Goal: Task Accomplishment & Management: Use online tool/utility

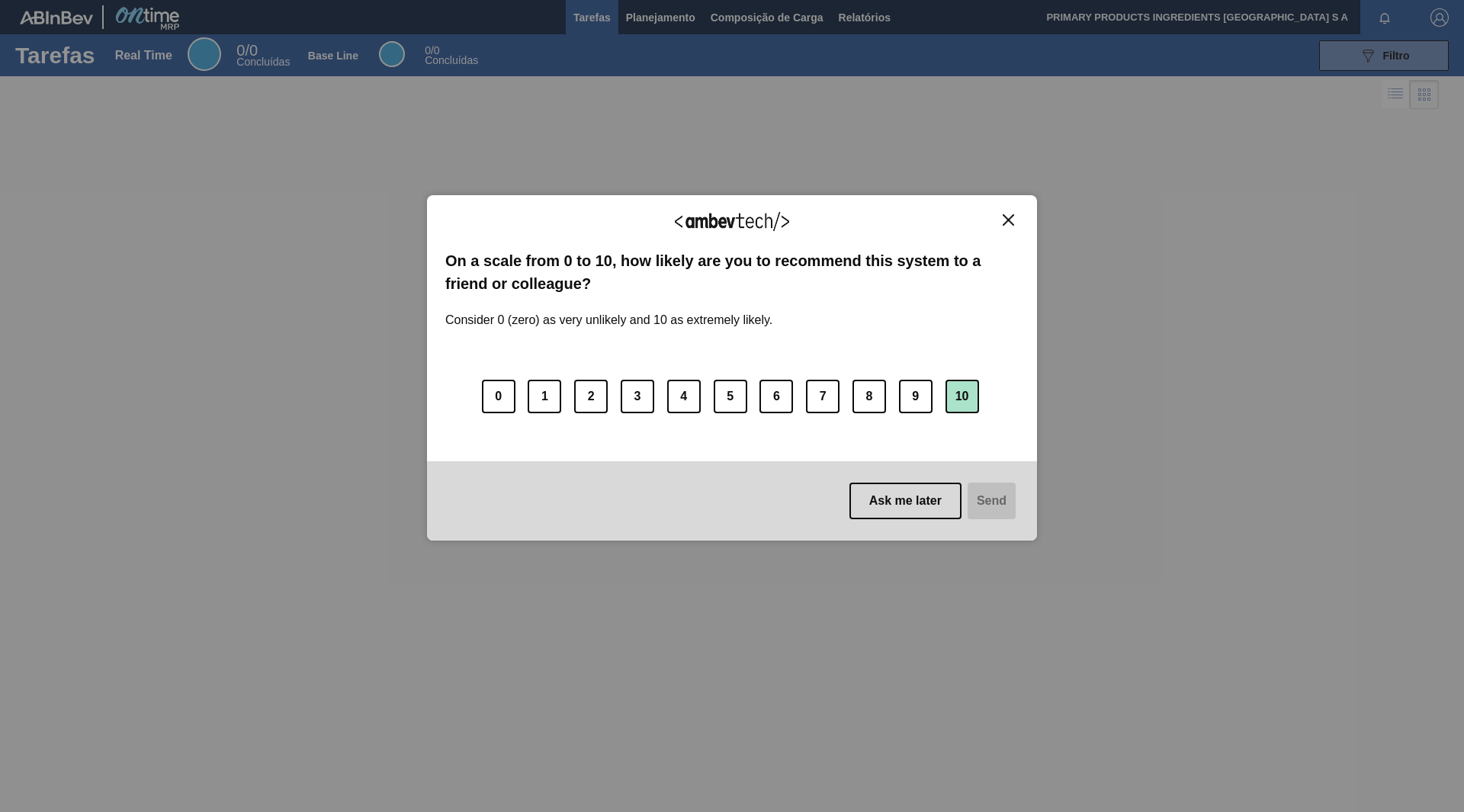
drag, startPoint x: 960, startPoint y: 389, endPoint x: 961, endPoint y: 398, distance: 9.1
click at [962, 390] on button "10" at bounding box center [962, 397] width 34 height 34
click at [914, 481] on div "Ask me later Send" at bounding box center [732, 501] width 610 height 79
click at [896, 495] on button "Ask me later" at bounding box center [902, 502] width 112 height 37
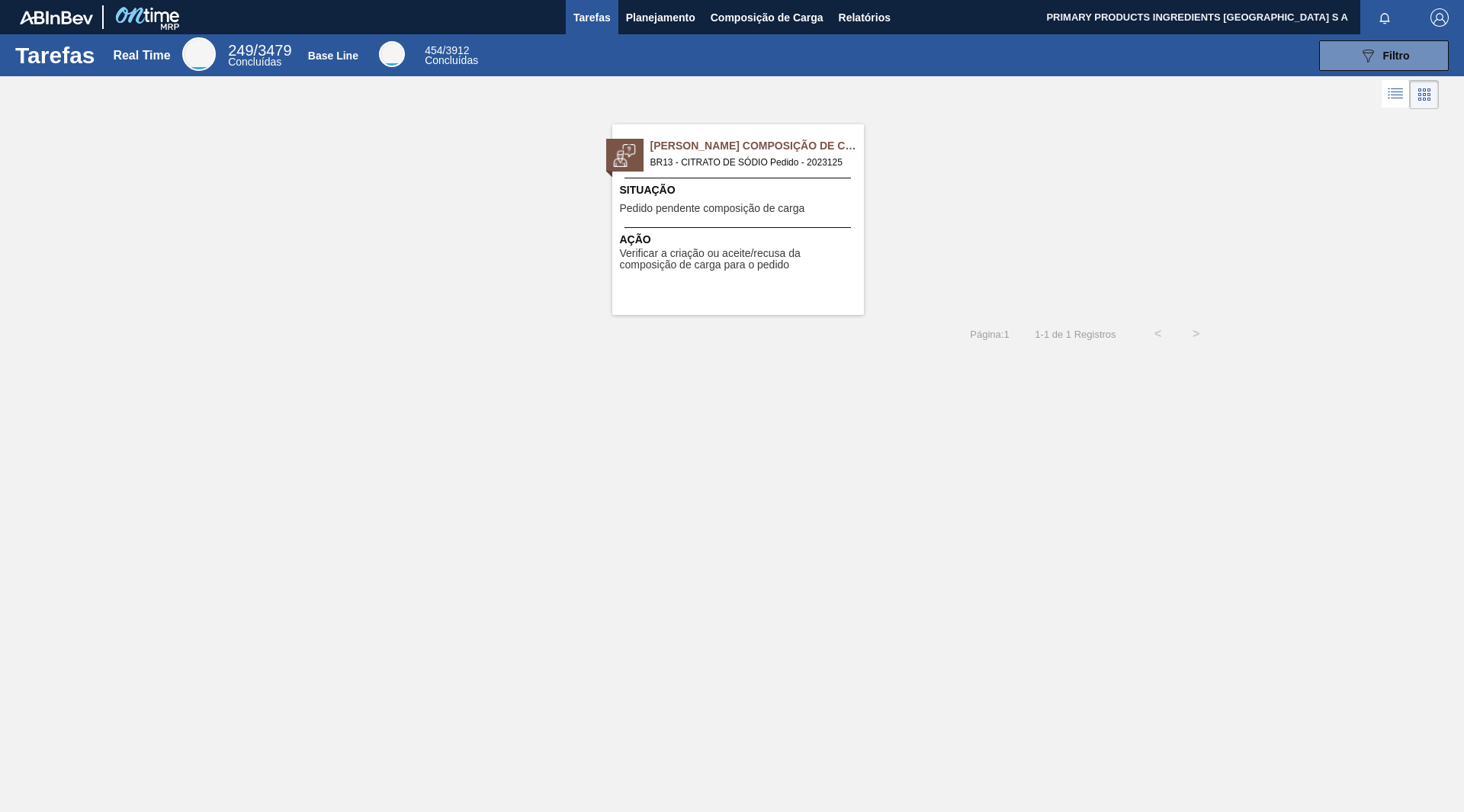
click at [724, 159] on span "BR13 - CITRATO DE SÓDIO Pedido - 2023125" at bounding box center [750, 163] width 201 height 17
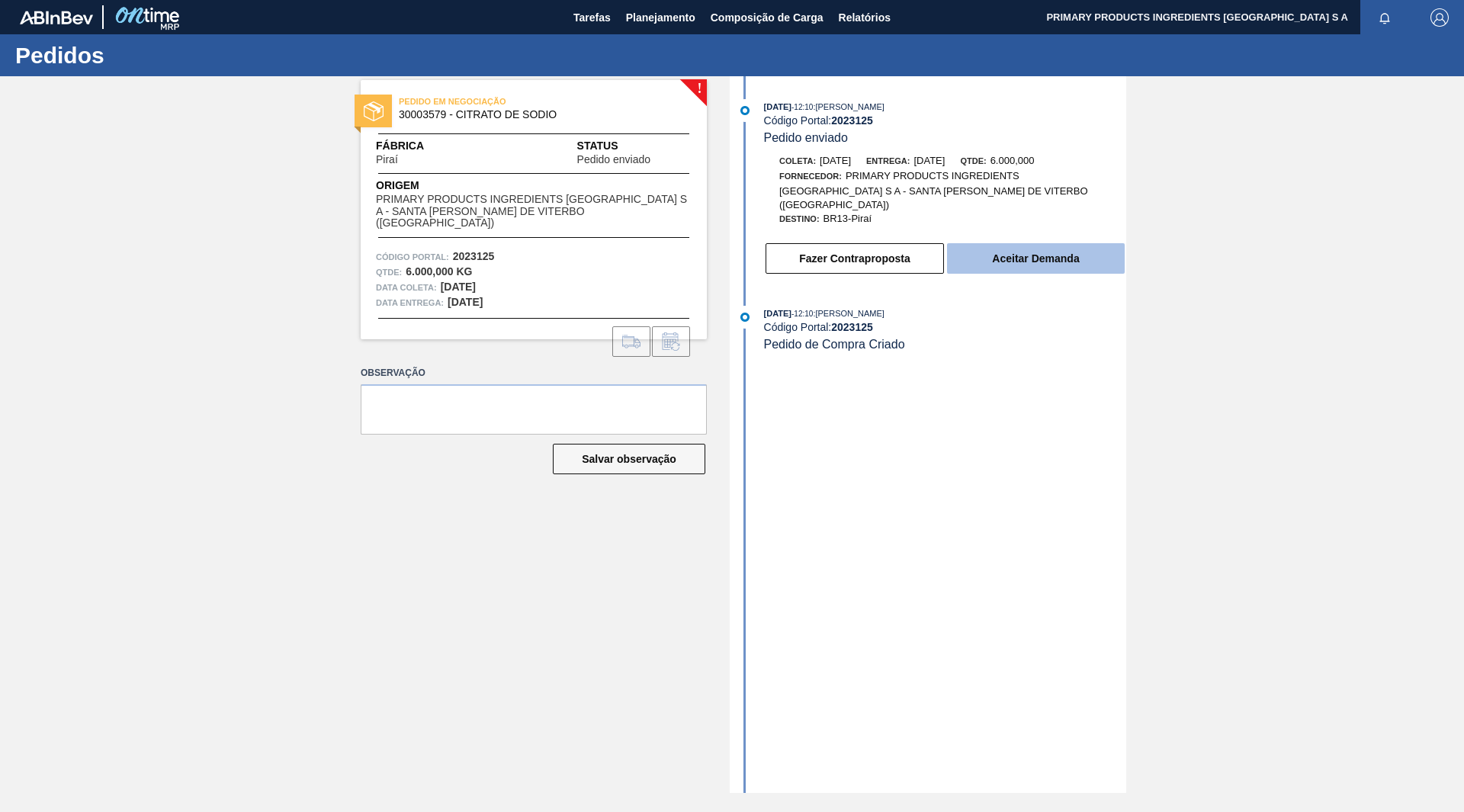
click at [1074, 250] on button "Aceitar Demanda" at bounding box center [1036, 259] width 178 height 31
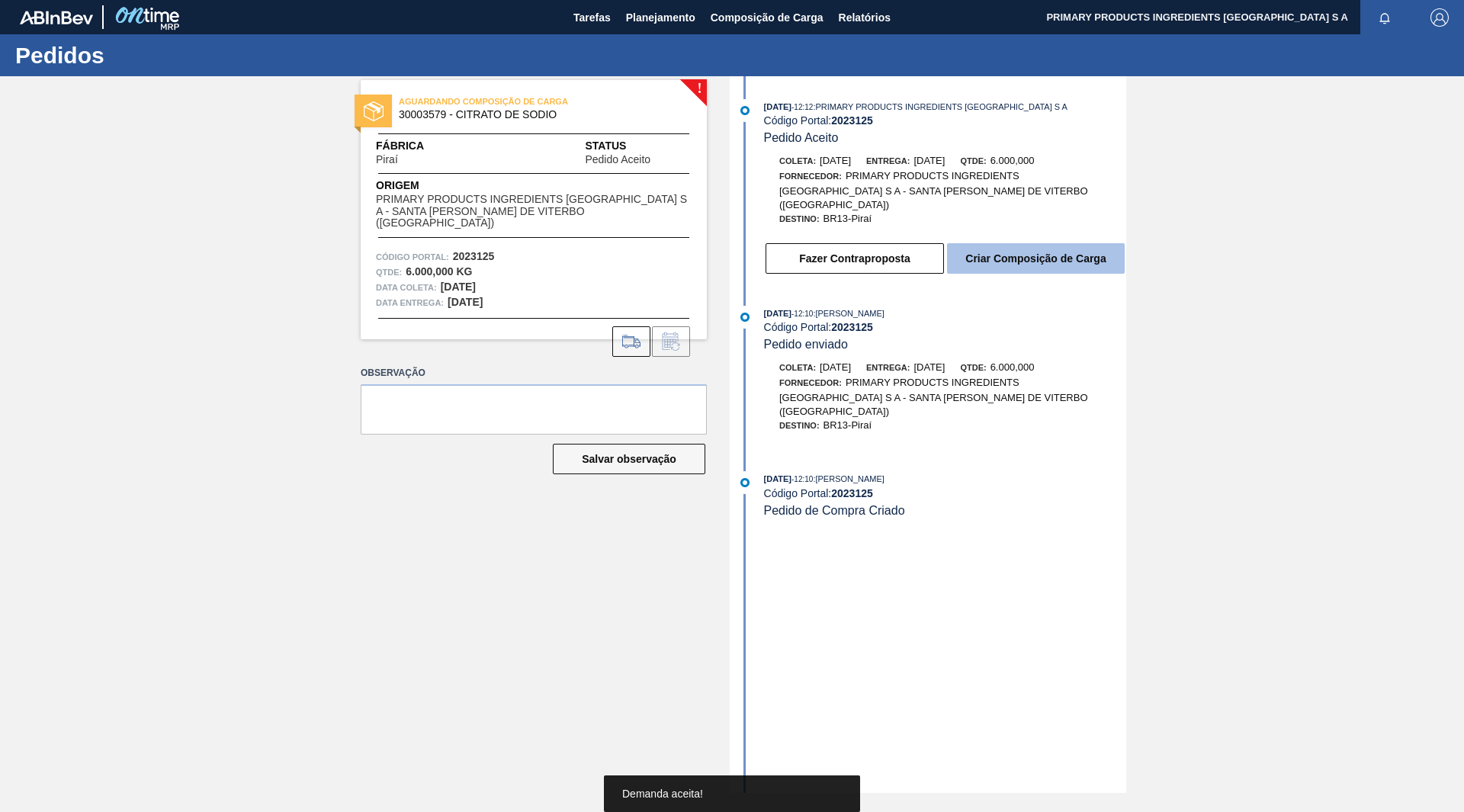
click at [1015, 243] on button "Criar Composição de Carga" at bounding box center [1036, 259] width 178 height 31
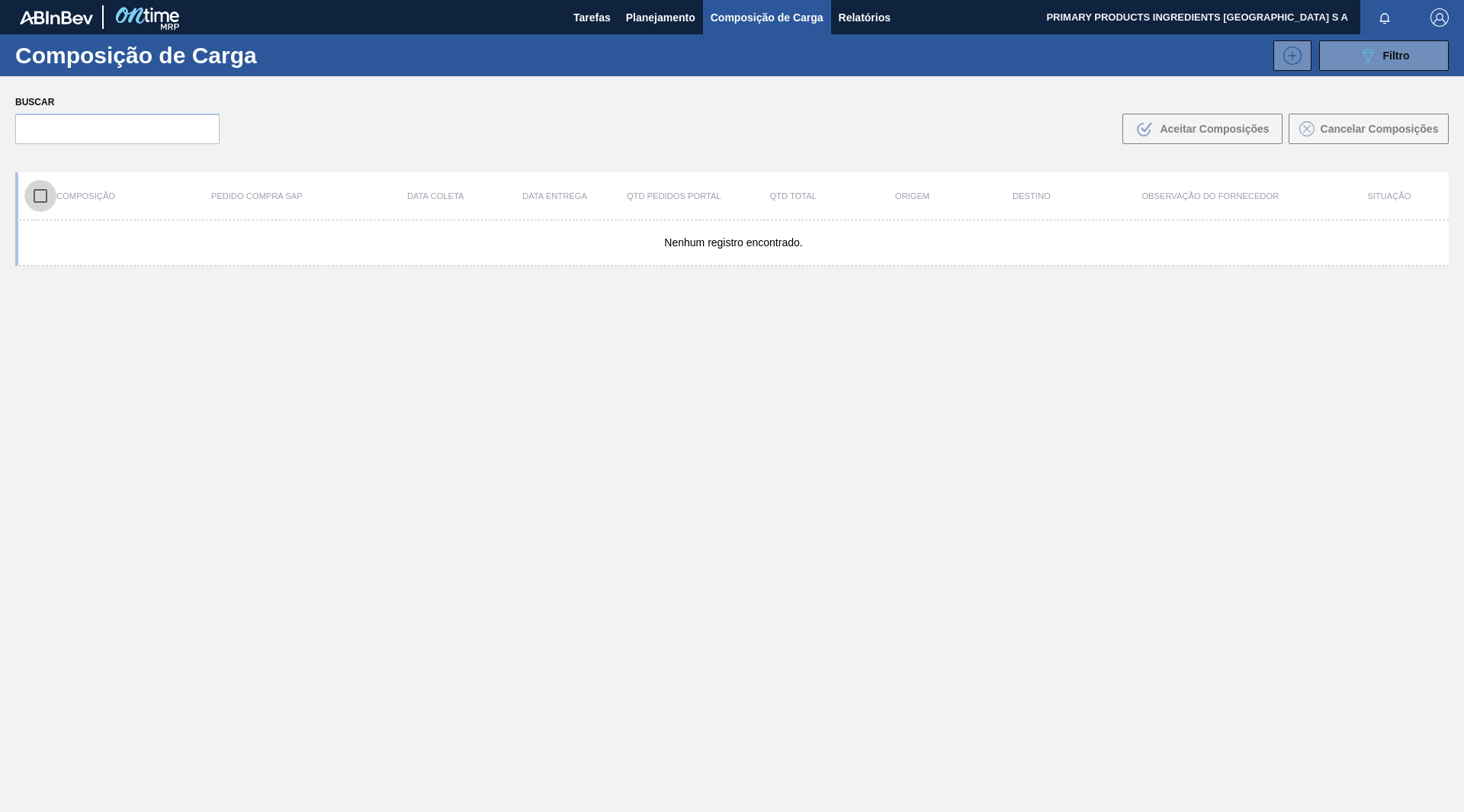
click at [43, 193] on input "checkbox" at bounding box center [41, 196] width 32 height 32
checkbox input "true"
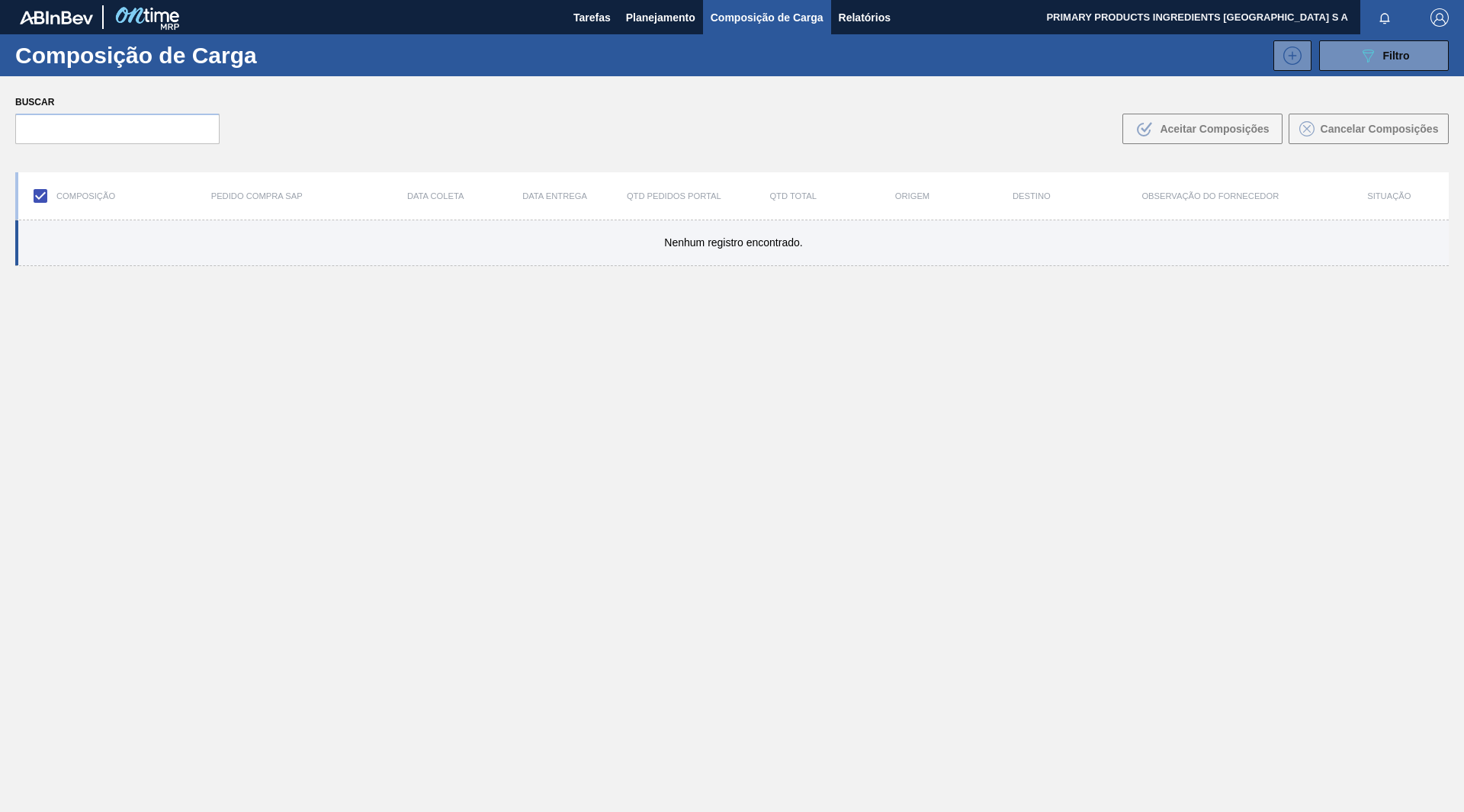
click at [770, 255] on div "Nenhum registro encontrado." at bounding box center [732, 243] width 1434 height 45
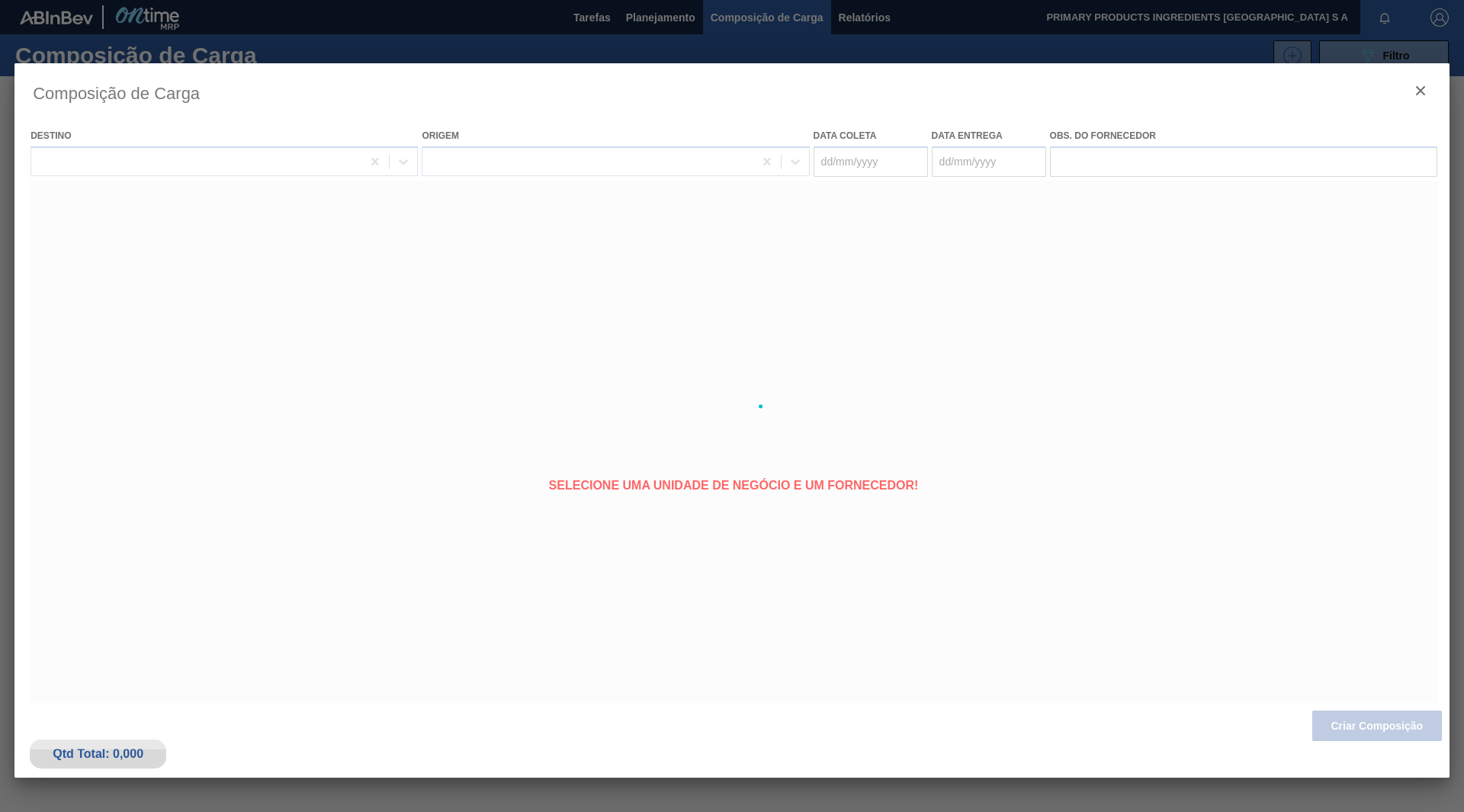
type coleta "07/09/2025"
type entrega "17/09/2025"
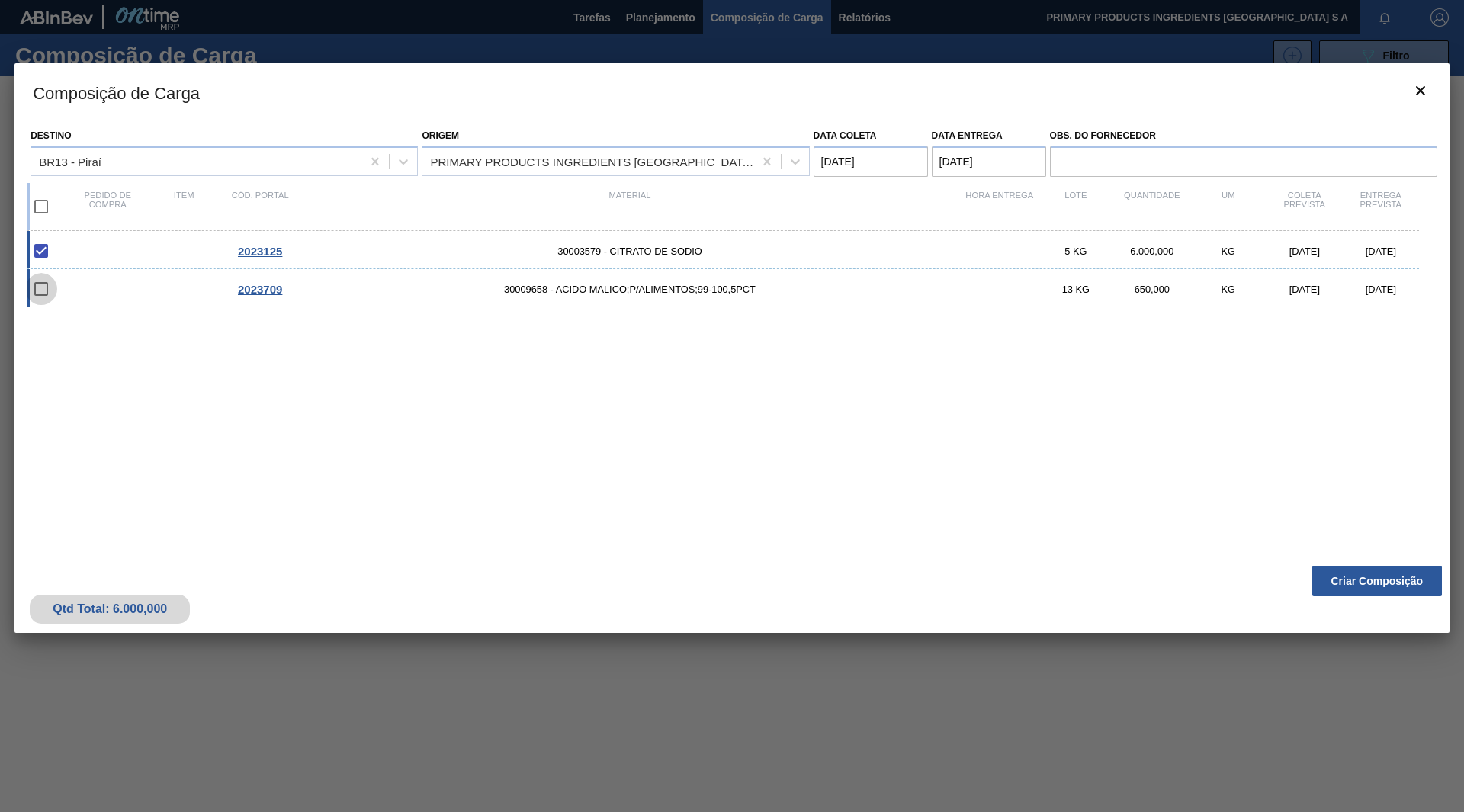
click at [45, 290] on input "checkbox" at bounding box center [42, 289] width 32 height 32
click at [1378, 582] on button "Criar Composição" at bounding box center [1377, 581] width 129 height 31
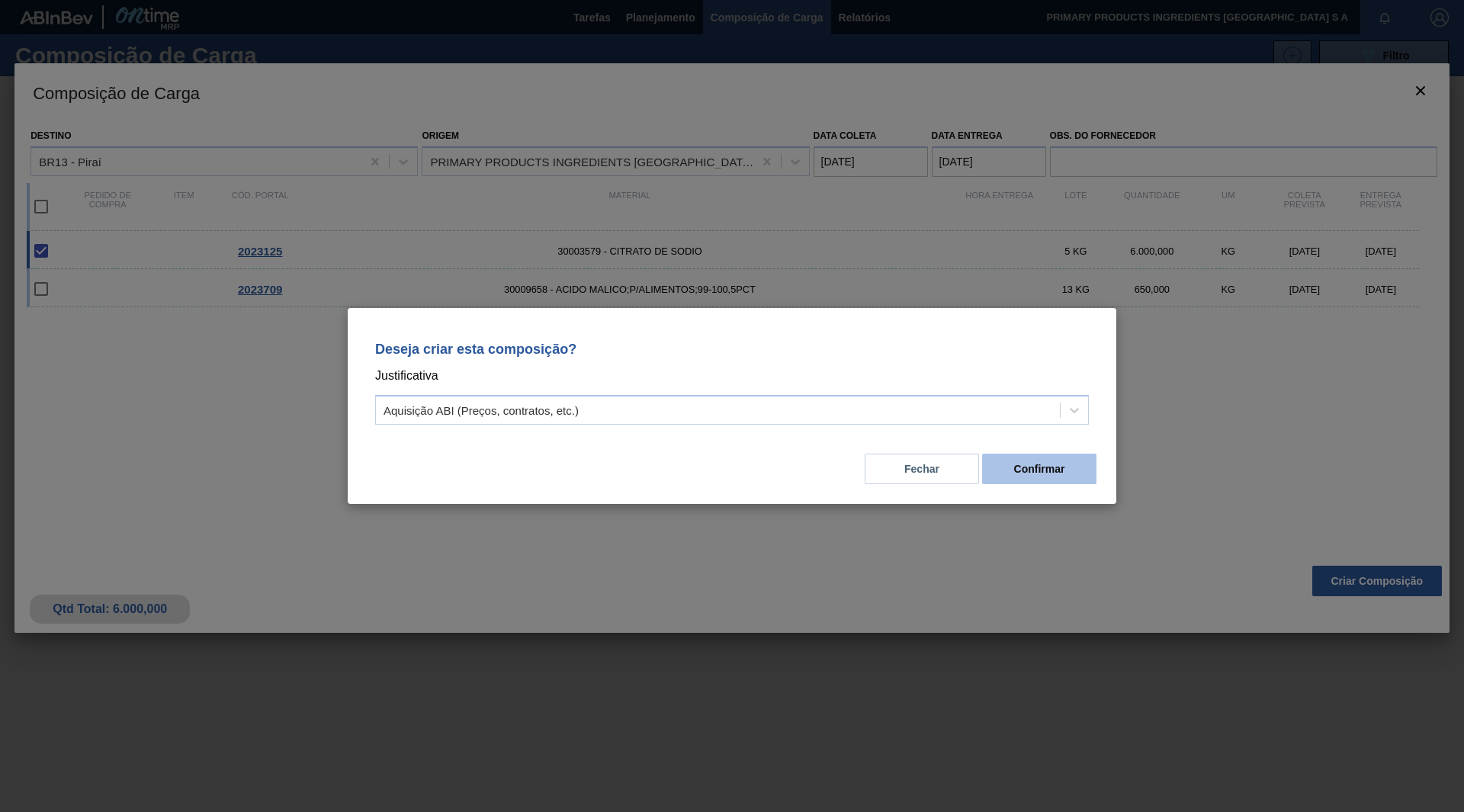
click at [1067, 479] on button "Confirmar" at bounding box center [1039, 469] width 114 height 31
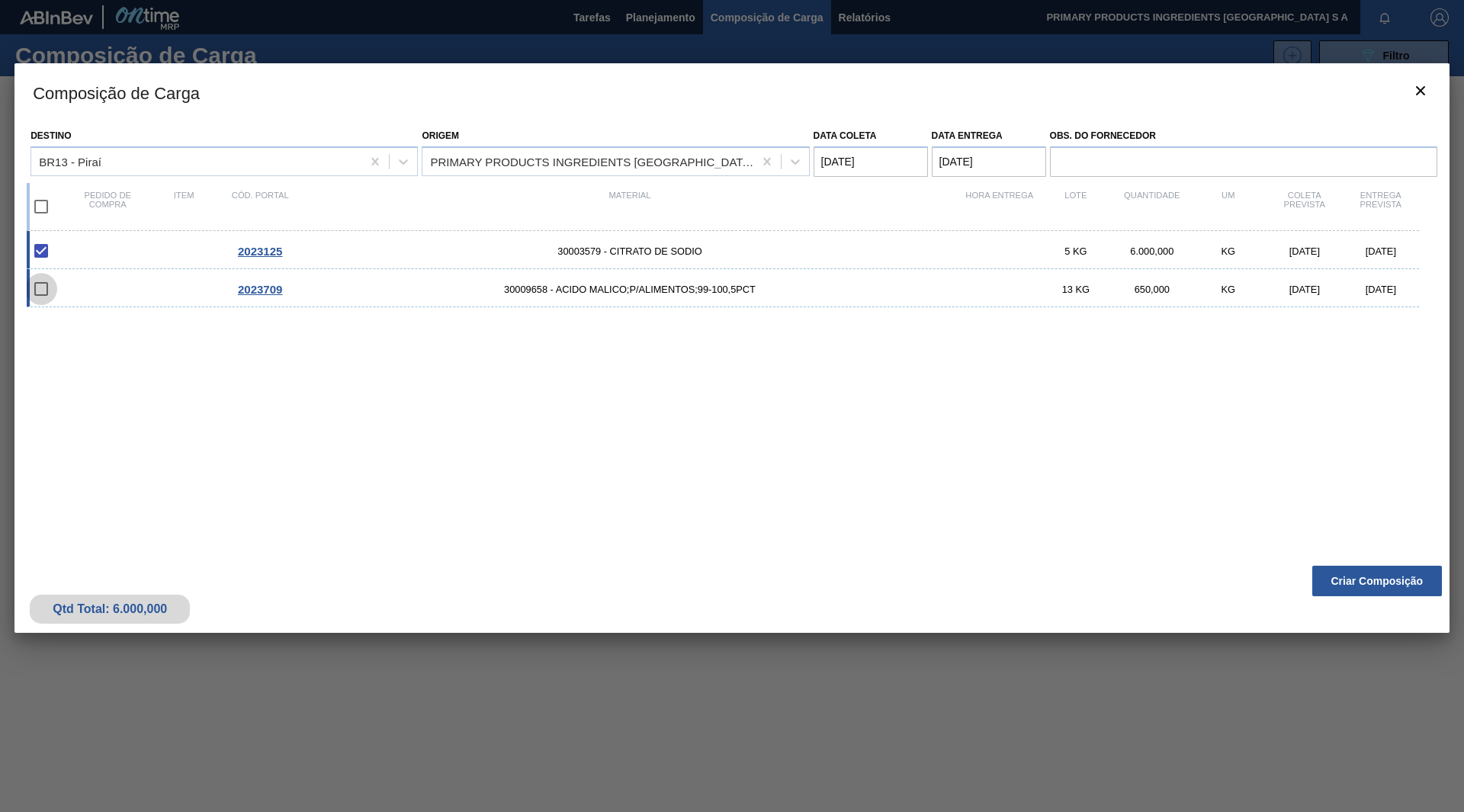
click at [43, 282] on input "checkbox" at bounding box center [42, 289] width 32 height 32
checkbox input "false"
click at [955, 163] on entrega "17/09/2025" at bounding box center [989, 162] width 114 height 31
drag, startPoint x: 939, startPoint y: 160, endPoint x: 1054, endPoint y: 163, distance: 115.0
click at [1054, 163] on div "Destino BR13 - Piraí Origem PRIMARY PRODUCTS INGREDIENTS BRASIL S A - SANTA ROS…" at bounding box center [732, 149] width 1411 height 56
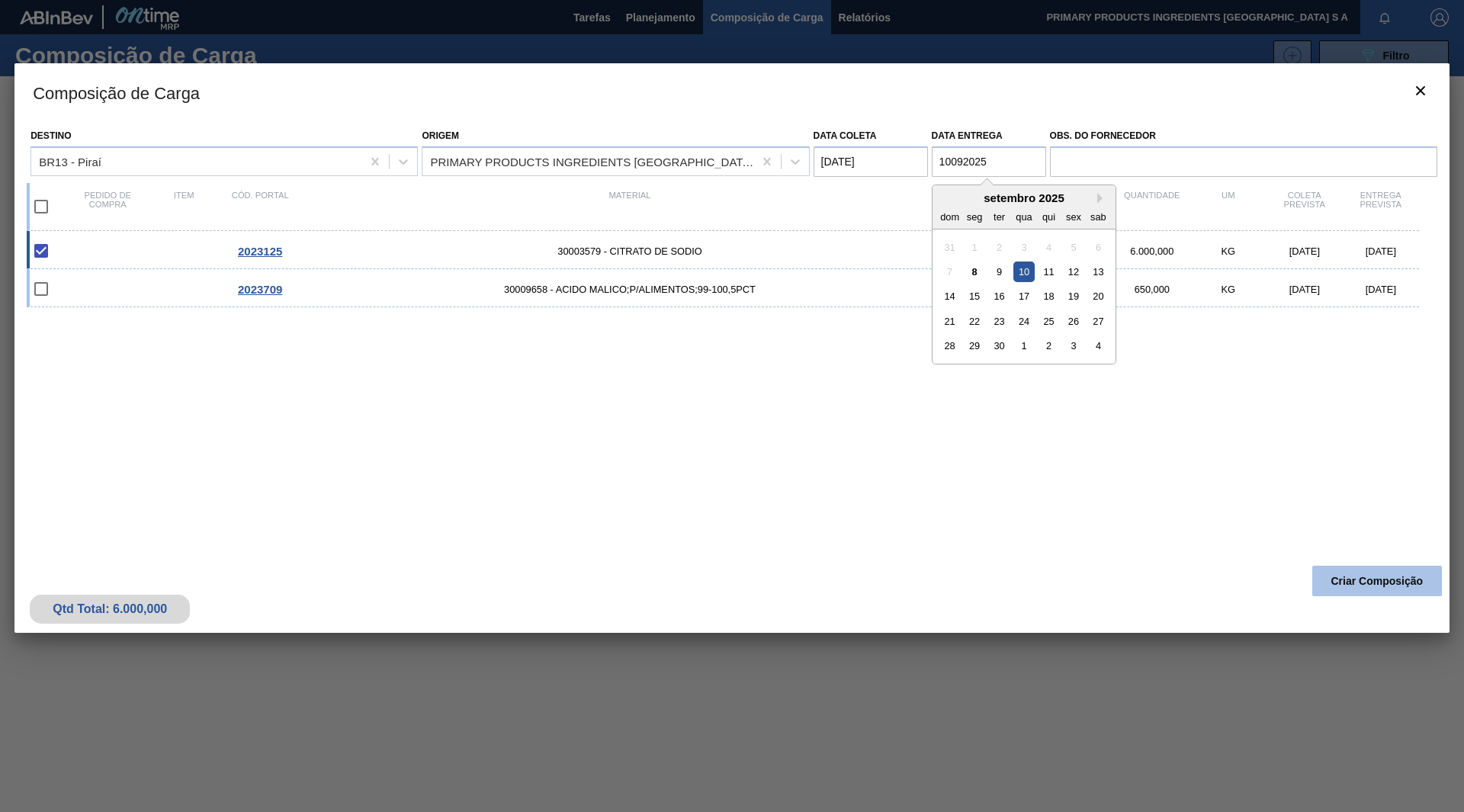
type entrega "10/09/2025"
click at [1345, 592] on button "Criar Composição" at bounding box center [1377, 581] width 129 height 31
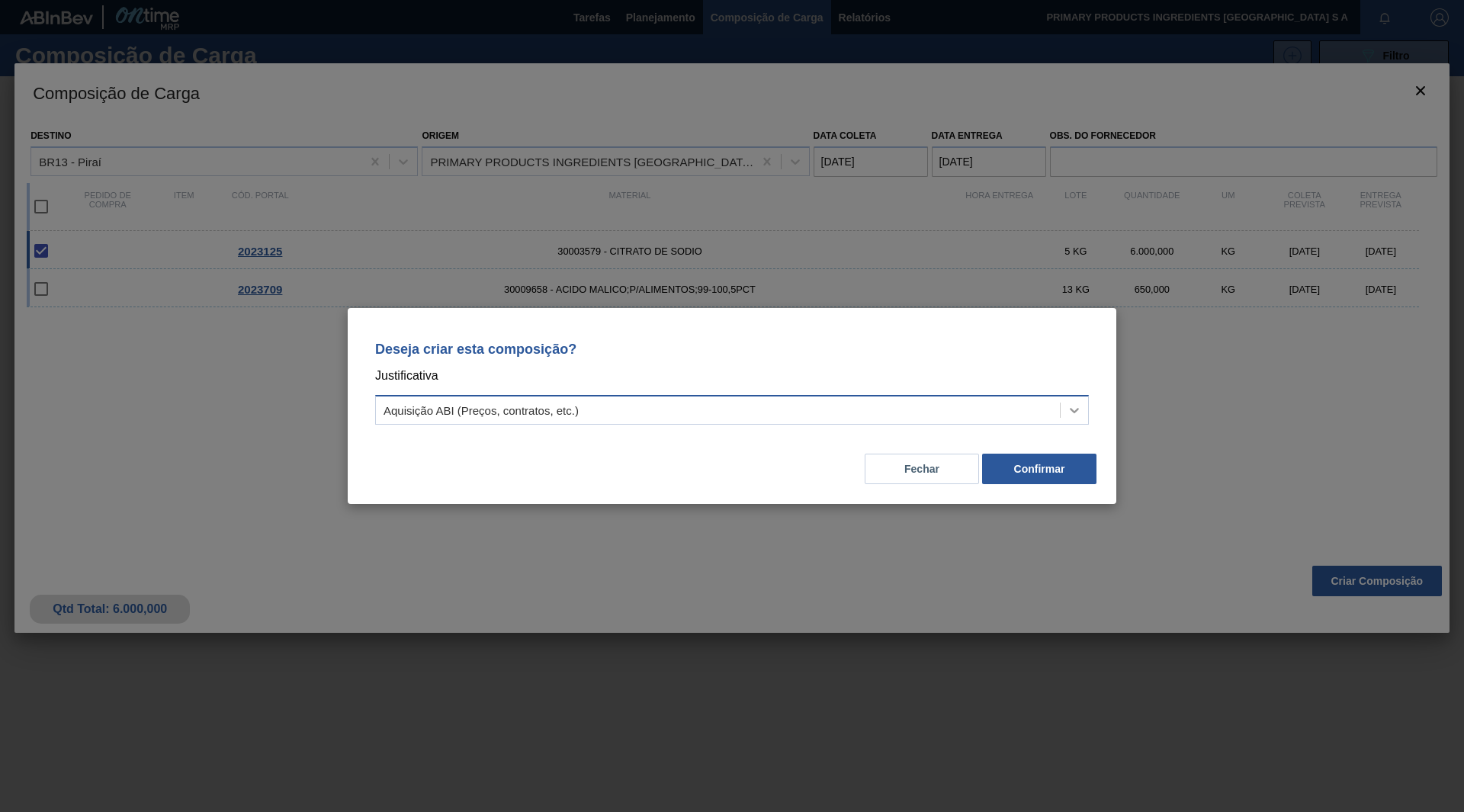
click at [1085, 404] on div at bounding box center [1075, 411] width 28 height 28
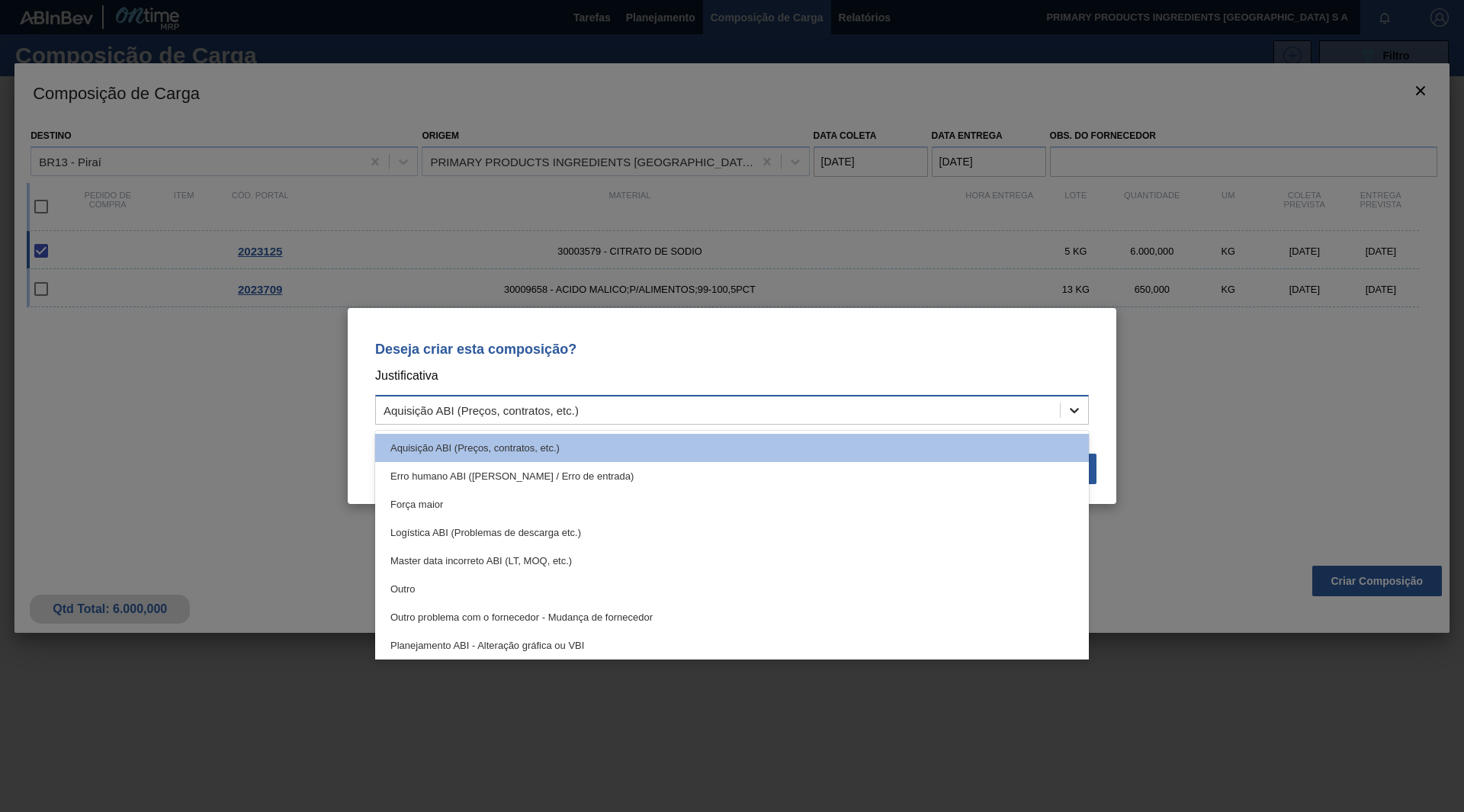
click at [1073, 409] on icon at bounding box center [1075, 411] width 15 height 15
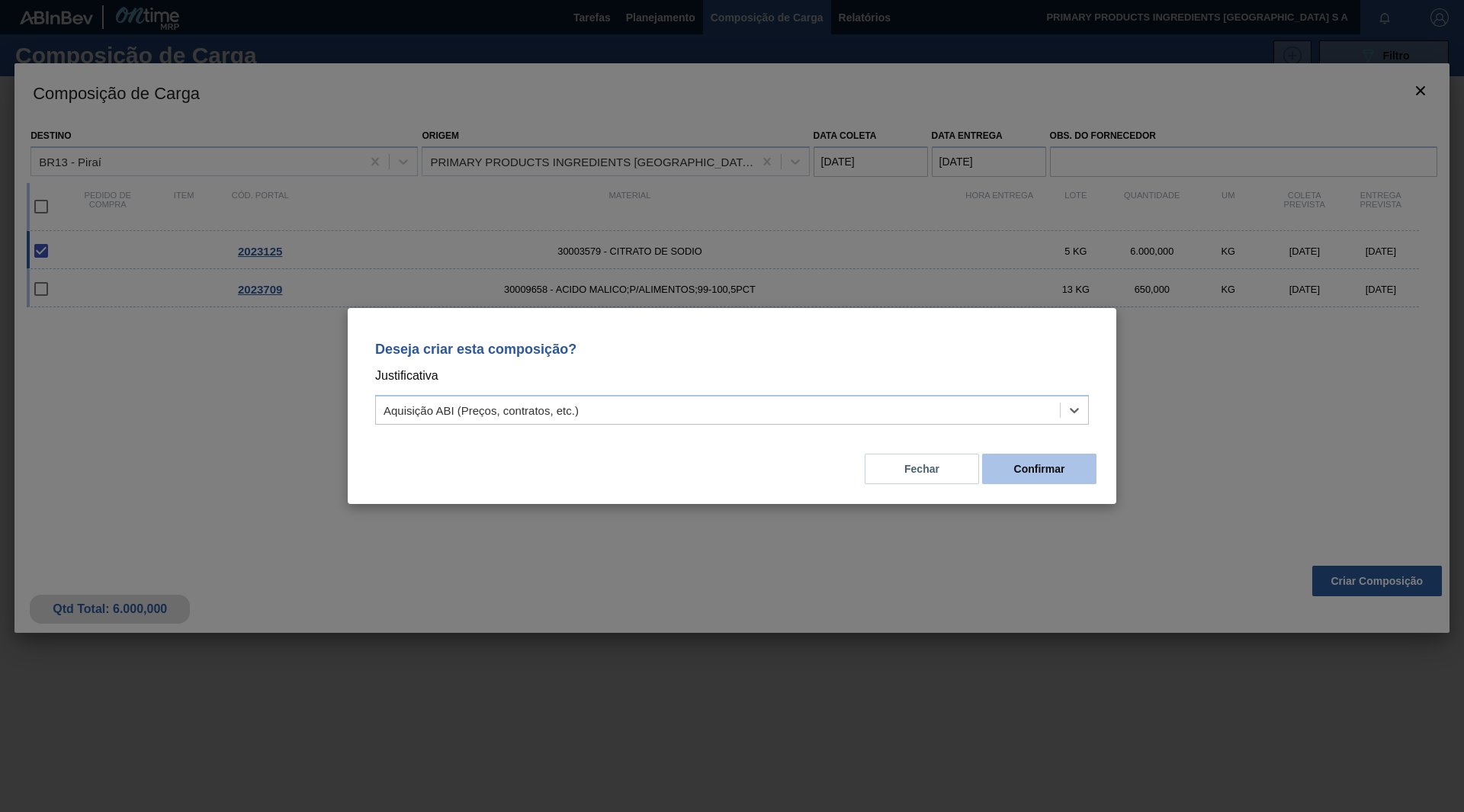
click at [1059, 478] on button "Confirmar" at bounding box center [1039, 469] width 114 height 31
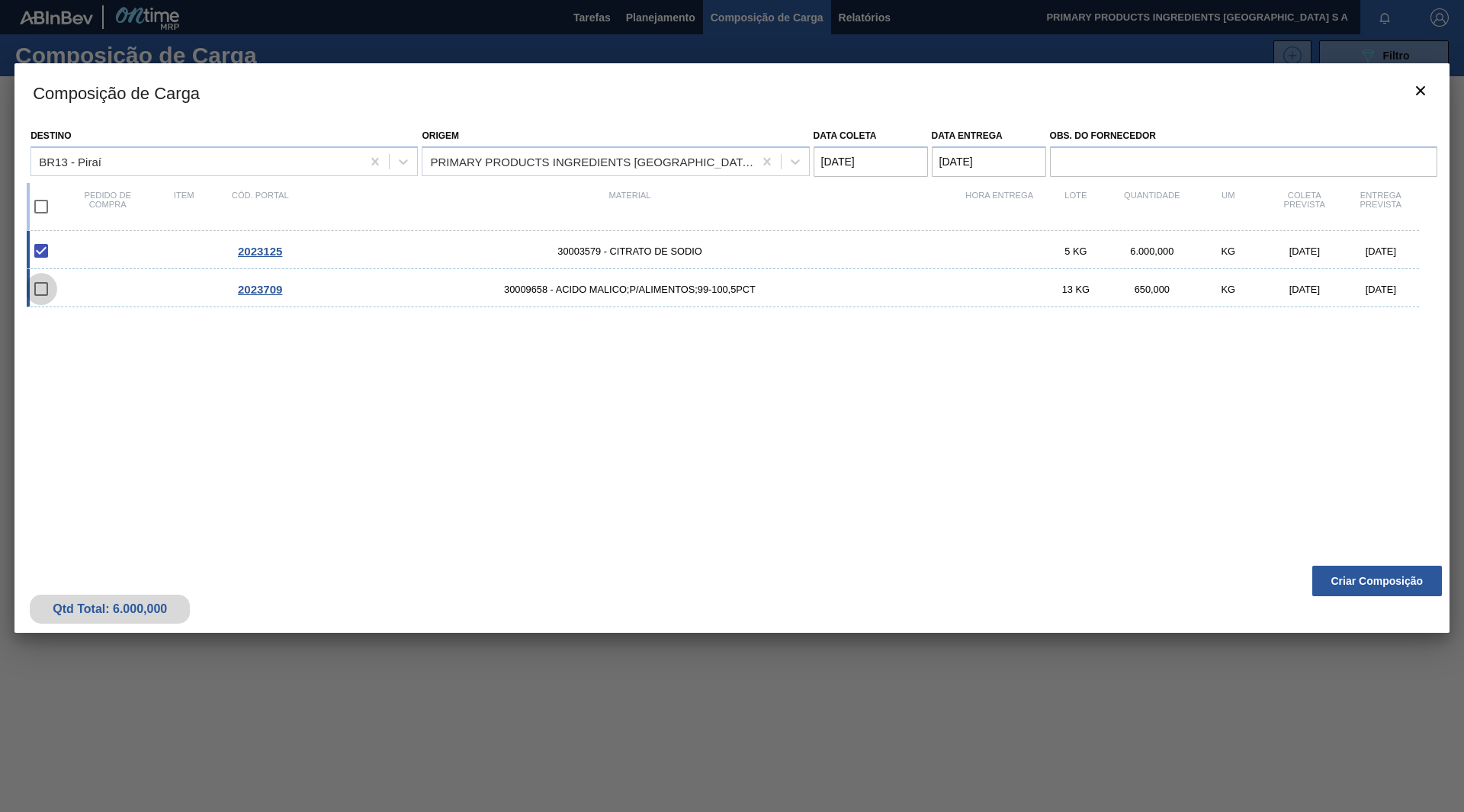
click at [37, 280] on input "checkbox" at bounding box center [42, 289] width 32 height 32
checkbox input "false"
type entrega "17/09/2025"
click at [41, 289] on input "checkbox" at bounding box center [42, 289] width 32 height 32
click at [45, 284] on input "checkbox" at bounding box center [42, 289] width 32 height 32
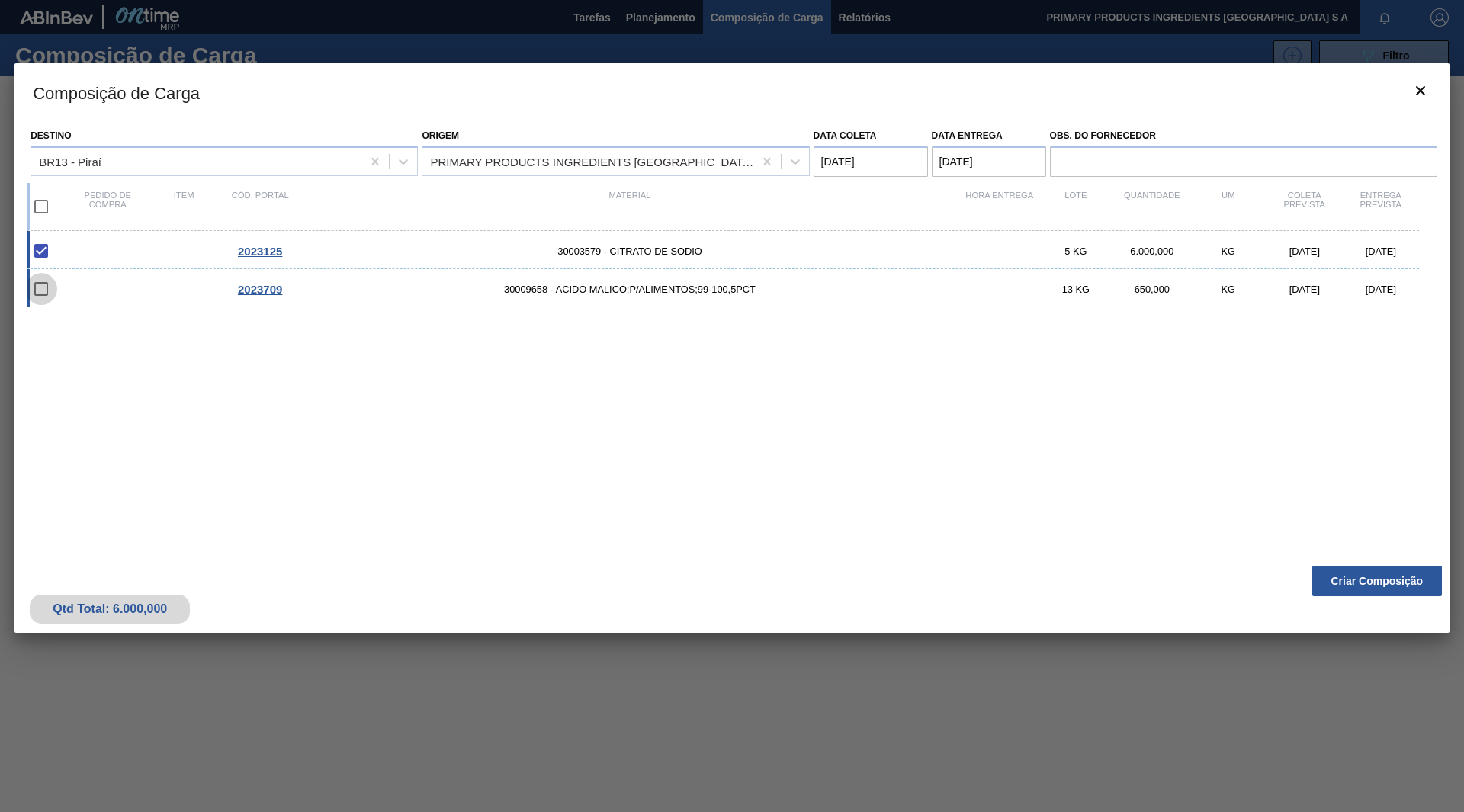
click at [39, 285] on input "checkbox" at bounding box center [42, 289] width 32 height 32
checkbox input "false"
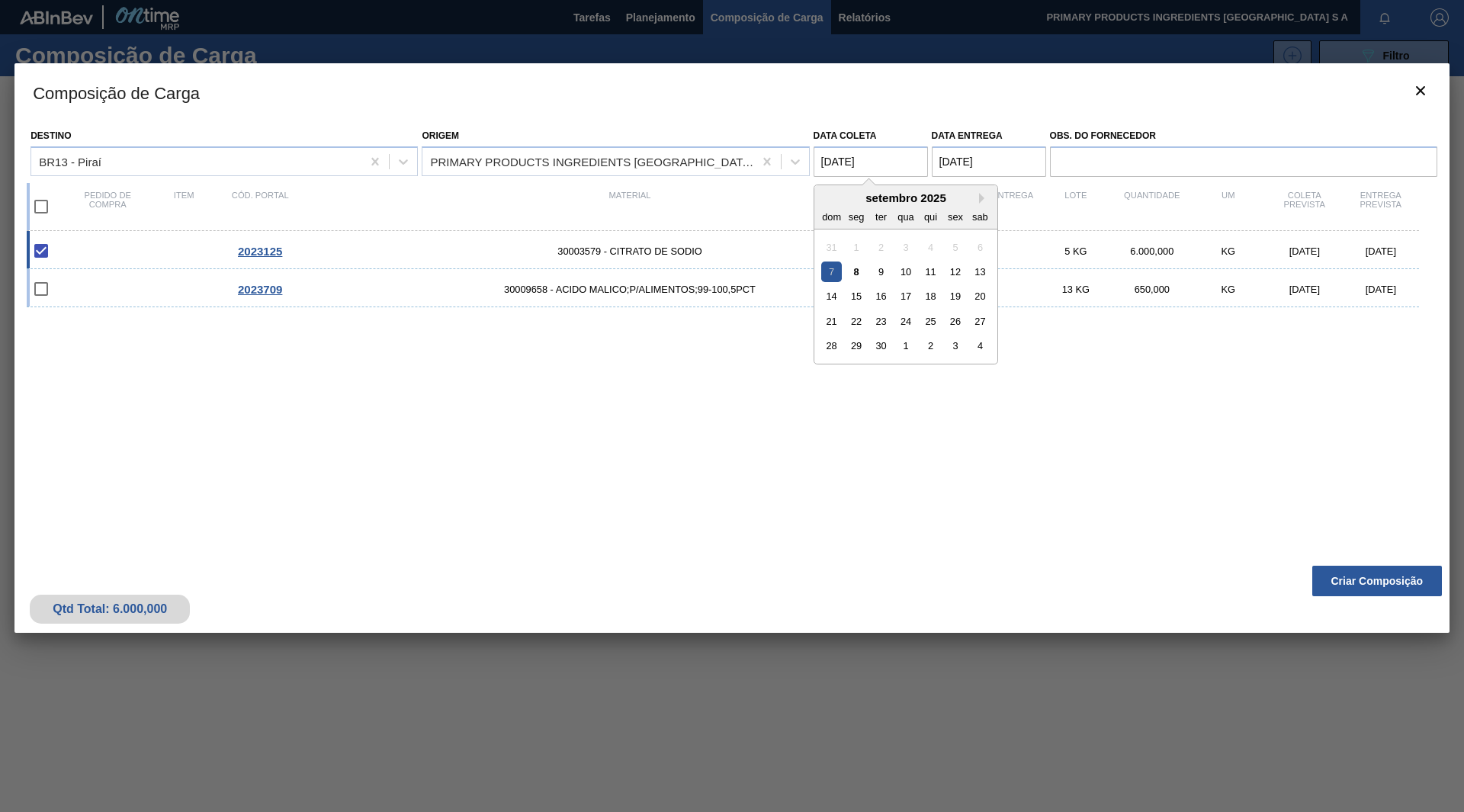
click at [837, 161] on coleta "07/09/2025" at bounding box center [871, 162] width 114 height 31
click at [902, 265] on div "10" at bounding box center [905, 271] width 21 height 21
type coleta "10/09/2025"
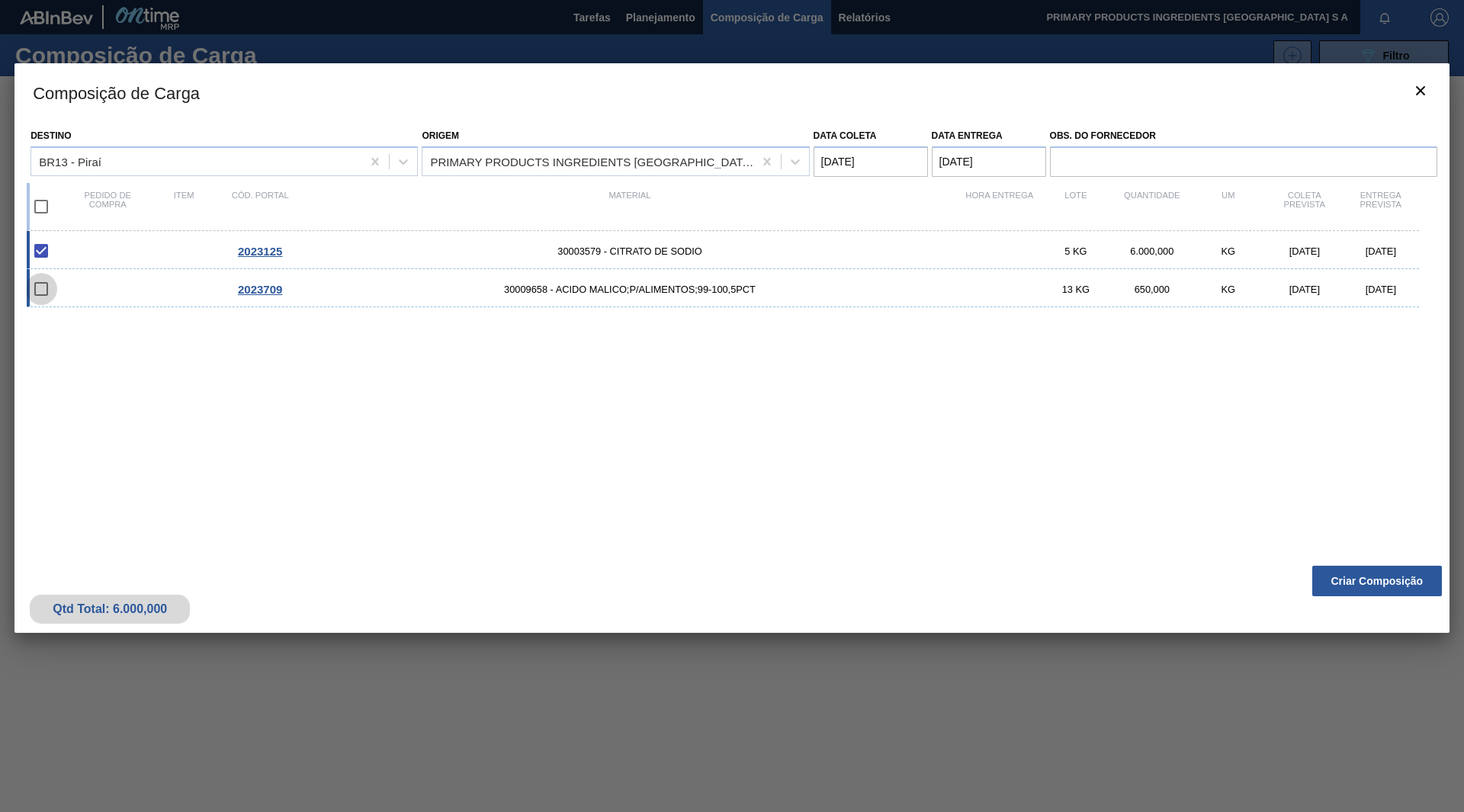
click at [39, 287] on input "checkbox" at bounding box center [42, 289] width 32 height 32
checkbox input "false"
type coleta "07/09/2025"
click at [40, 291] on input "checkbox" at bounding box center [42, 289] width 32 height 32
checkbox input "false"
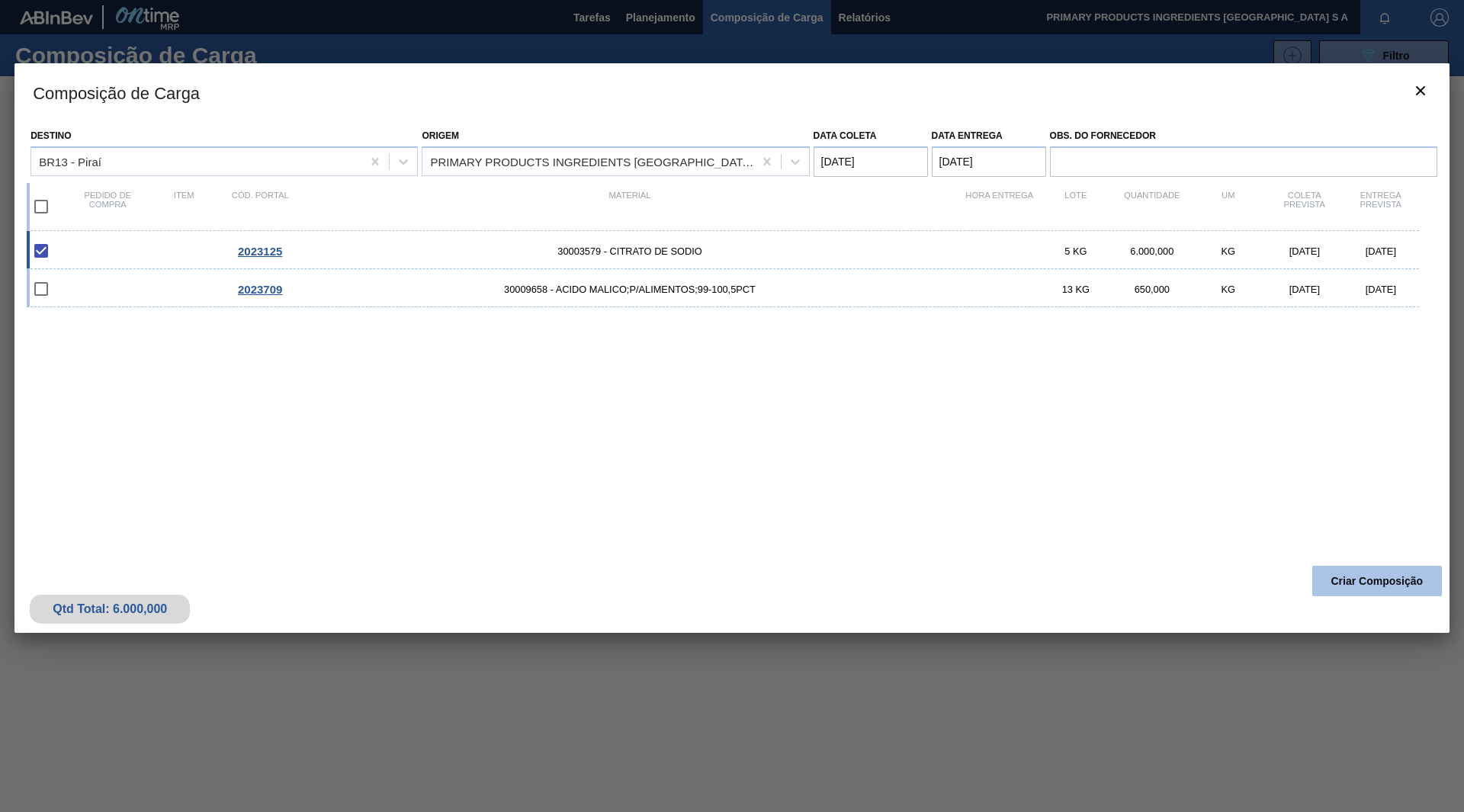
click at [1395, 580] on button "Criar Composição" at bounding box center [1377, 581] width 129 height 31
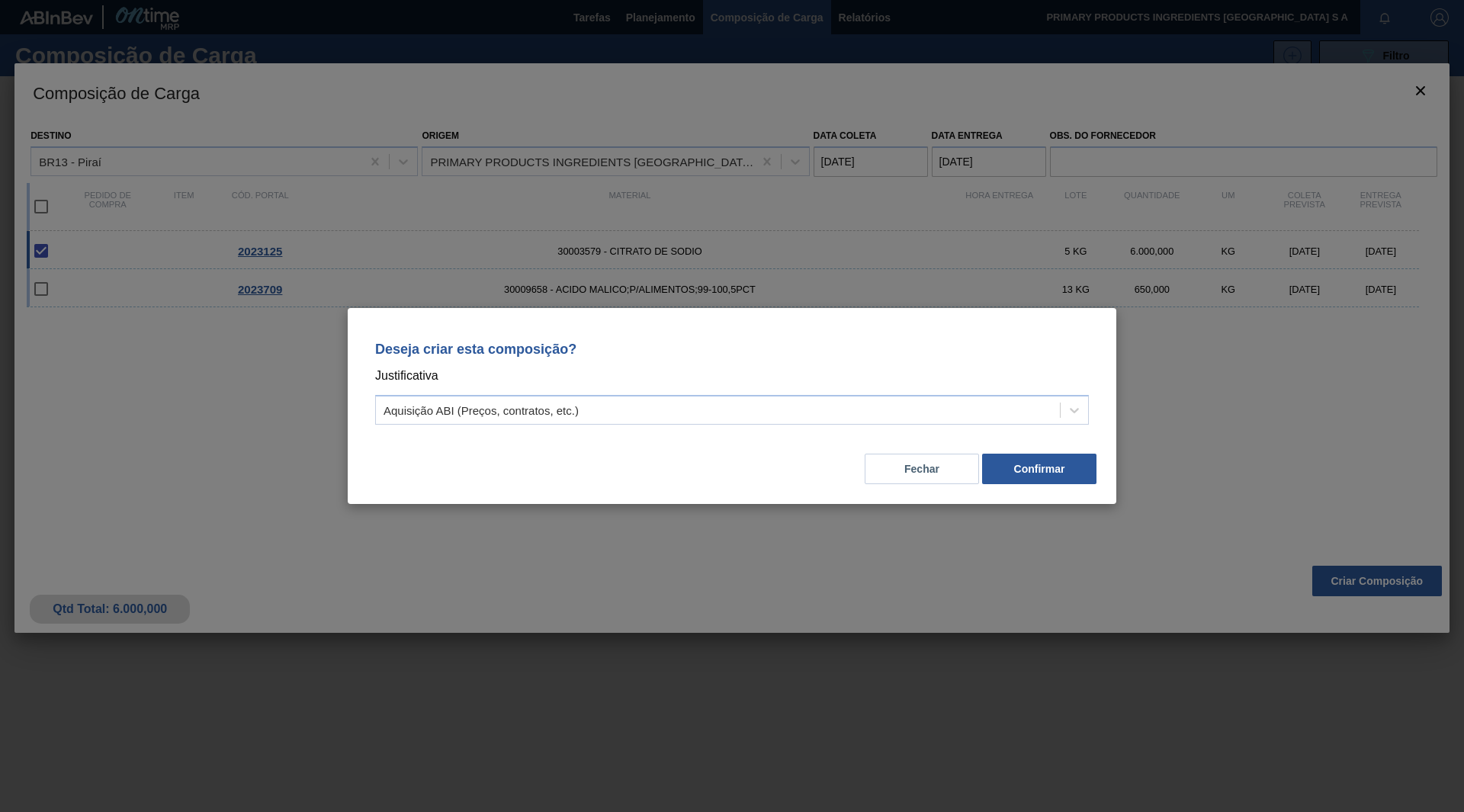
click at [992, 467] on button "Confirmar" at bounding box center [1039, 469] width 114 height 31
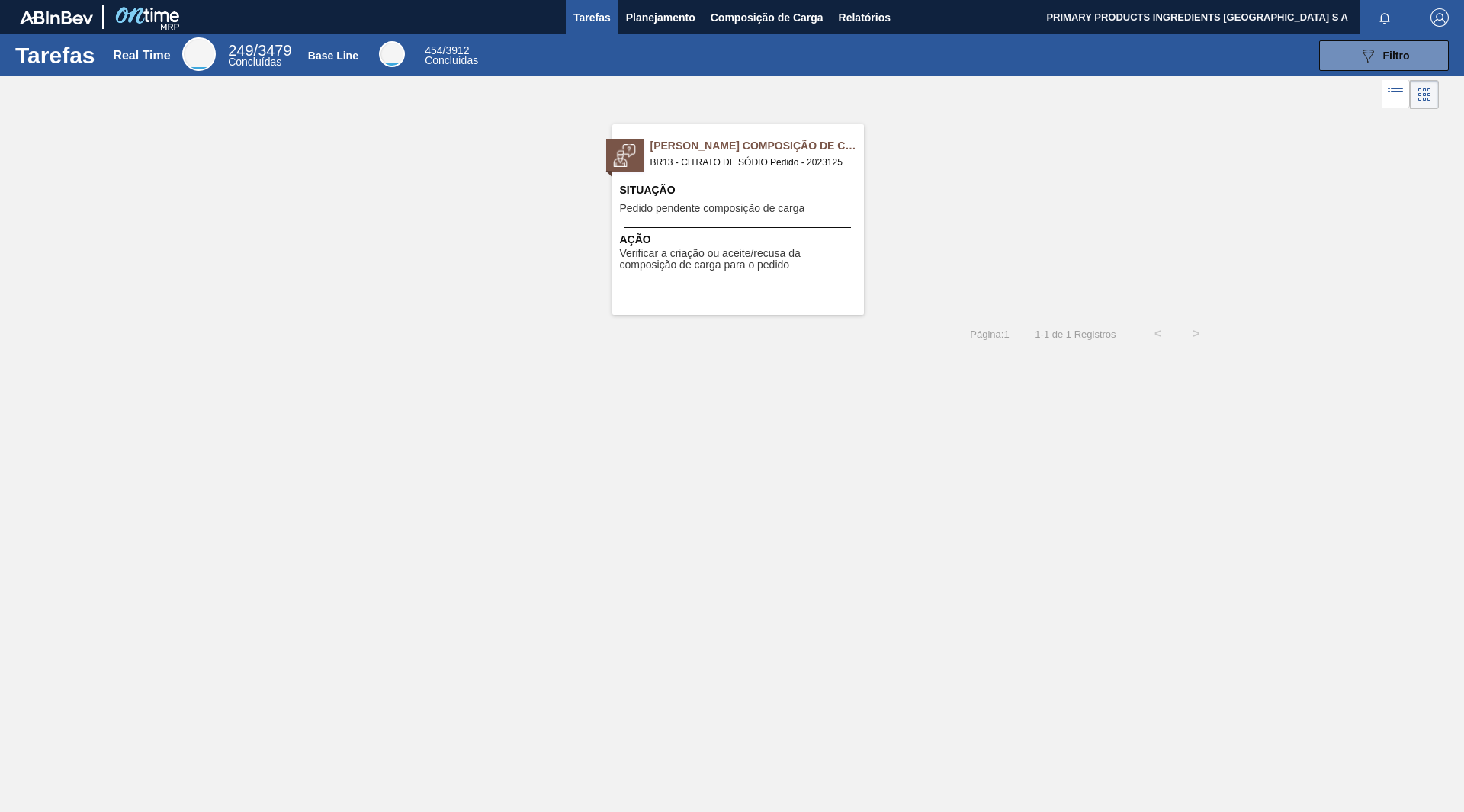
click at [728, 236] on span "Ação" at bounding box center [740, 240] width 240 height 16
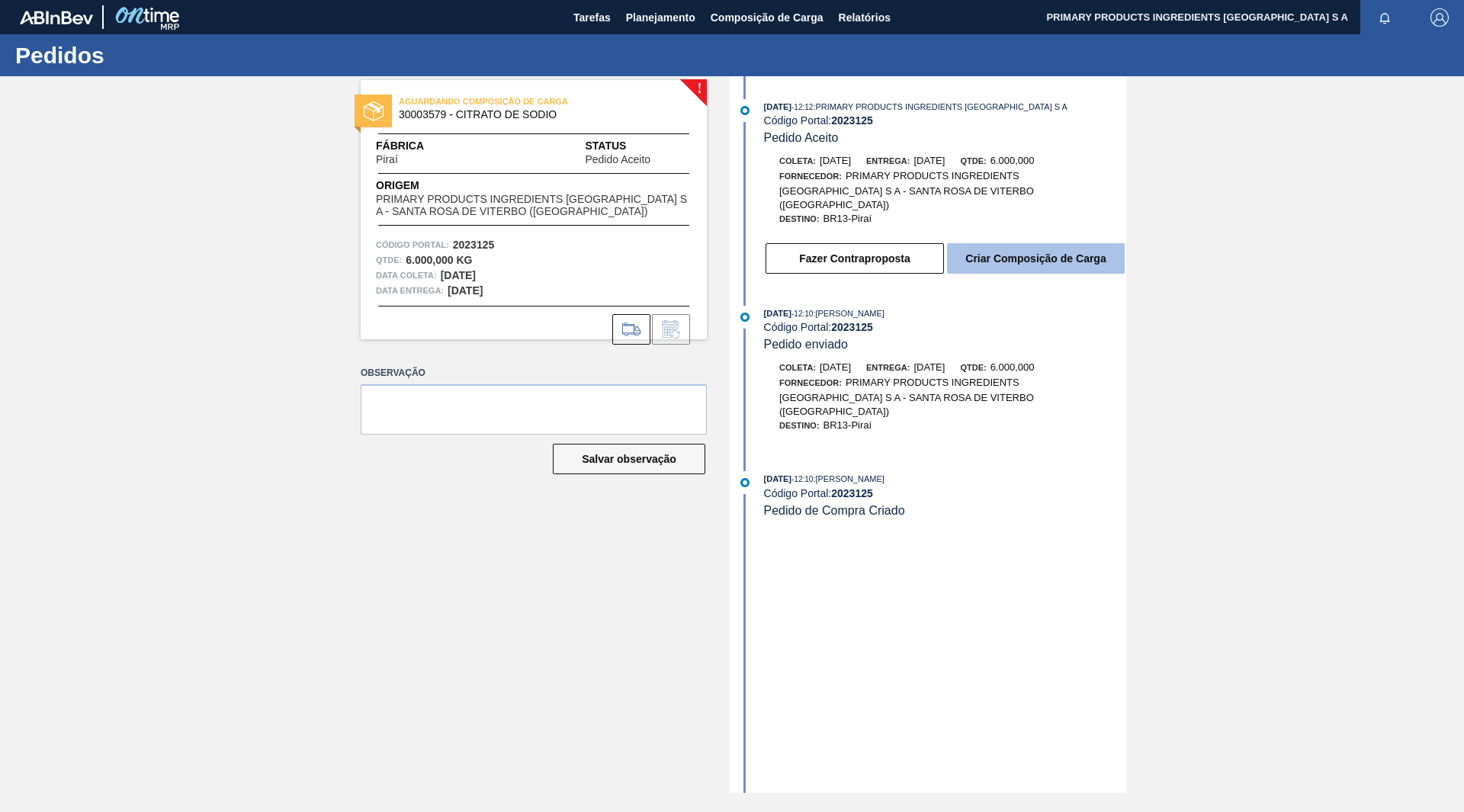
click at [969, 244] on button "Criar Composição de Carga" at bounding box center [1036, 259] width 178 height 31
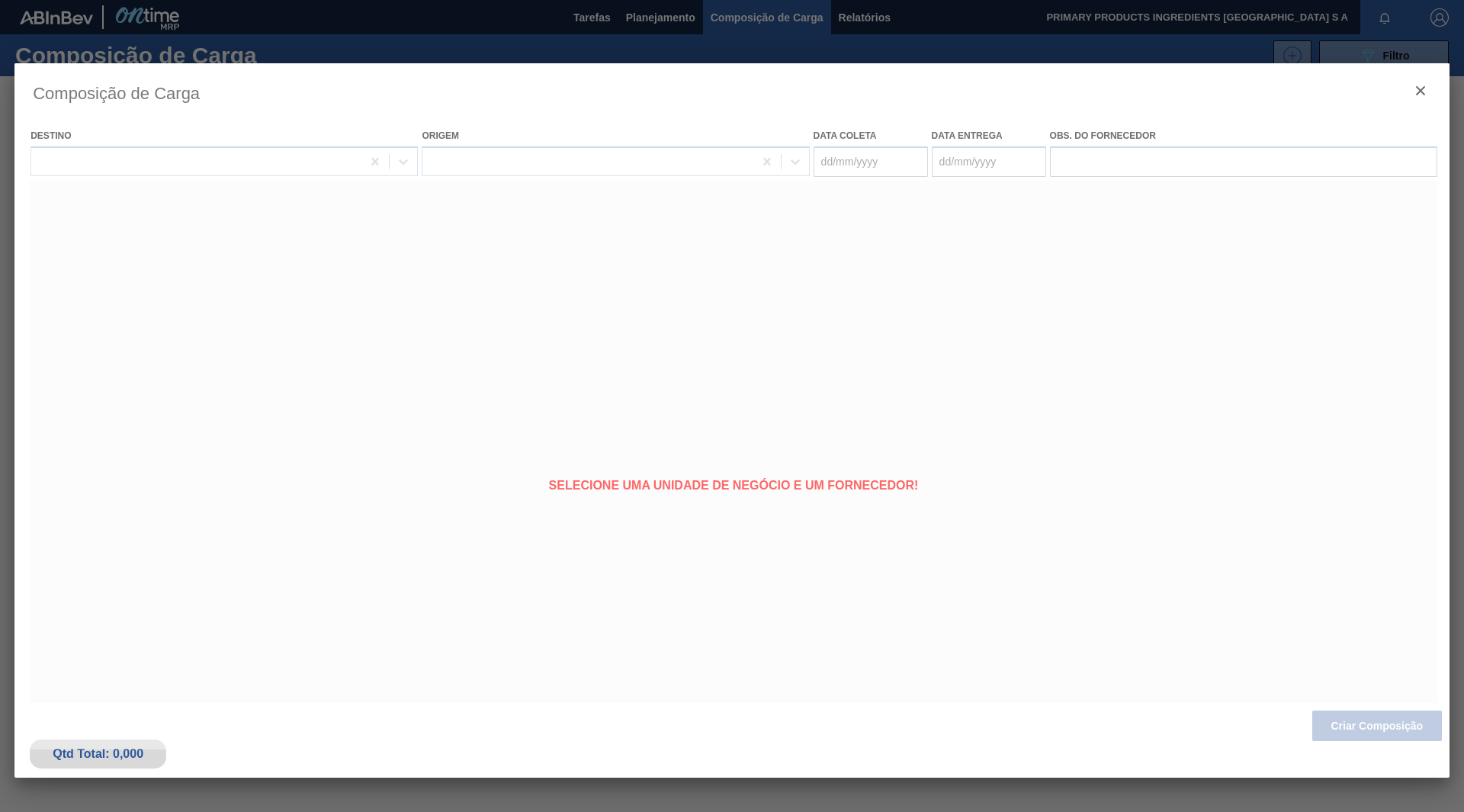
type coleta "07/09/2025"
type entrega "17/09/2025"
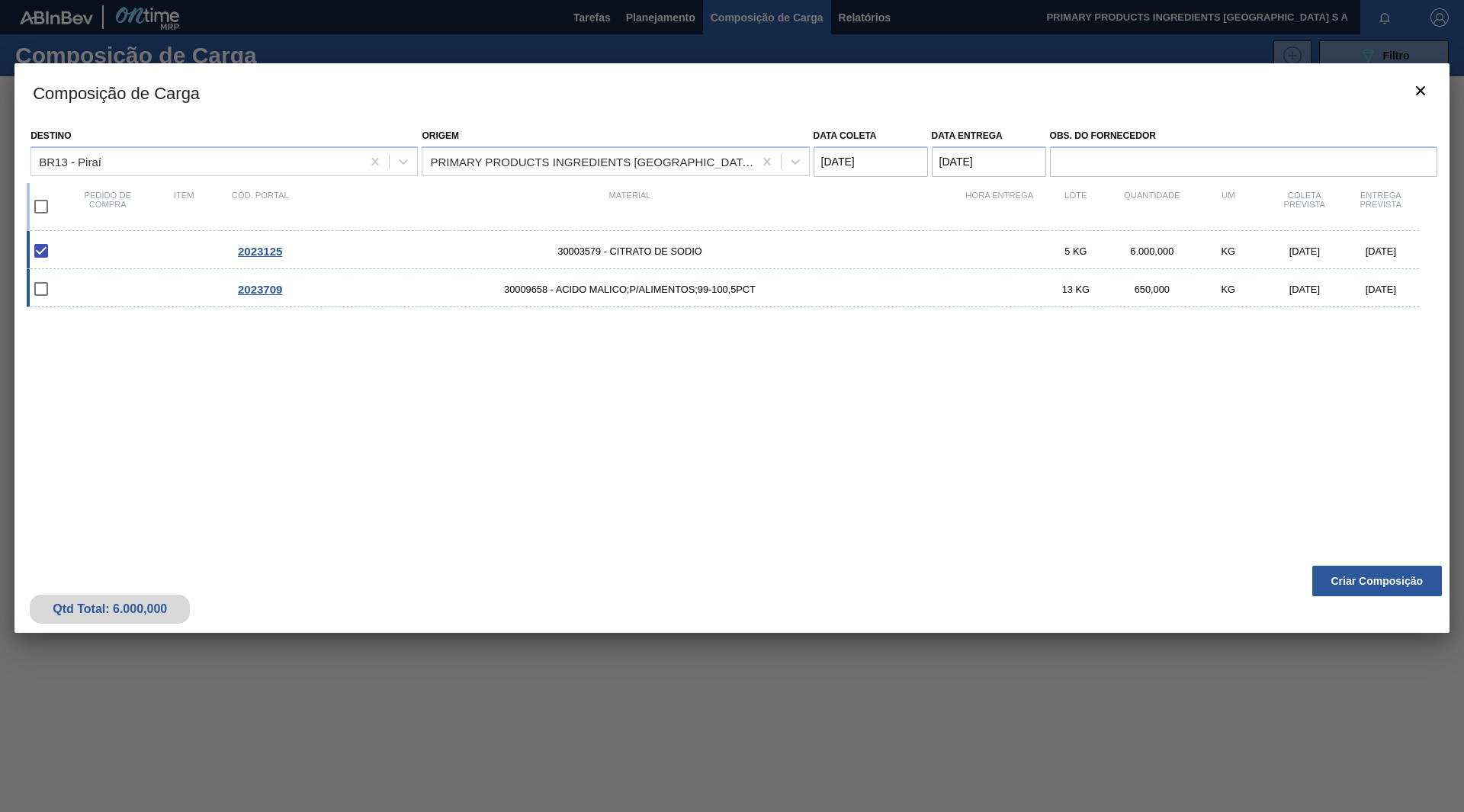
click at [39, 291] on input "checkbox" at bounding box center [42, 289] width 32 height 32
click at [40, 291] on input "checkbox" at bounding box center [42, 289] width 32 height 32
click at [43, 292] on input "checkbox" at bounding box center [42, 289] width 32 height 32
checkbox input "false"
click at [836, 169] on coleta "07/09/2025" at bounding box center [871, 162] width 114 height 31
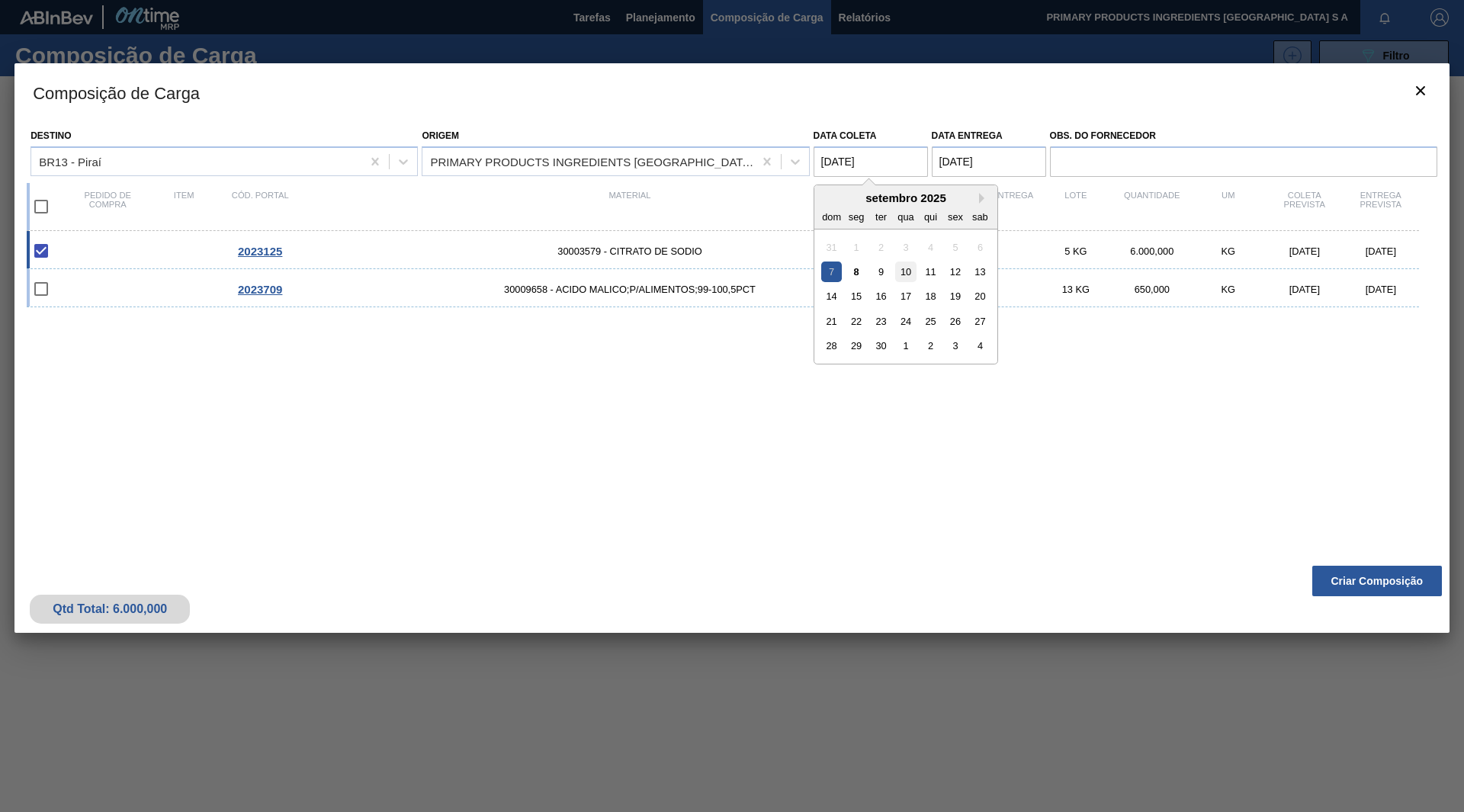
click at [914, 273] on div "10" at bounding box center [905, 271] width 21 height 21
type coleta "10/09/2025"
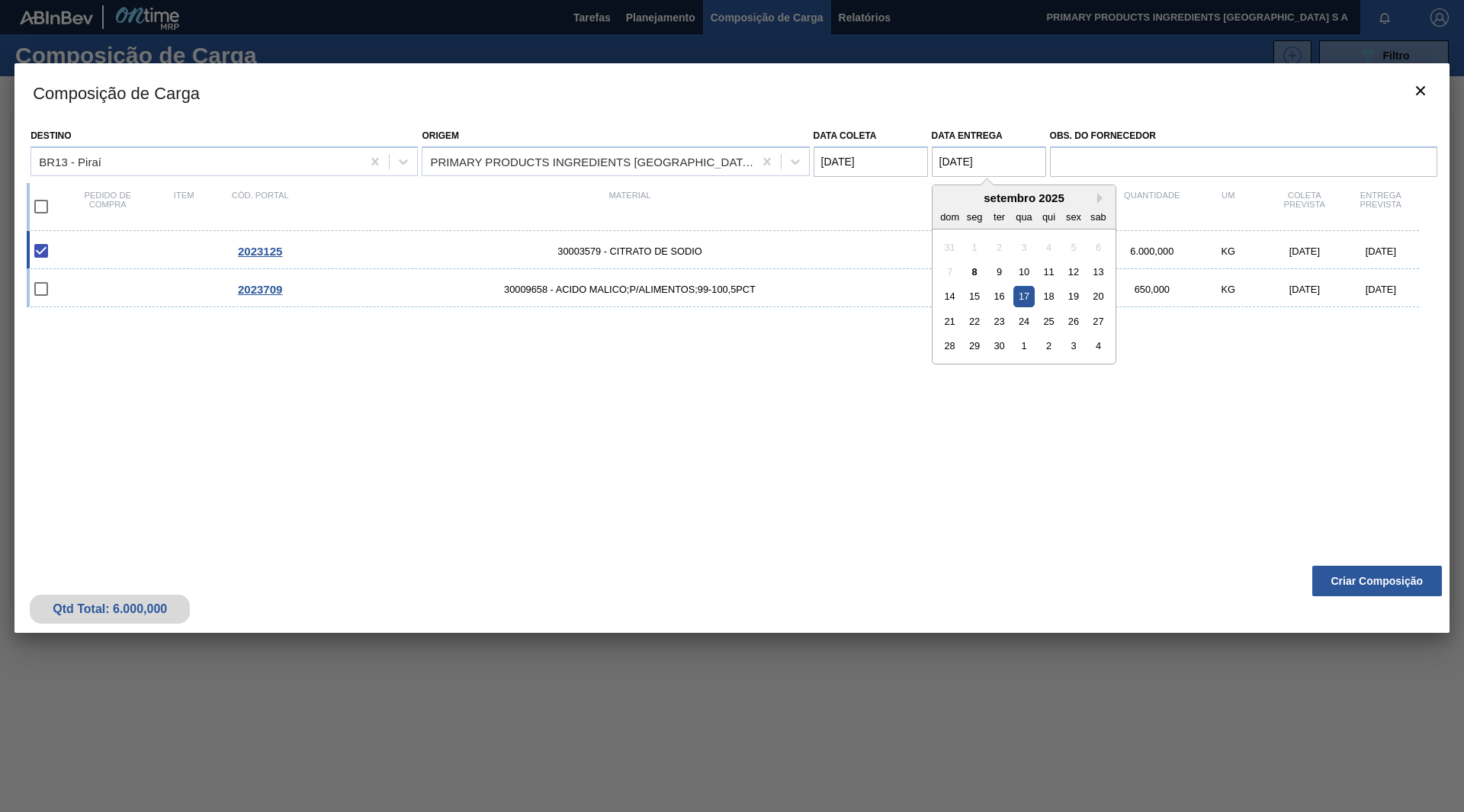
click at [950, 166] on entrega "17/09/2025" at bounding box center [989, 162] width 114 height 31
click at [993, 296] on div "16" at bounding box center [999, 297] width 21 height 21
type entrega "16/09/2025"
click at [42, 292] on input "checkbox" at bounding box center [42, 289] width 32 height 32
checkbox input "false"
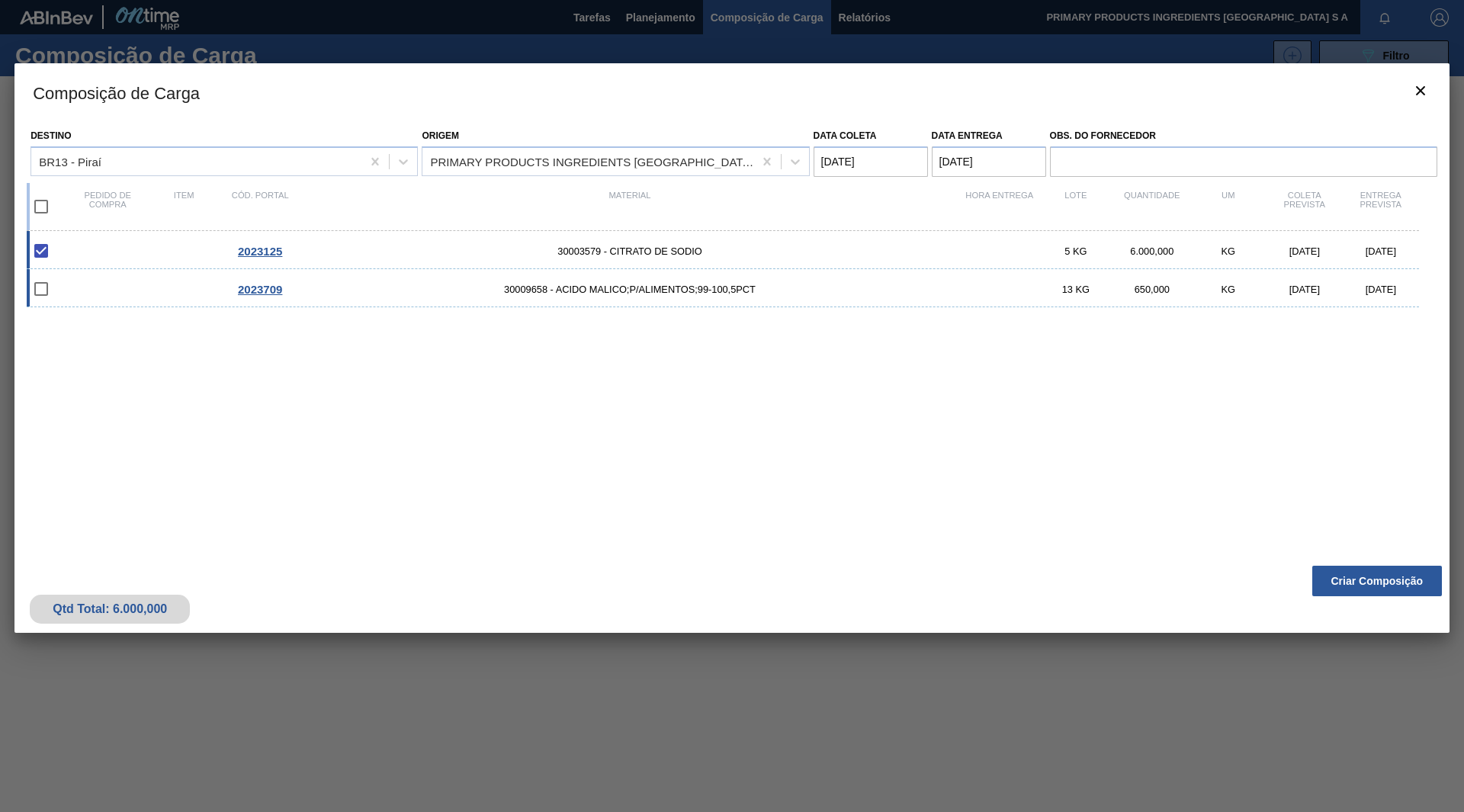
type coleta "07/09/2025"
click at [1000, 154] on entrega "17/09/2025" at bounding box center [989, 162] width 114 height 31
click at [1093, 299] on div "20" at bounding box center [1097, 297] width 21 height 21
type entrega "20/09/2025"
click at [35, 287] on input "checkbox" at bounding box center [42, 289] width 32 height 32
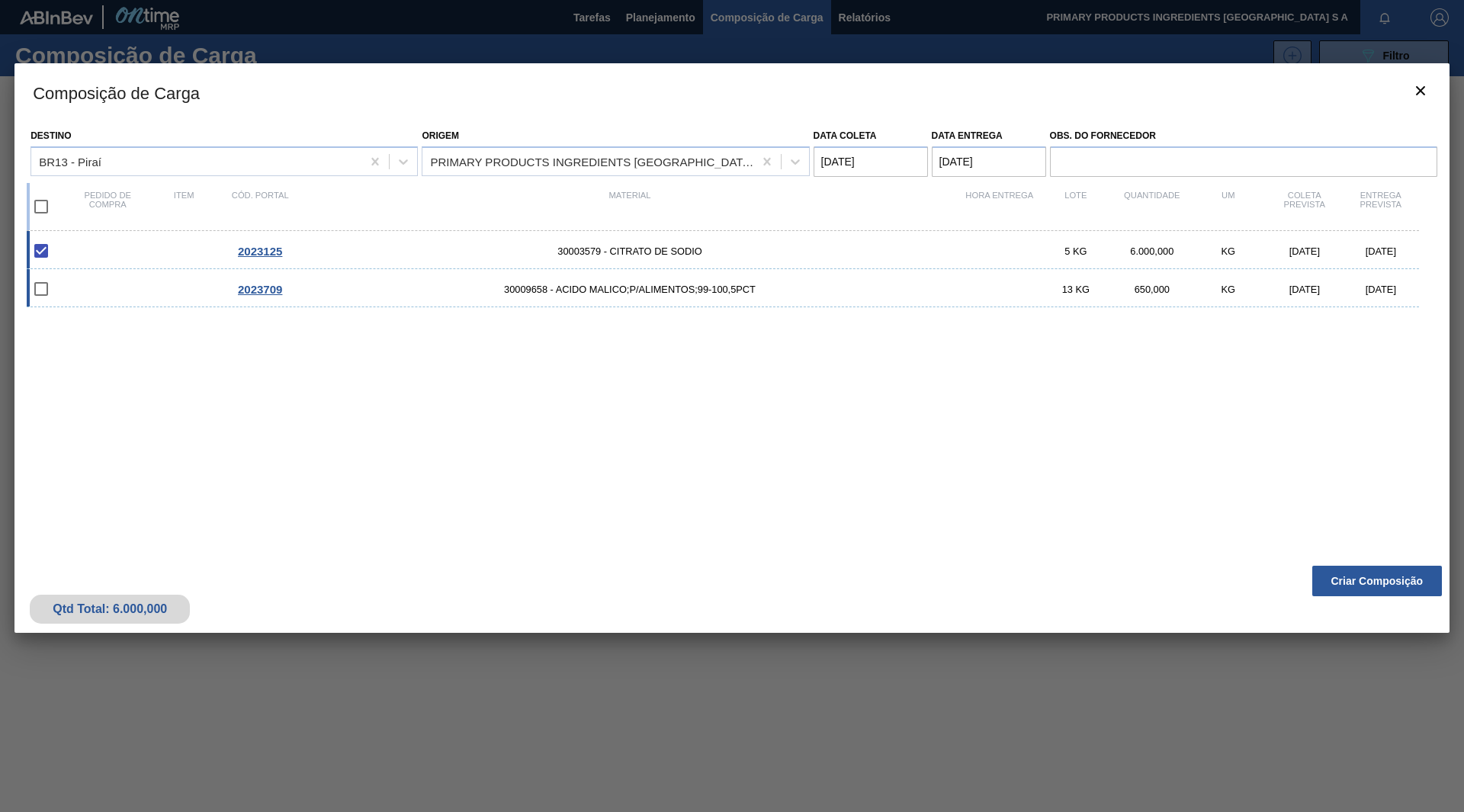
checkbox input "false"
type entrega "17/09/2025"
click at [35, 287] on input "checkbox" at bounding box center [42, 289] width 32 height 32
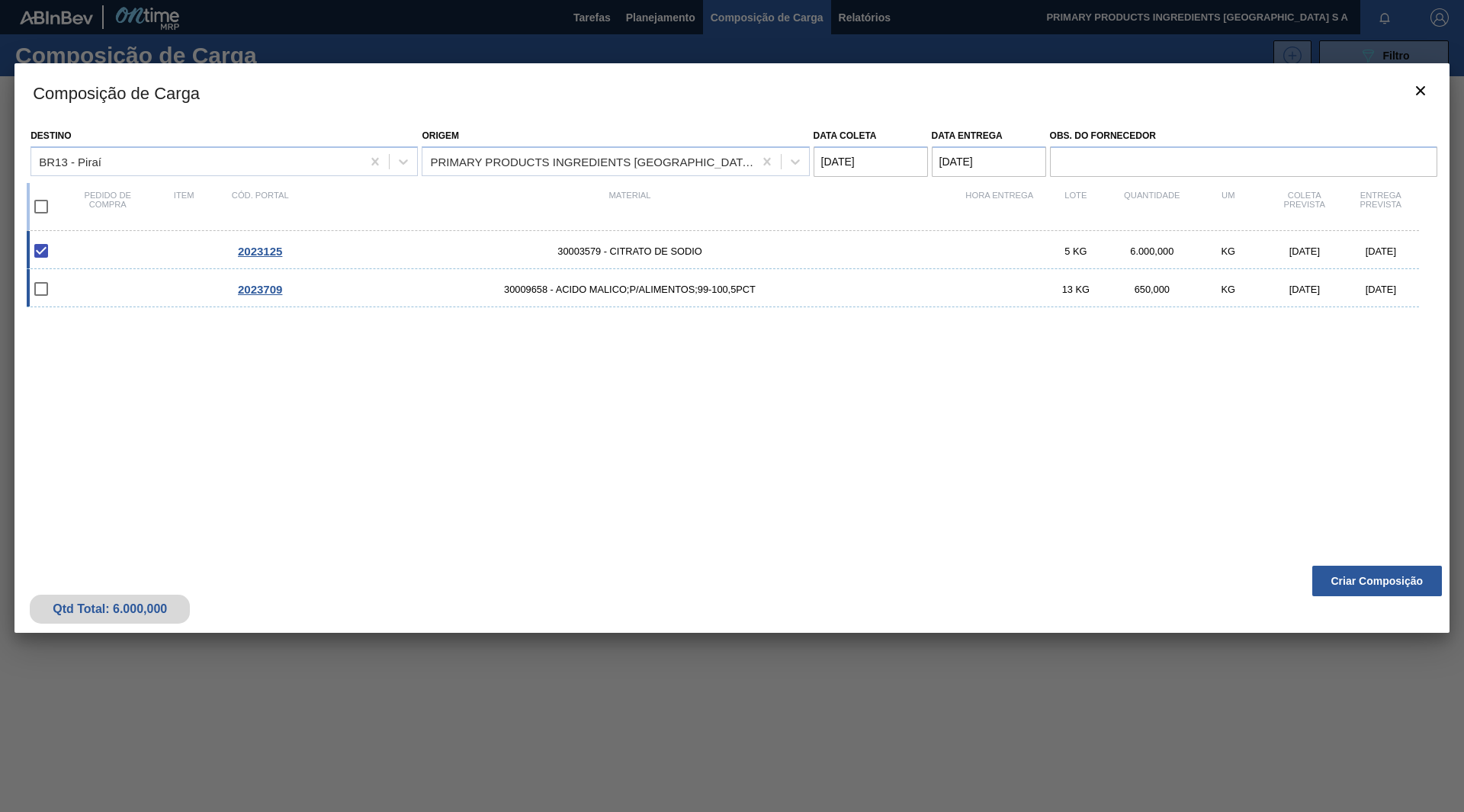
click at [35, 287] on input "checkbox" at bounding box center [42, 289] width 32 height 32
checkbox input "false"
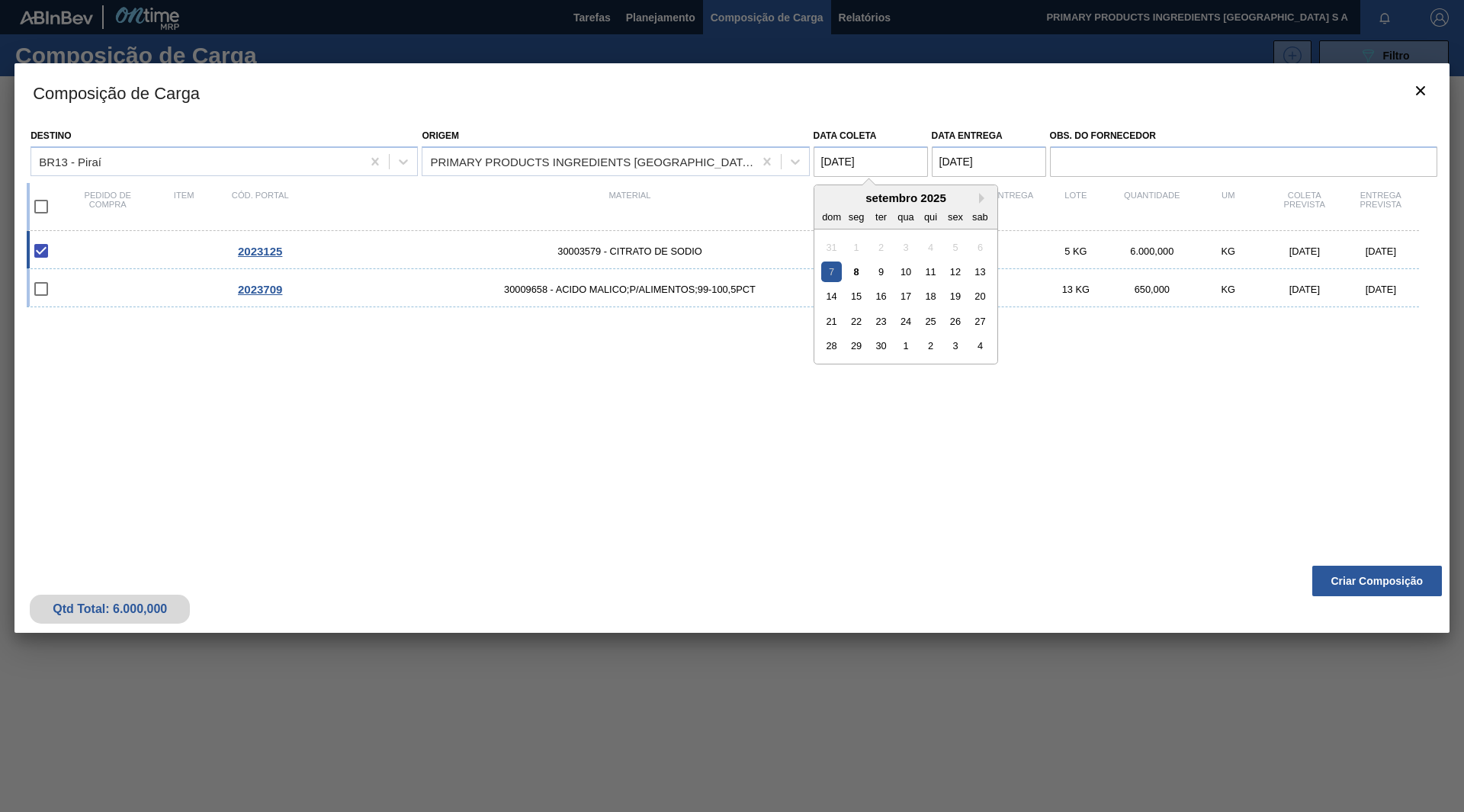
click at [890, 159] on coleta "07/09/2025" at bounding box center [871, 162] width 114 height 31
click at [955, 273] on div "12" at bounding box center [955, 271] width 21 height 21
type coleta "12/09/2025"
click at [997, 169] on entrega "17/09/2025" at bounding box center [989, 162] width 114 height 31
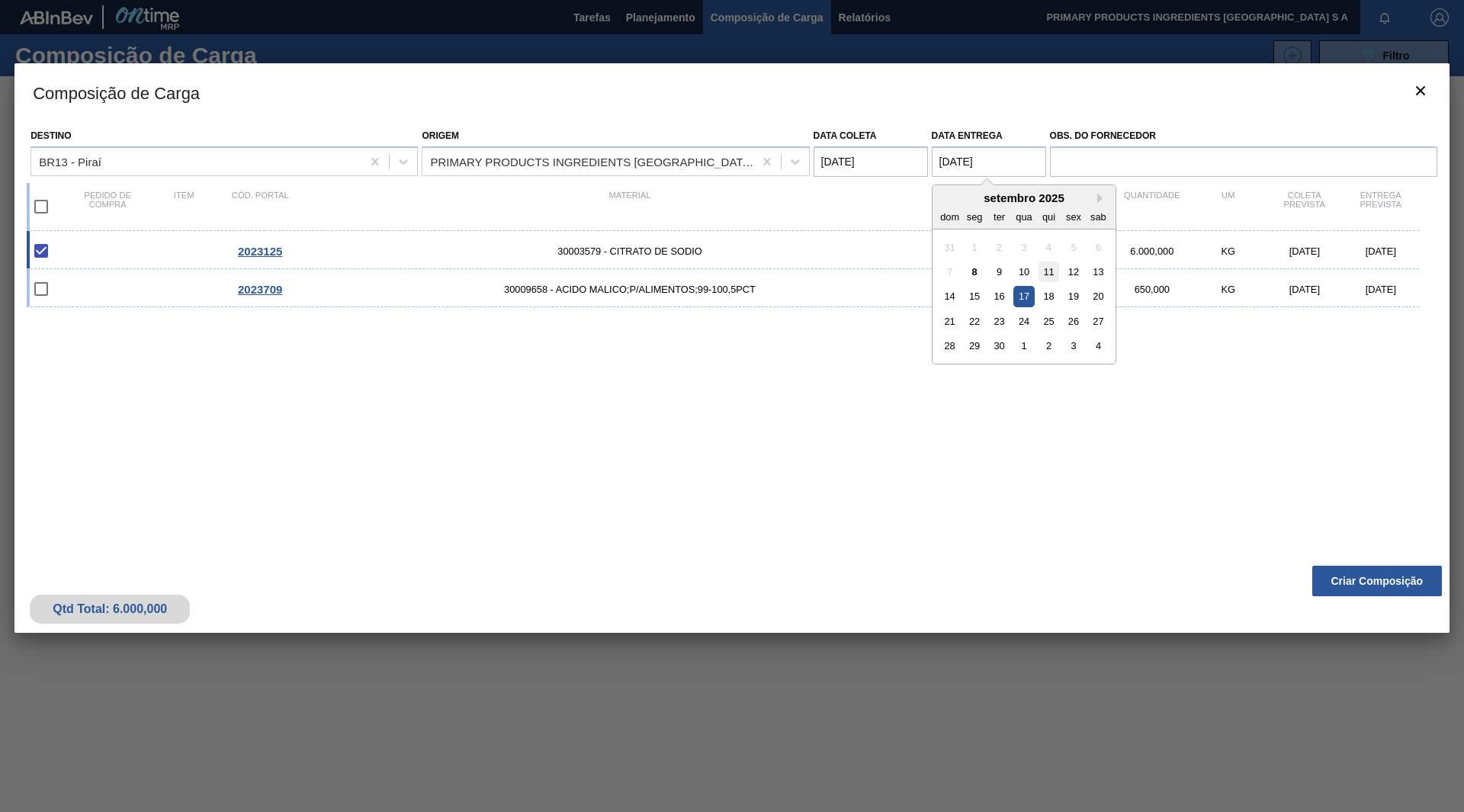
click at [1053, 272] on div "11" at bounding box center [1049, 271] width 21 height 21
click at [984, 158] on entrega "11/09/2025" at bounding box center [989, 162] width 114 height 31
click at [981, 298] on div "15" at bounding box center [974, 297] width 21 height 21
type entrega "15/09/2025"
drag, startPoint x: 848, startPoint y: 165, endPoint x: 849, endPoint y: 179, distance: 14.0
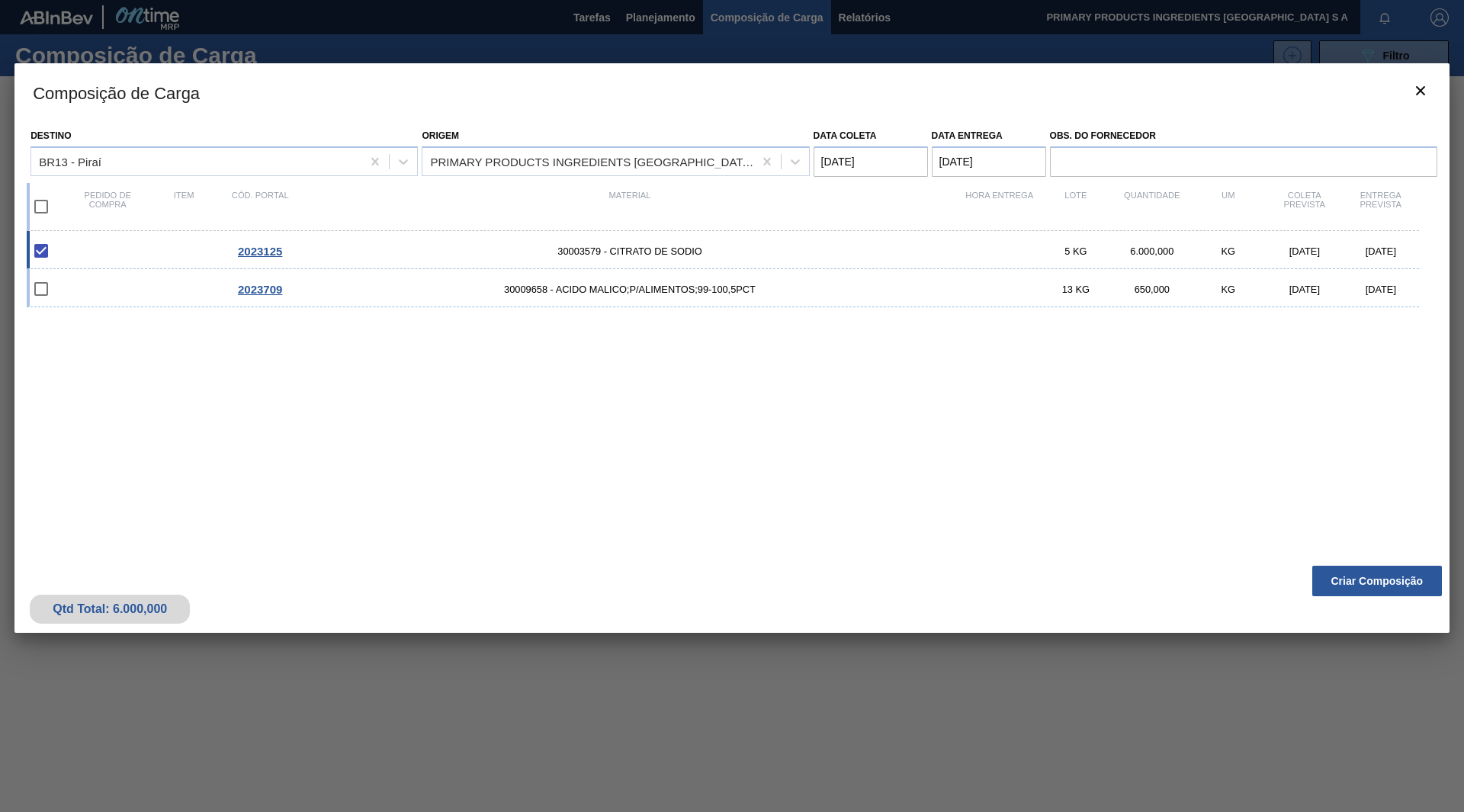
click at [848, 165] on coleta "12/09/2025" at bounding box center [871, 162] width 114 height 31
click at [932, 271] on div "11" at bounding box center [931, 271] width 21 height 21
type coleta "11/09/2025"
click at [874, 280] on div "2023709 30009658 - ACIDO MALICO;P/ALIMENTOS;99-100,5PCT 13 KG 650,000 KG 17/09/…" at bounding box center [723, 287] width 1392 height 38
checkbox input "true"
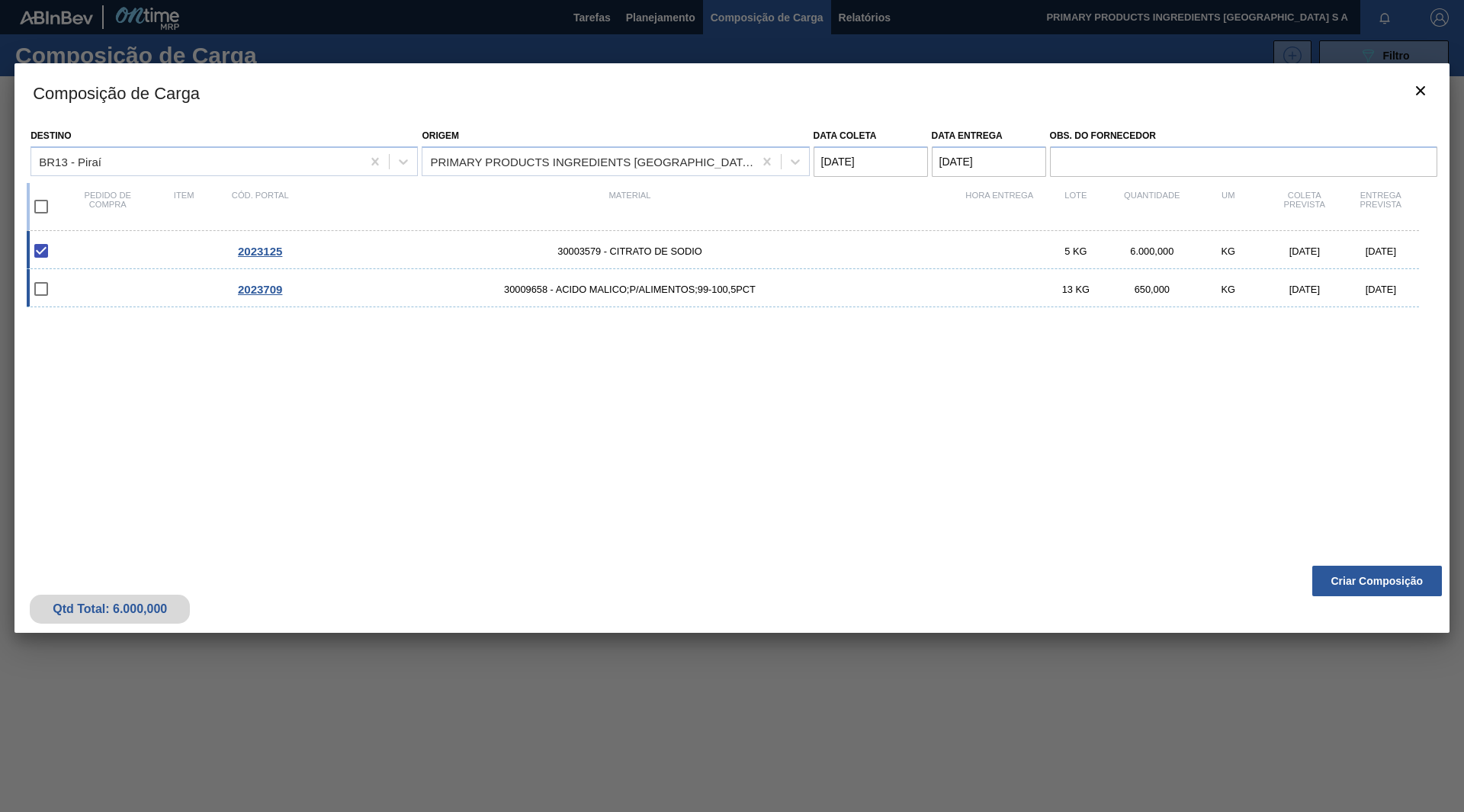
checkbox input "true"
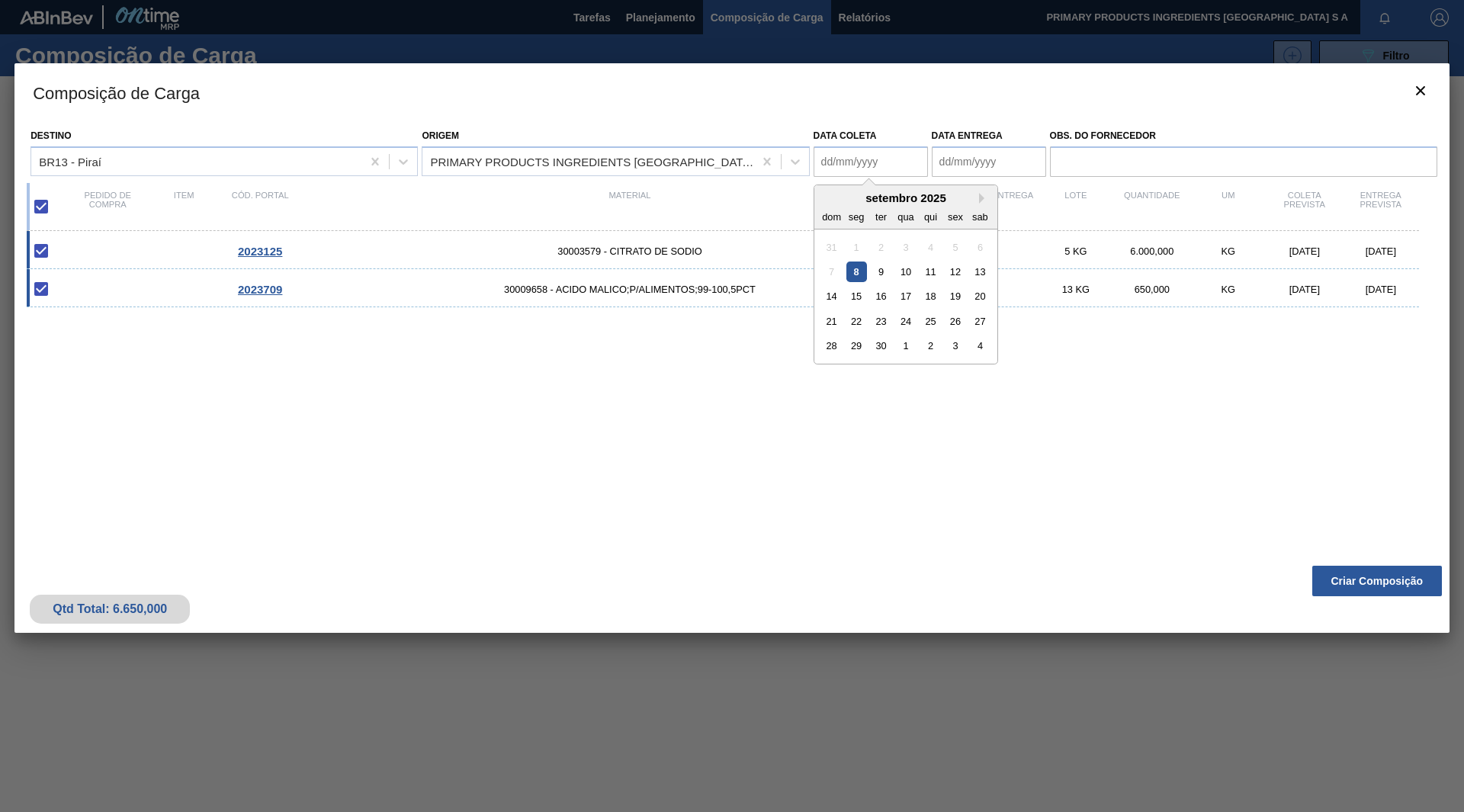
click at [880, 158] on coleta "Data coleta" at bounding box center [871, 162] width 114 height 31
click at [1090, 507] on div "2023125 30003579 - CITRATO DE SODIO 5 KG 6.000,000 KG 07/09/2025 17/09/2025 202…" at bounding box center [729, 385] width 1405 height 309
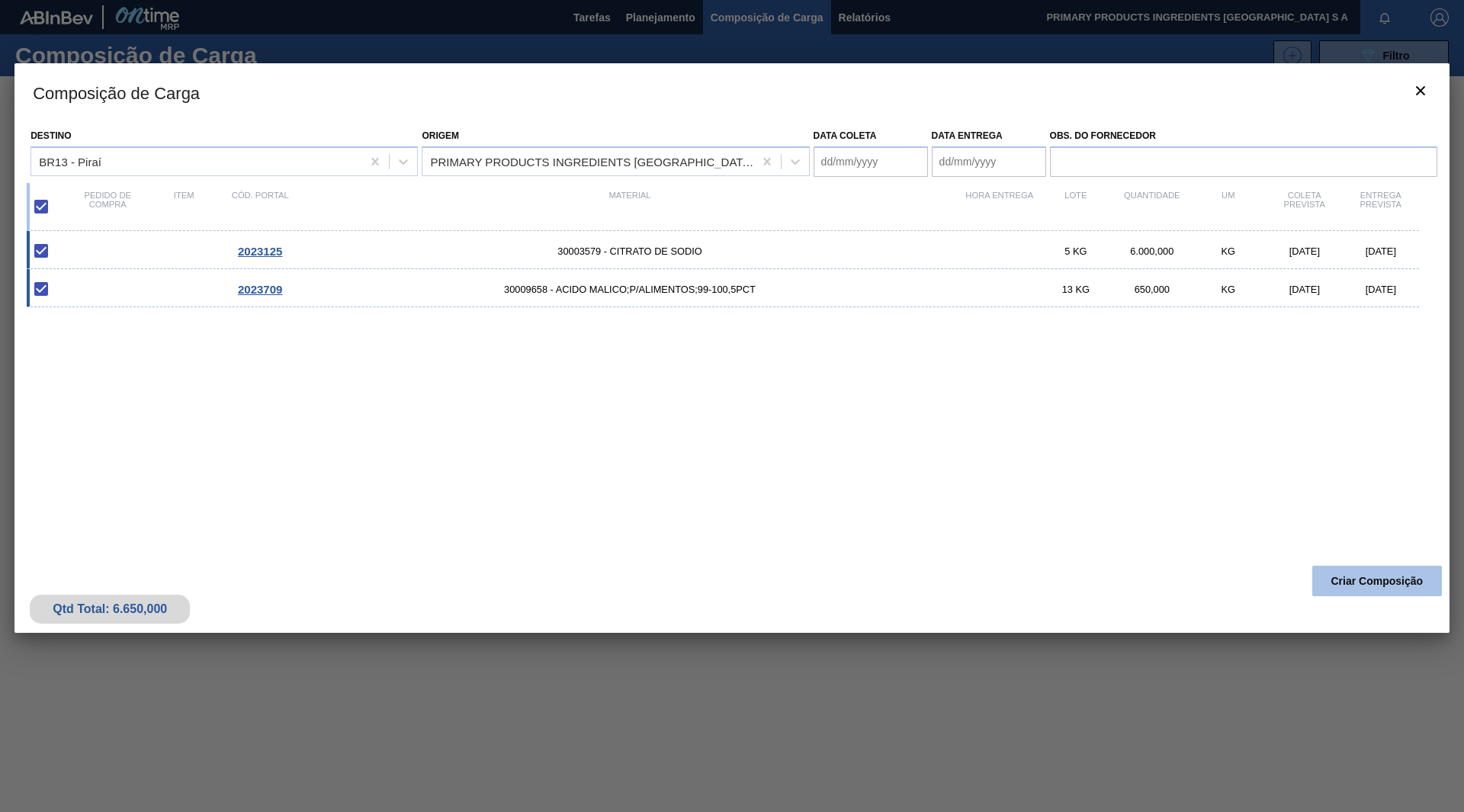
click at [1338, 577] on button "Criar Composição" at bounding box center [1377, 581] width 129 height 31
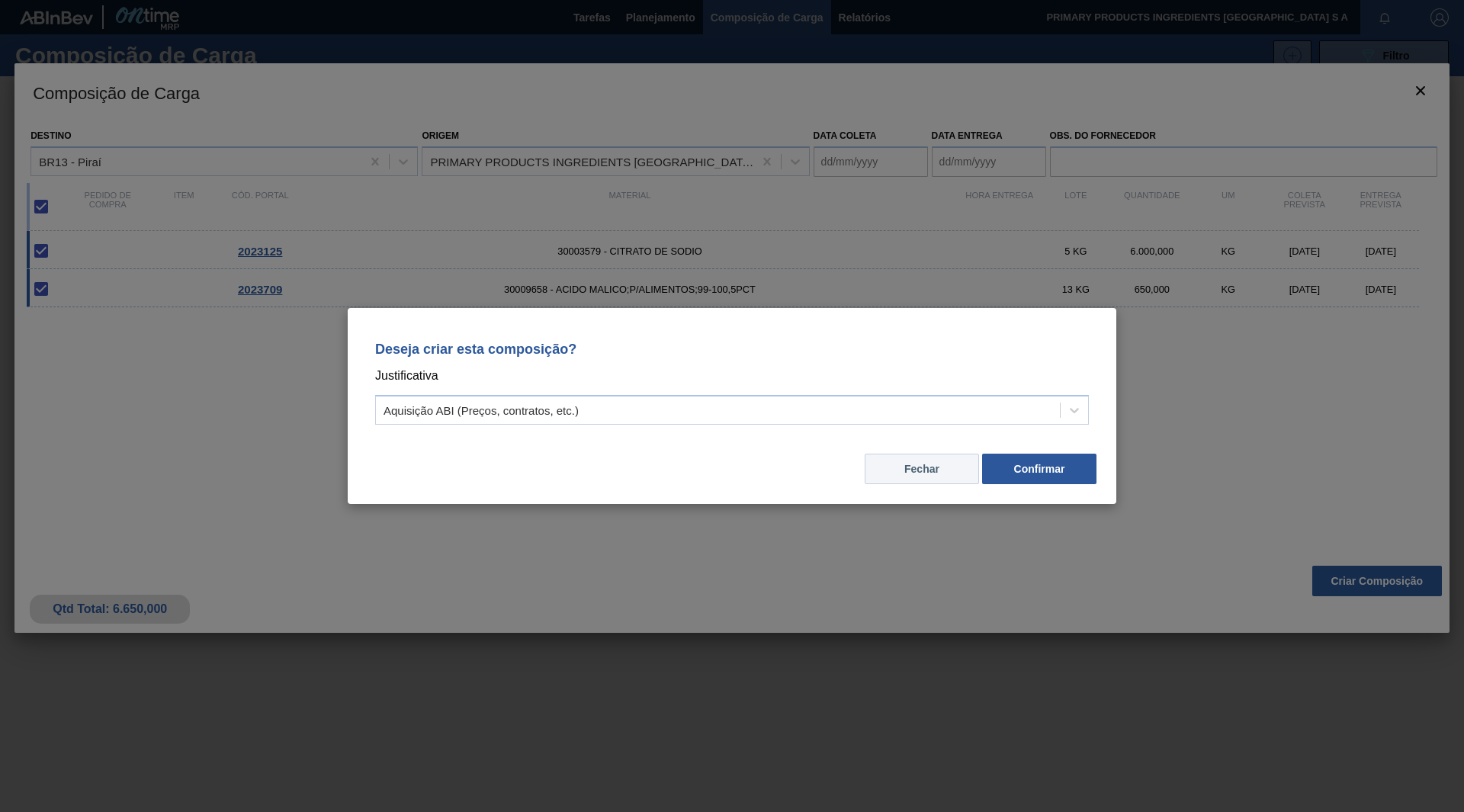
click at [923, 471] on button "Fechar" at bounding box center [922, 469] width 114 height 31
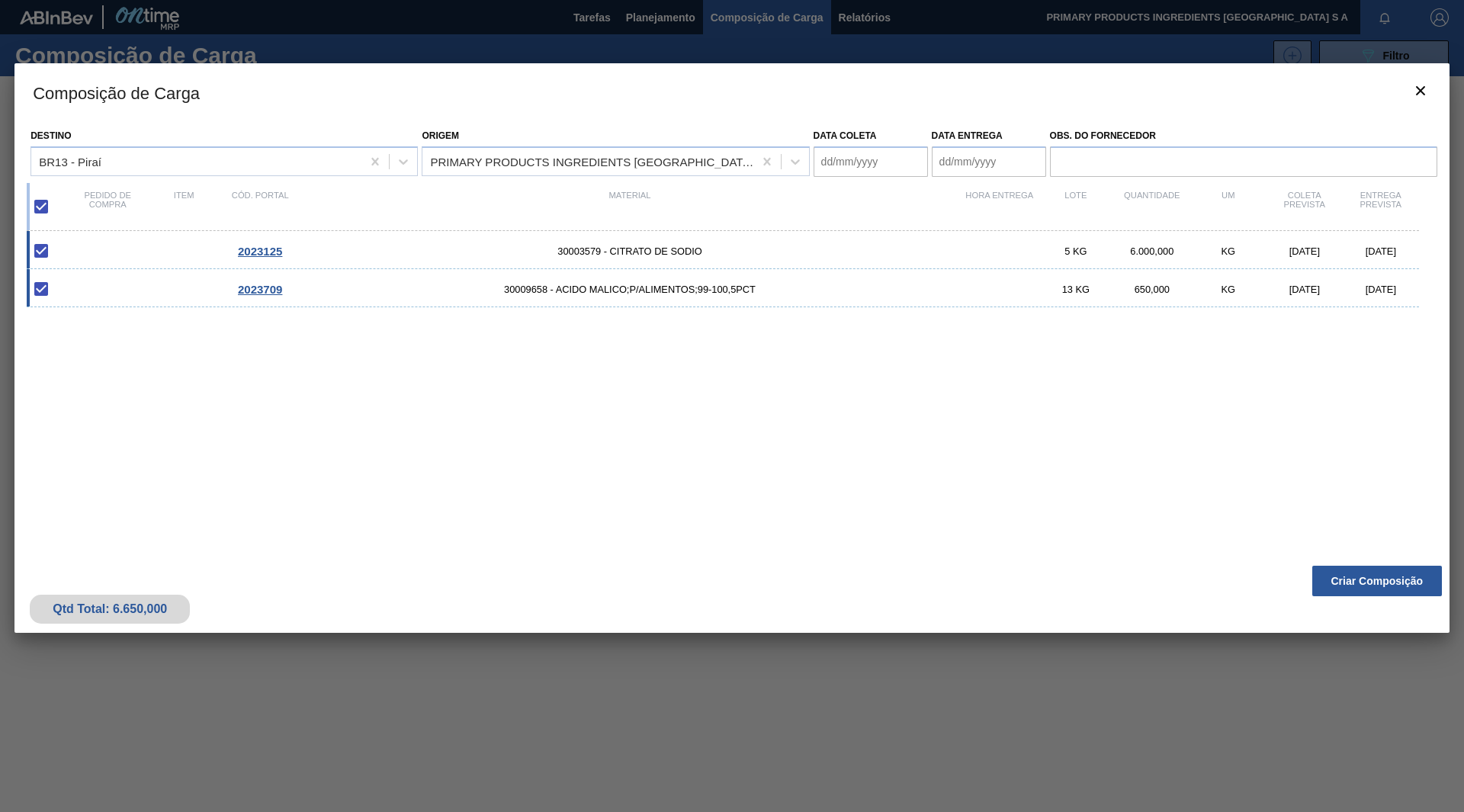
click at [1324, 563] on div "Qtd Total: 6.650,000 Criar Composição" at bounding box center [732, 596] width 1435 height 75
click at [1328, 572] on button "Criar Composição" at bounding box center [1377, 581] width 129 height 31
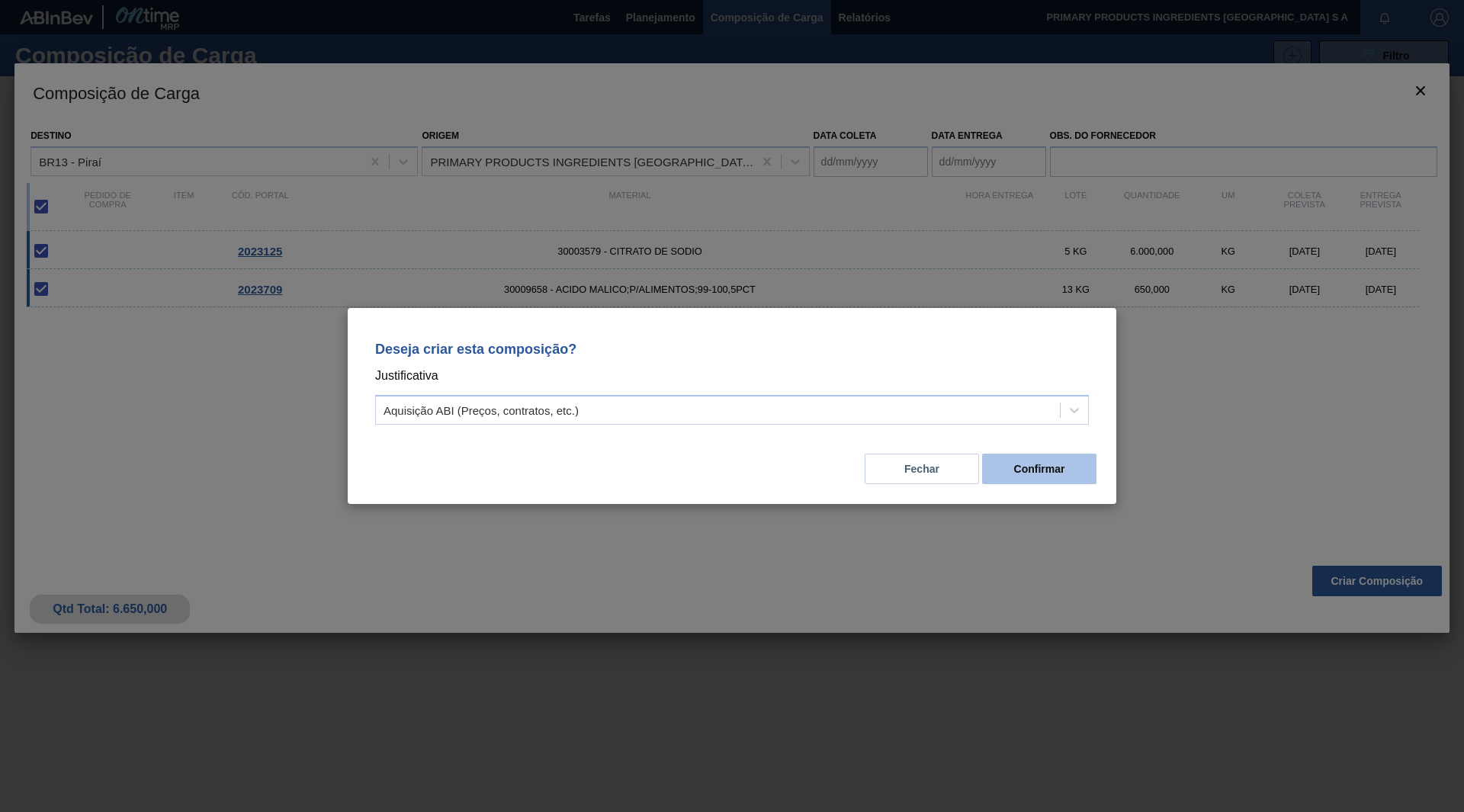
click at [1052, 479] on button "Confirmar" at bounding box center [1039, 469] width 114 height 31
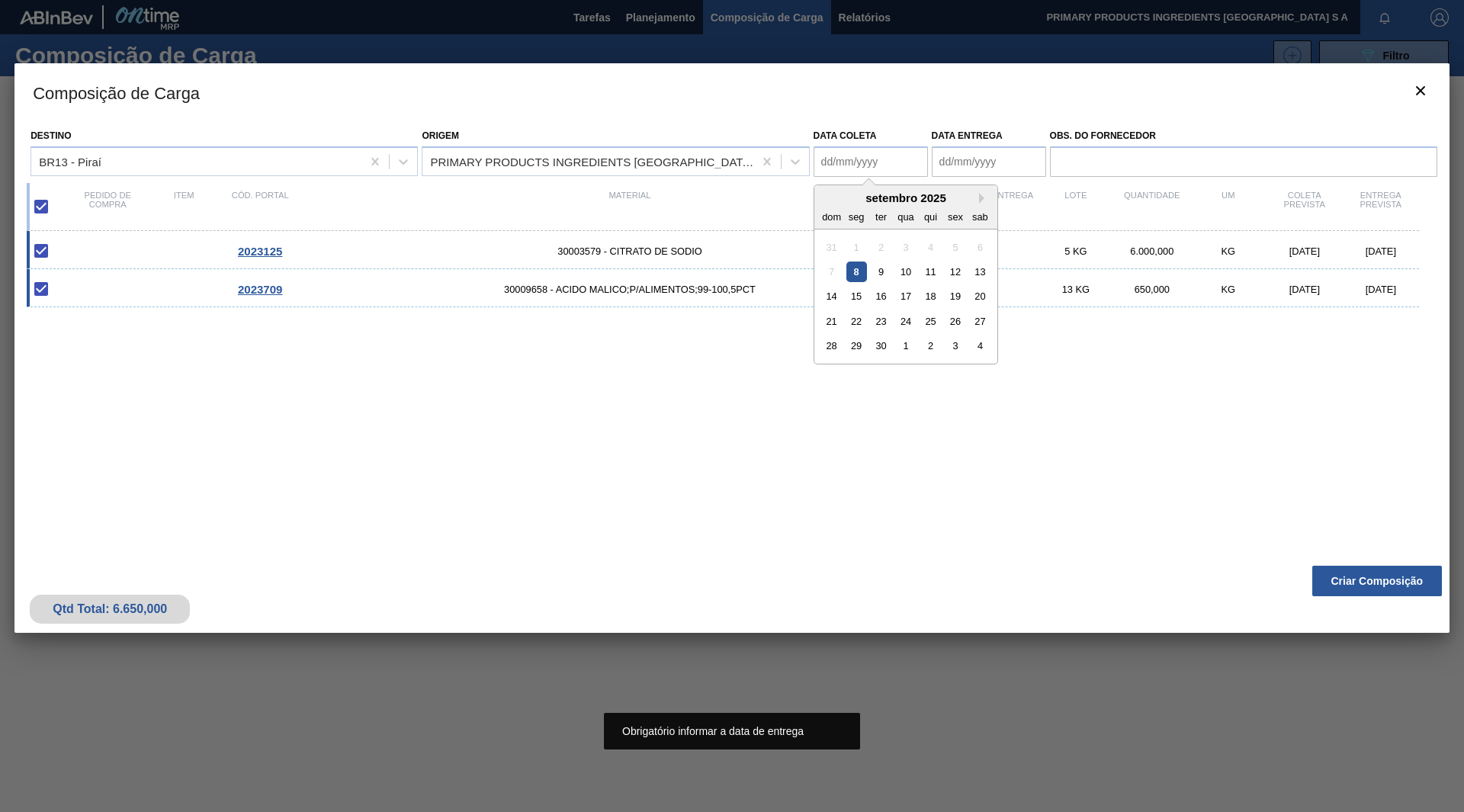
click at [874, 160] on coleta "Data coleta" at bounding box center [871, 162] width 114 height 31
click at [929, 270] on div "11" at bounding box center [931, 271] width 21 height 21
type coleta "11/09/2025"
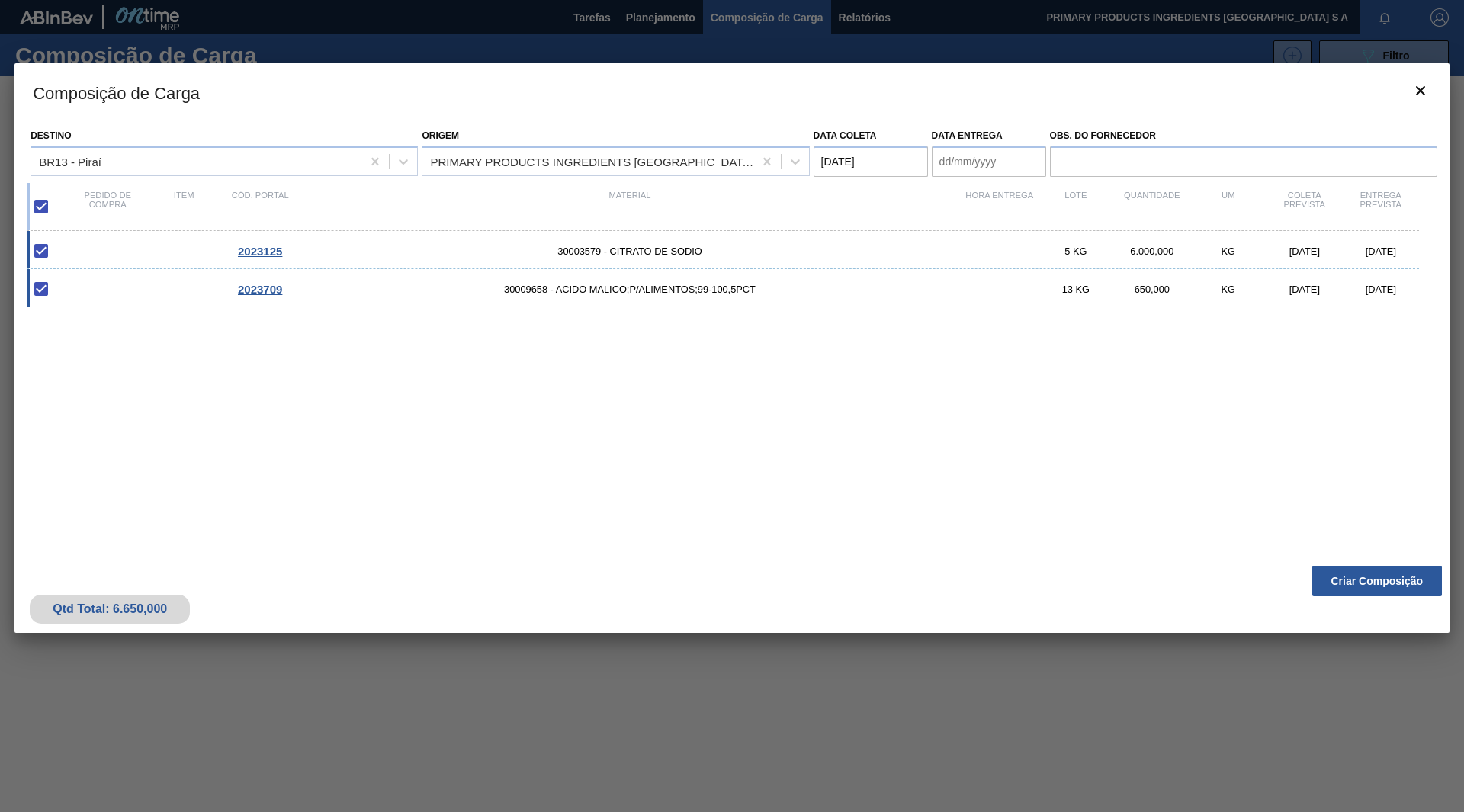
click at [956, 167] on entrega "Data entrega" at bounding box center [989, 162] width 114 height 31
click at [992, 346] on div "30" at bounding box center [999, 346] width 21 height 21
type entrega "30/09/2025"
click at [1330, 582] on button "Criar Composição" at bounding box center [1377, 581] width 129 height 31
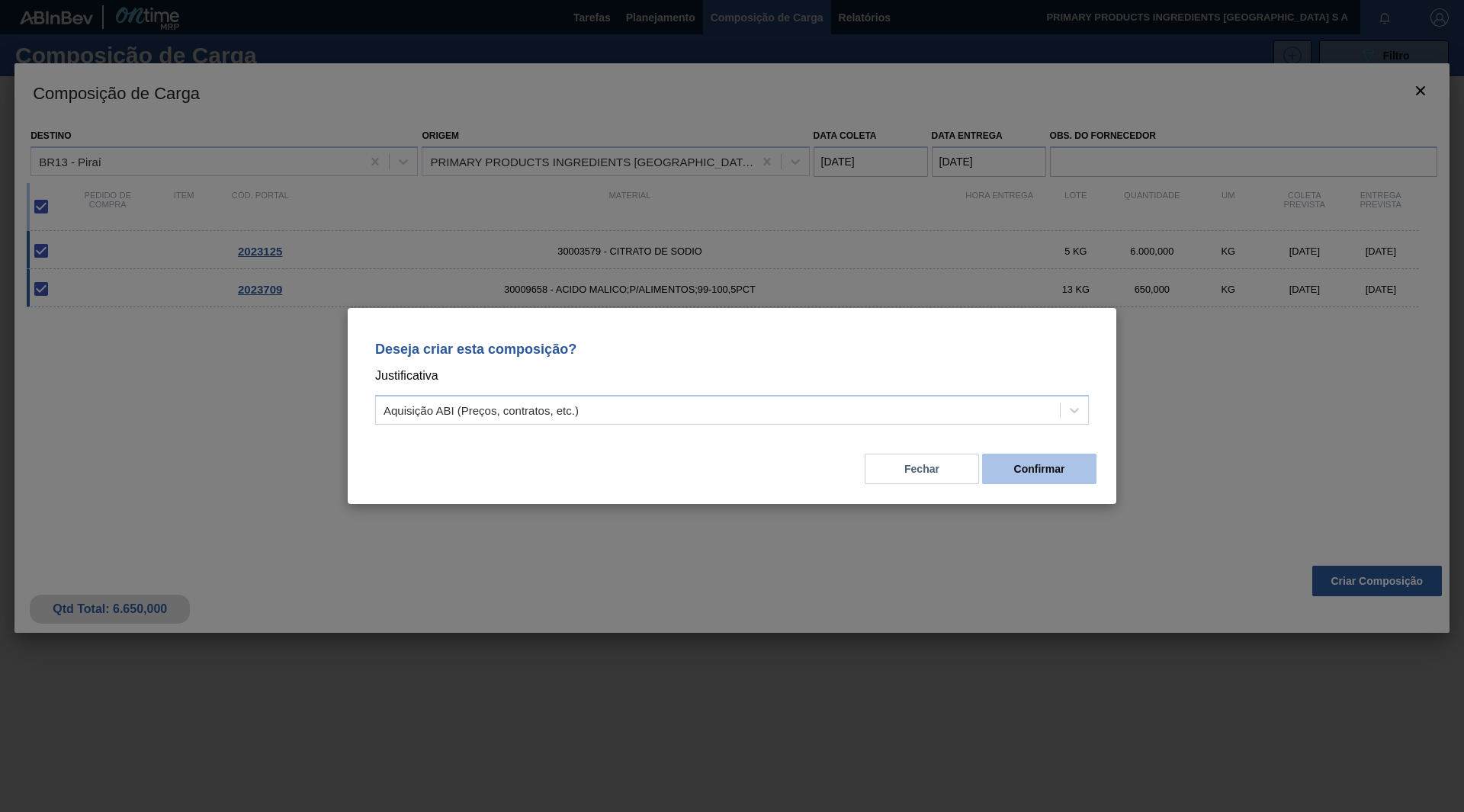
click at [1041, 465] on button "Confirmar" at bounding box center [1039, 469] width 114 height 31
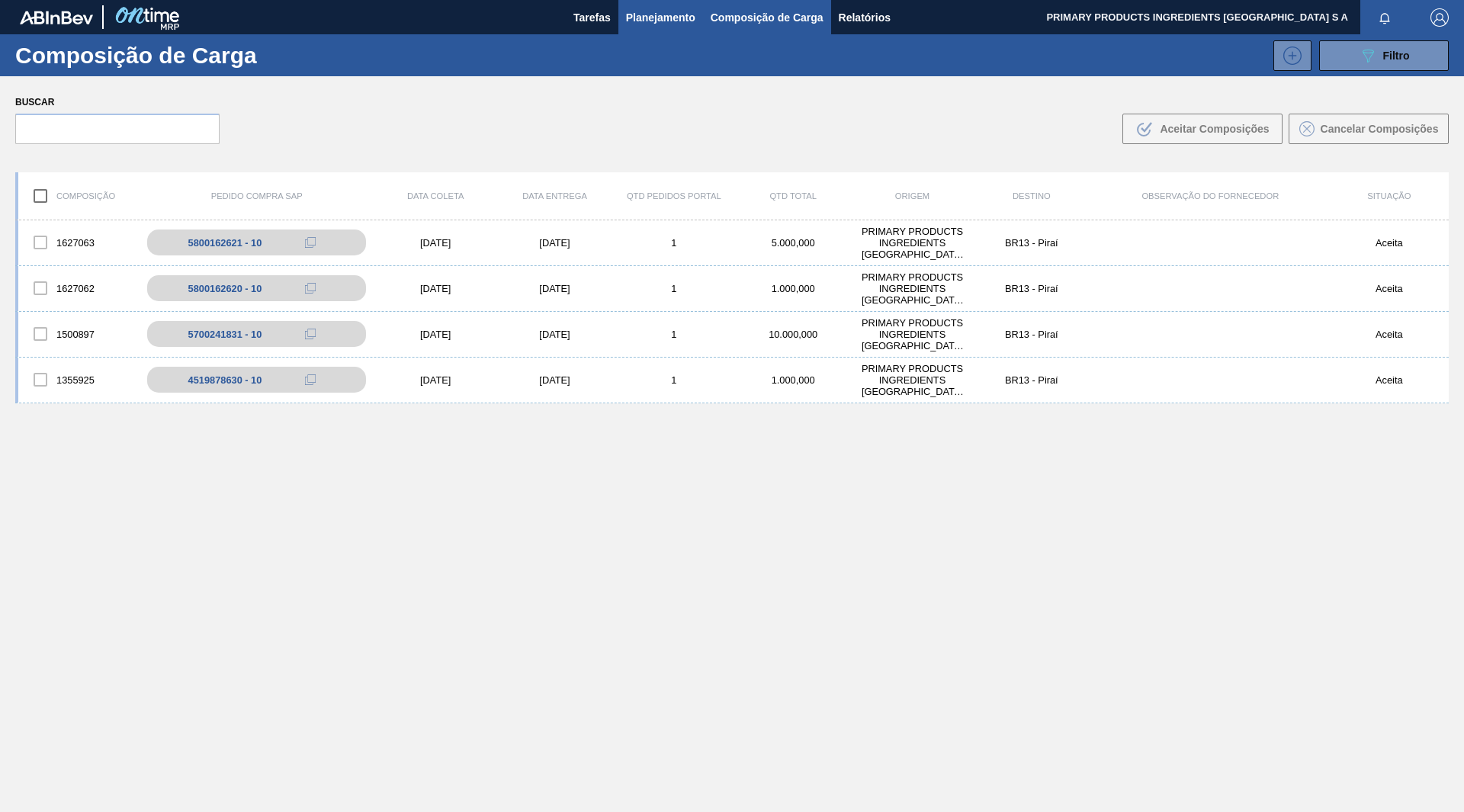
click at [688, 13] on span "Planejamento" at bounding box center [661, 18] width 69 height 18
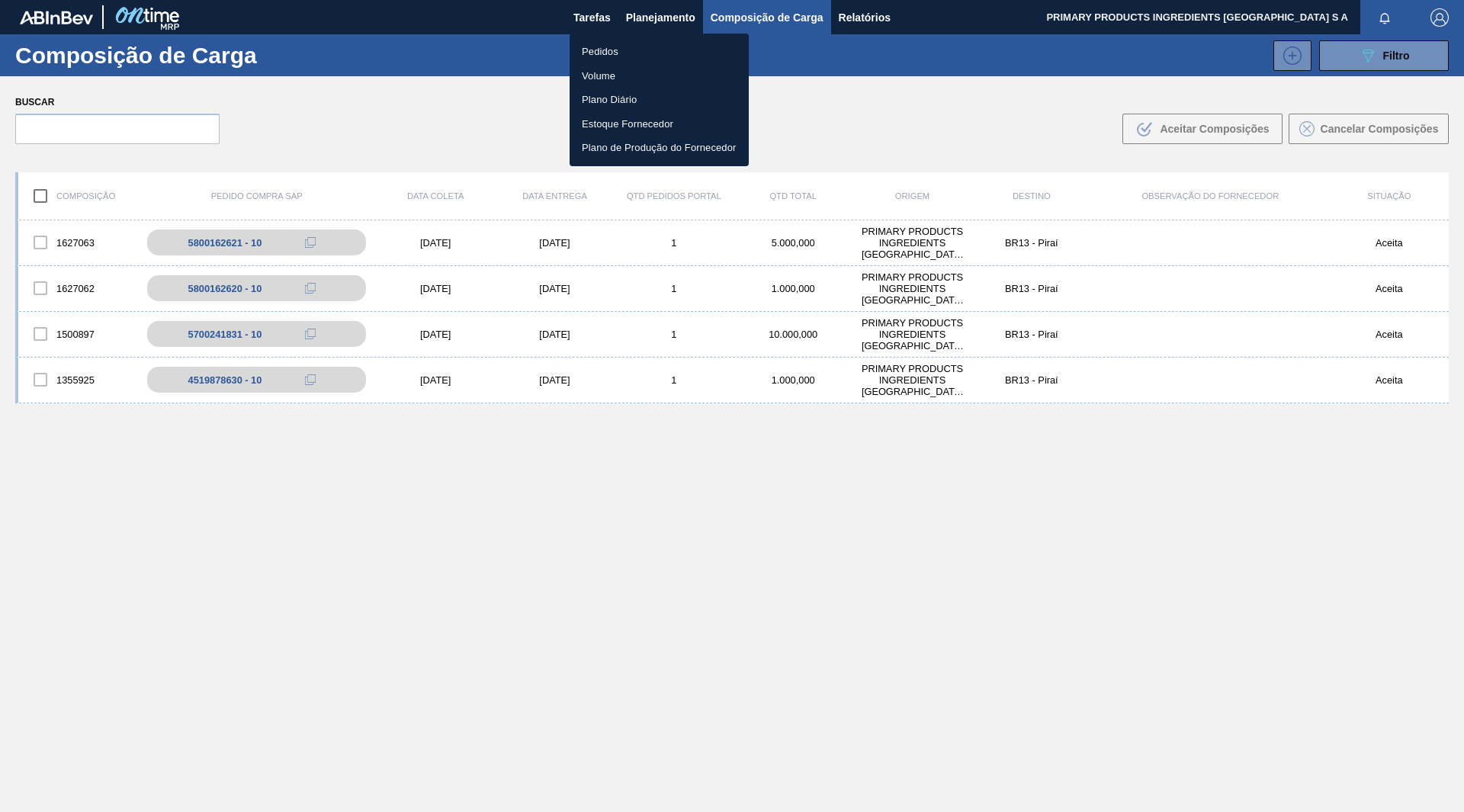
click at [616, 49] on li "Pedidos" at bounding box center [659, 52] width 180 height 25
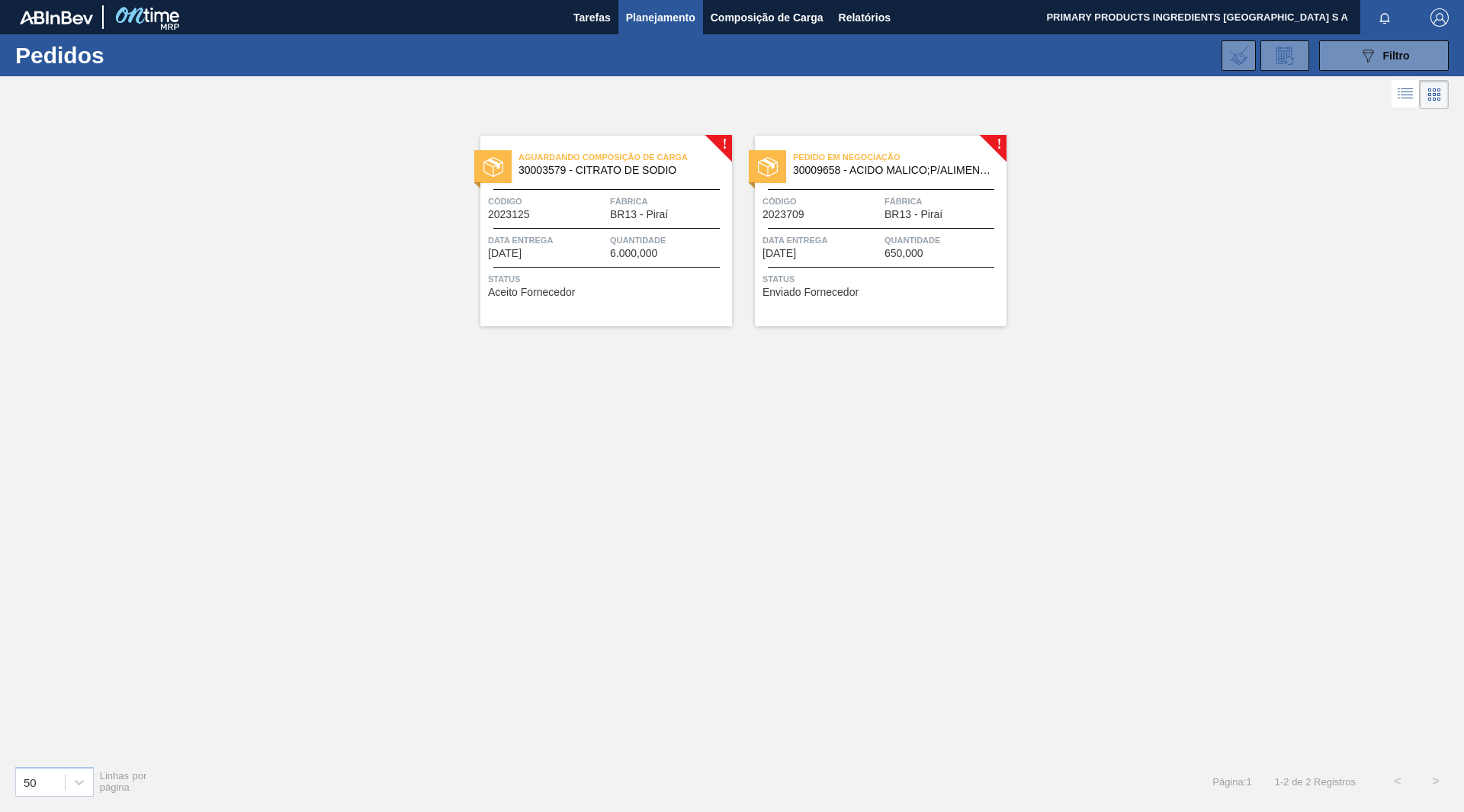
click at [687, 169] on span "30003579 - CITRATO DE SODIO" at bounding box center [619, 170] width 201 height 12
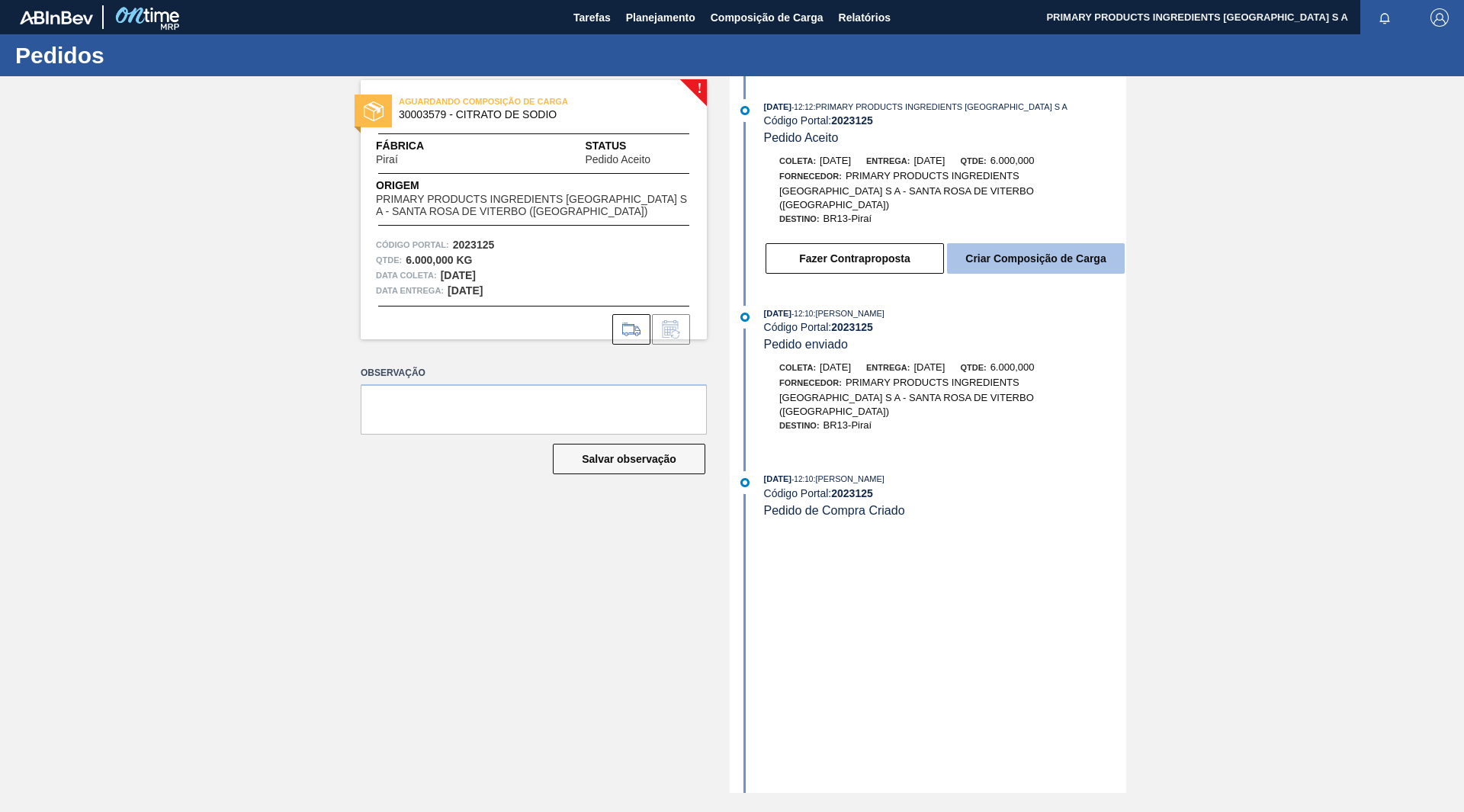
click at [1043, 250] on button "Criar Composição de Carga" at bounding box center [1036, 259] width 178 height 31
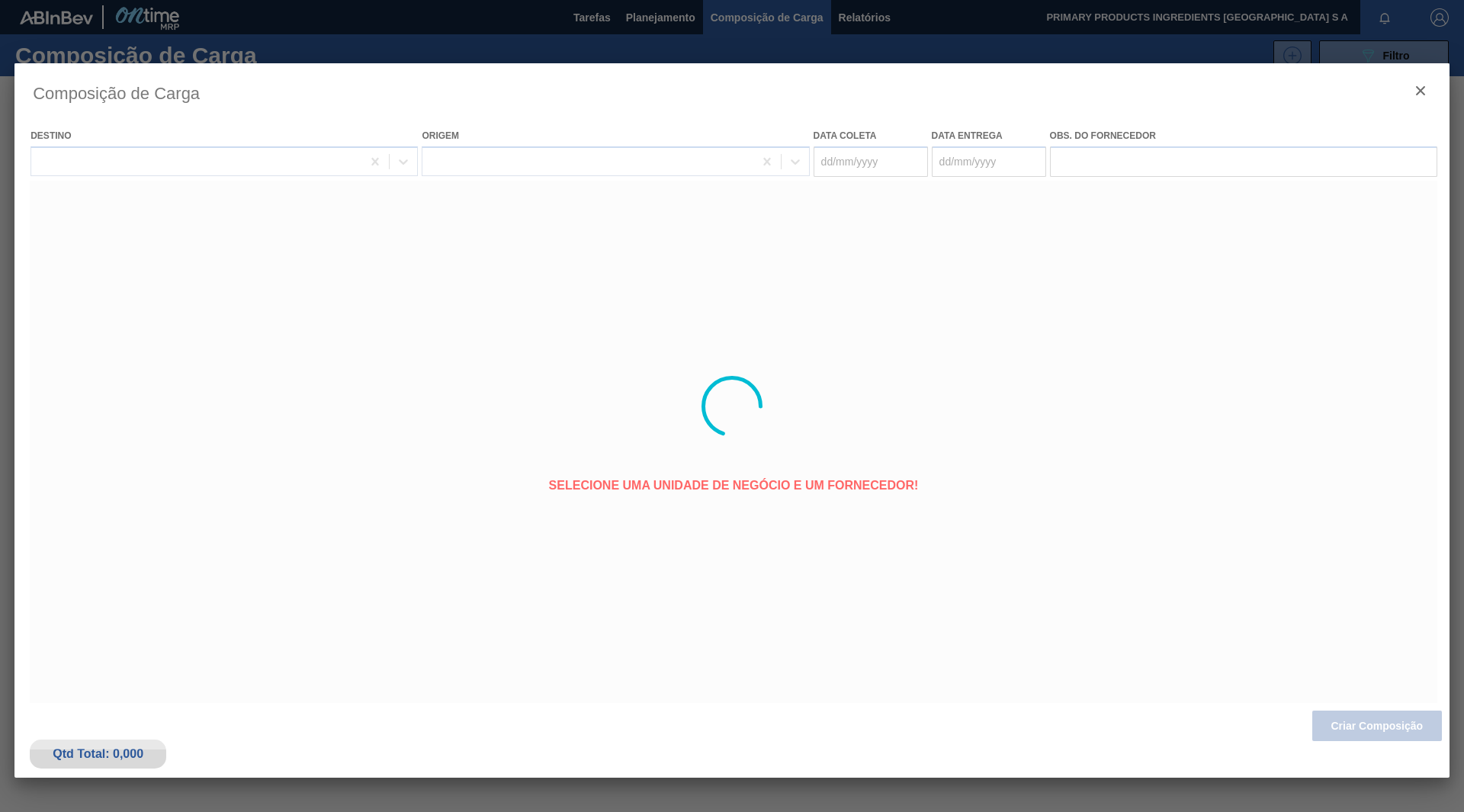
type coleta "07/09/2025"
type entrega "17/09/2025"
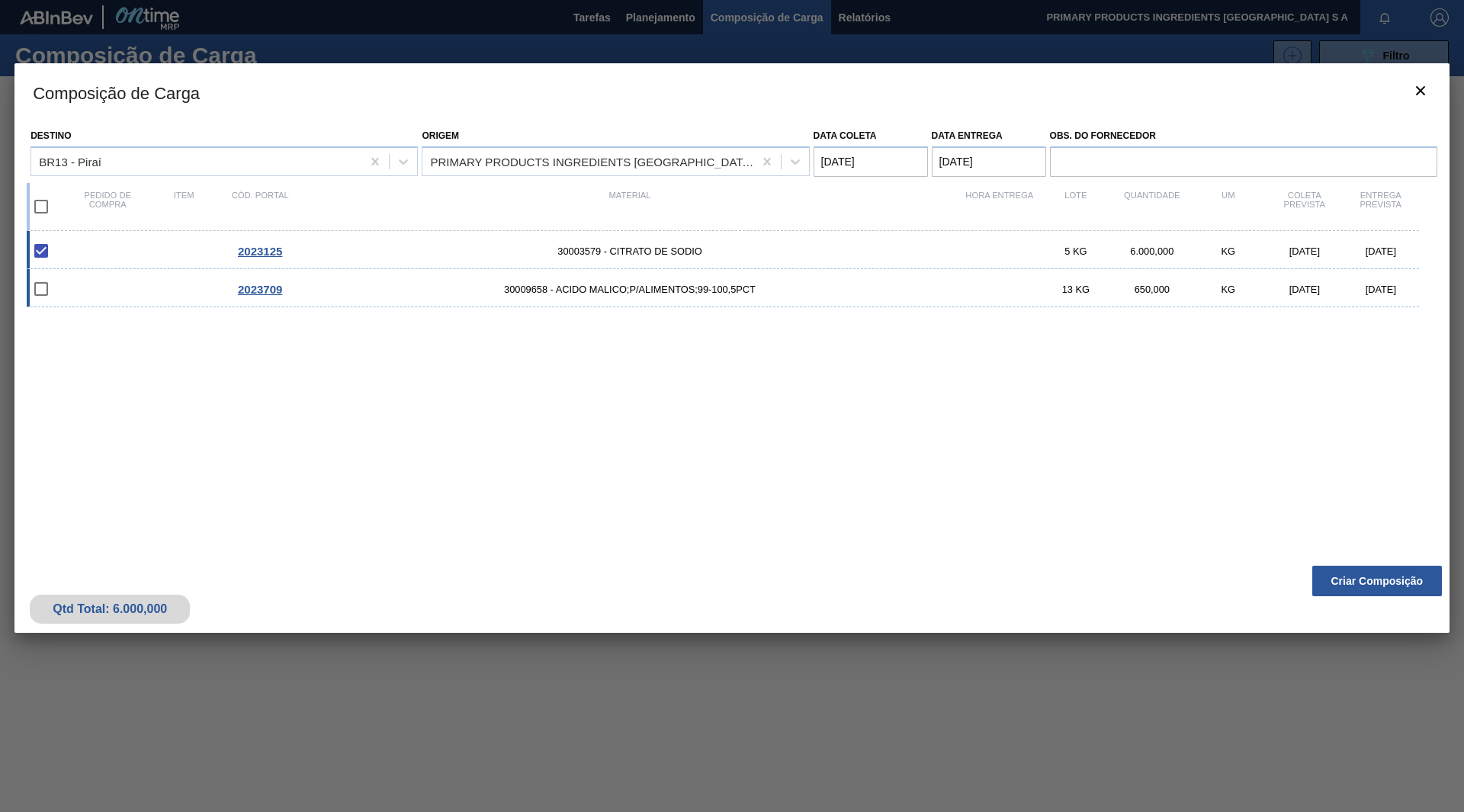
click at [39, 286] on input "checkbox" at bounding box center [42, 289] width 32 height 32
checkbox input "false"
click at [1358, 586] on button "Criar Composição" at bounding box center [1377, 581] width 129 height 31
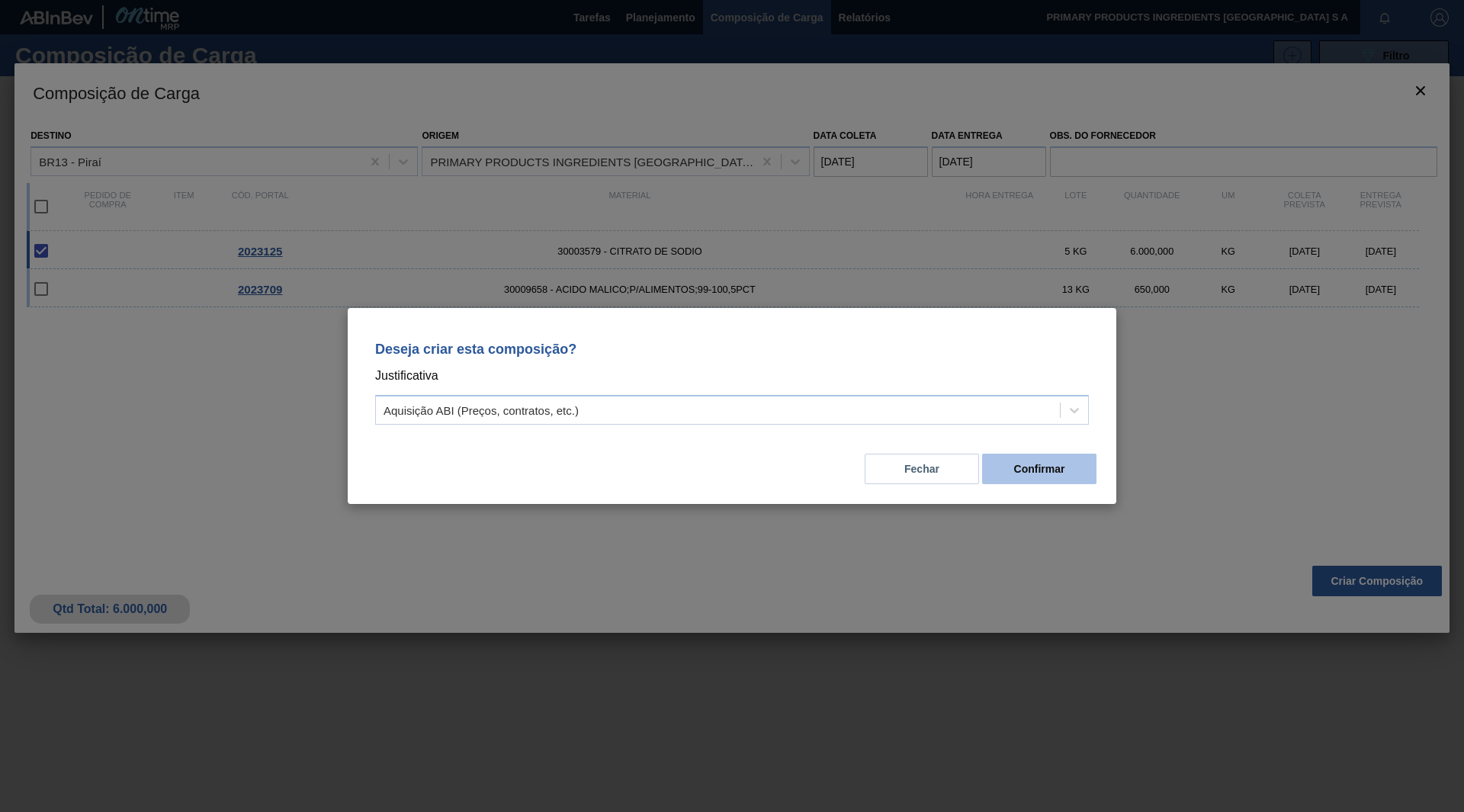
click at [1033, 467] on button "Confirmar" at bounding box center [1039, 469] width 114 height 31
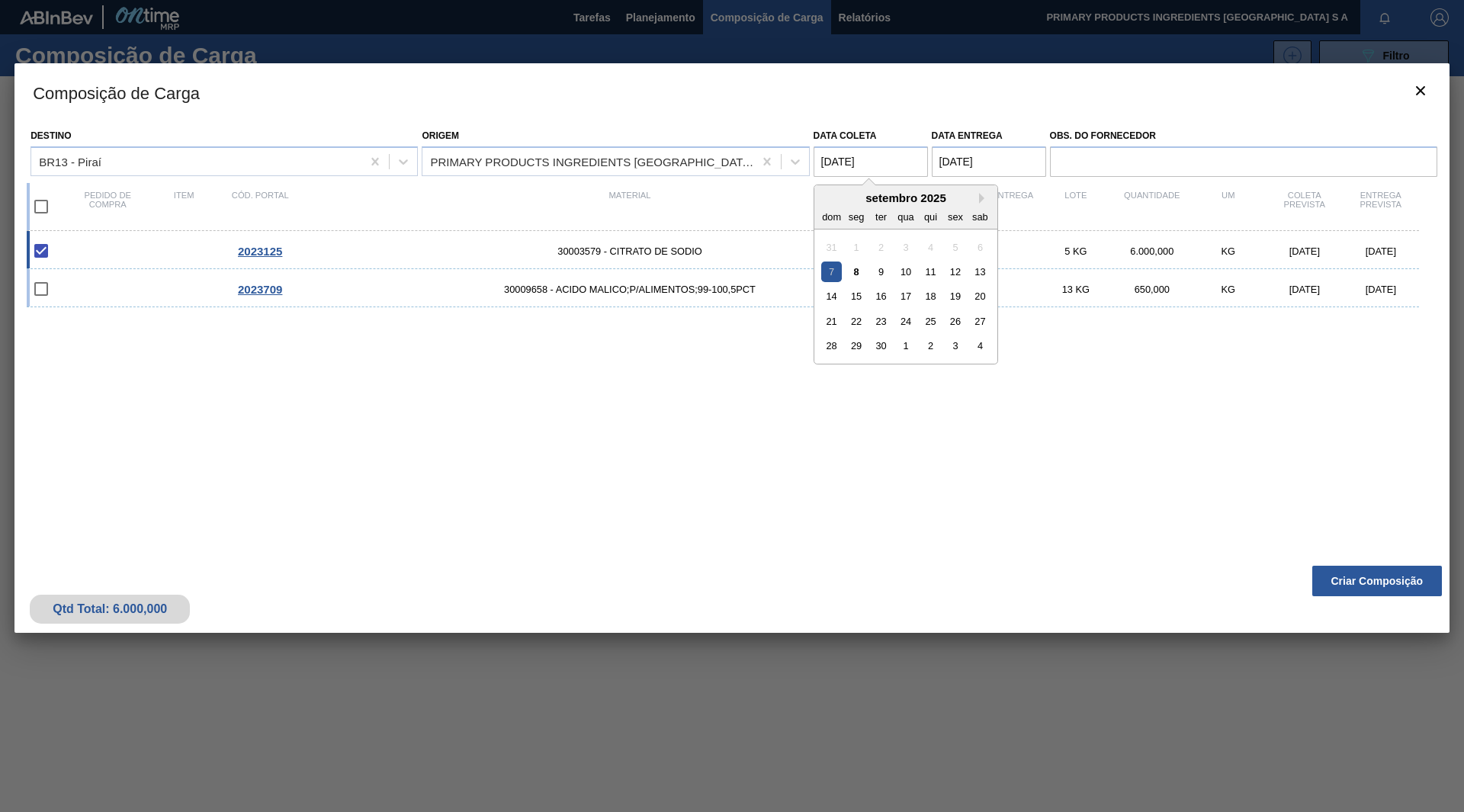
click at [855, 166] on coleta "07/09/2025" at bounding box center [871, 162] width 114 height 31
click at [908, 270] on div "10" at bounding box center [905, 271] width 21 height 21
type coleta "10/09/2025"
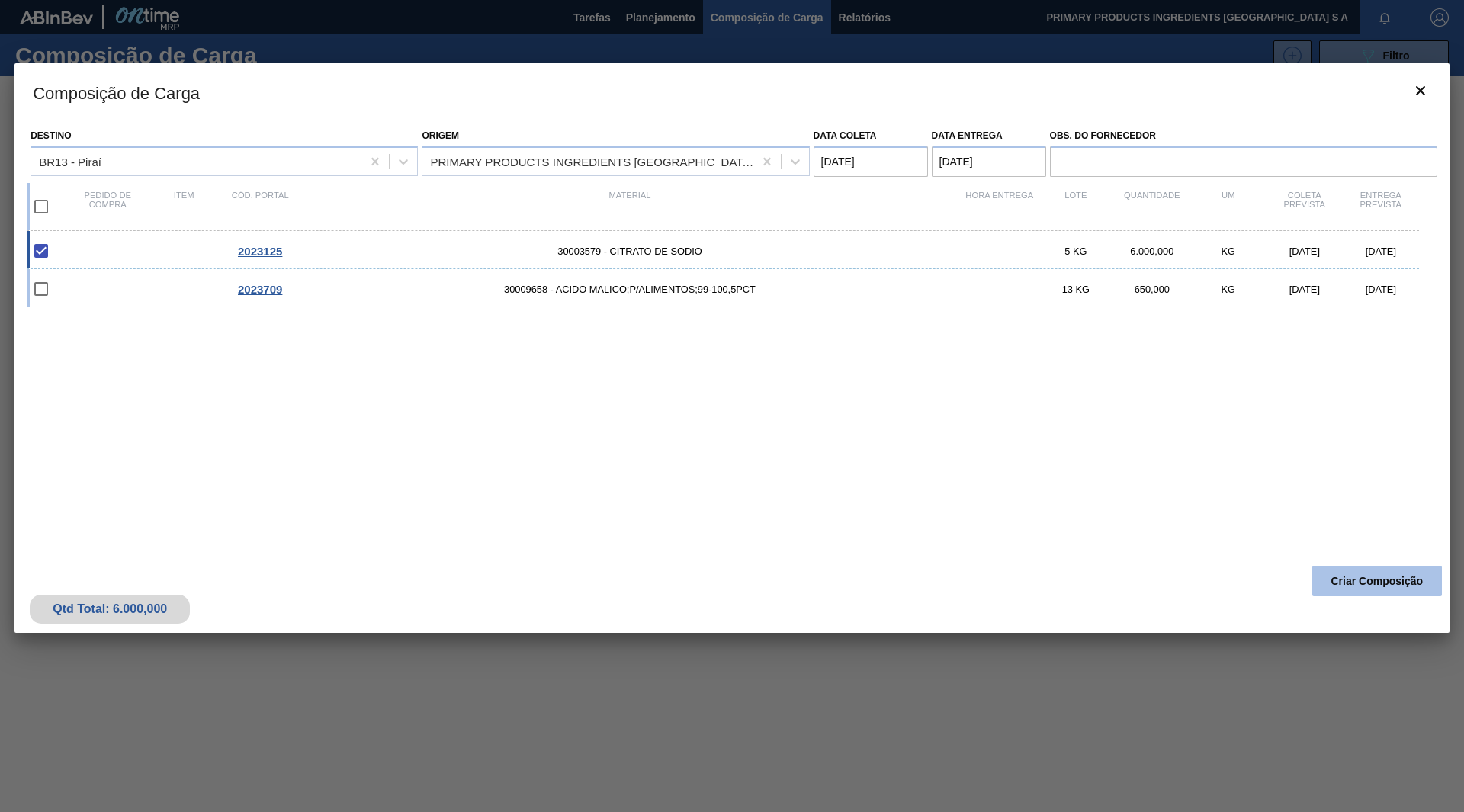
click at [1402, 572] on button "Criar Composição" at bounding box center [1377, 581] width 129 height 31
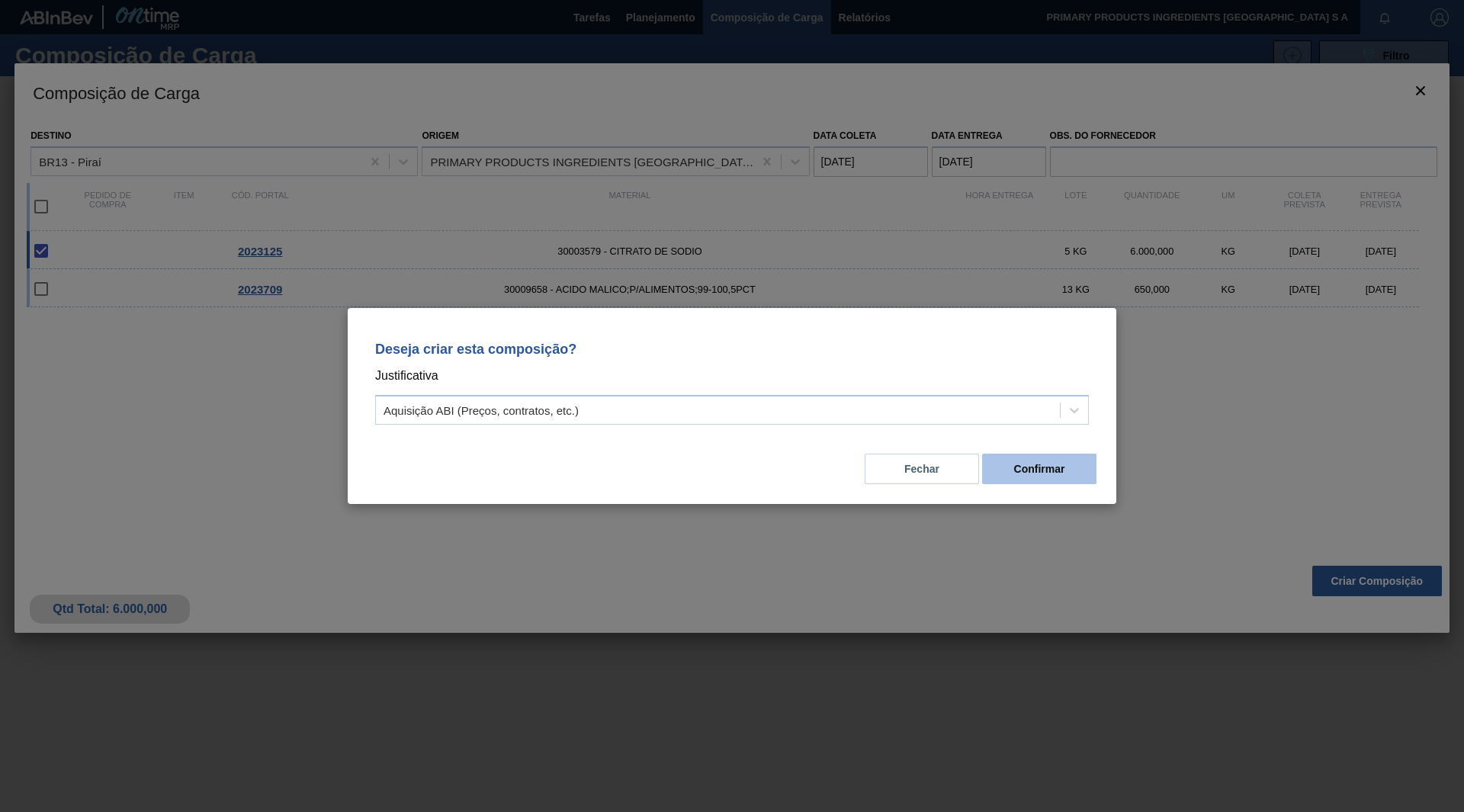
click at [1076, 462] on button "Confirmar" at bounding box center [1039, 469] width 114 height 31
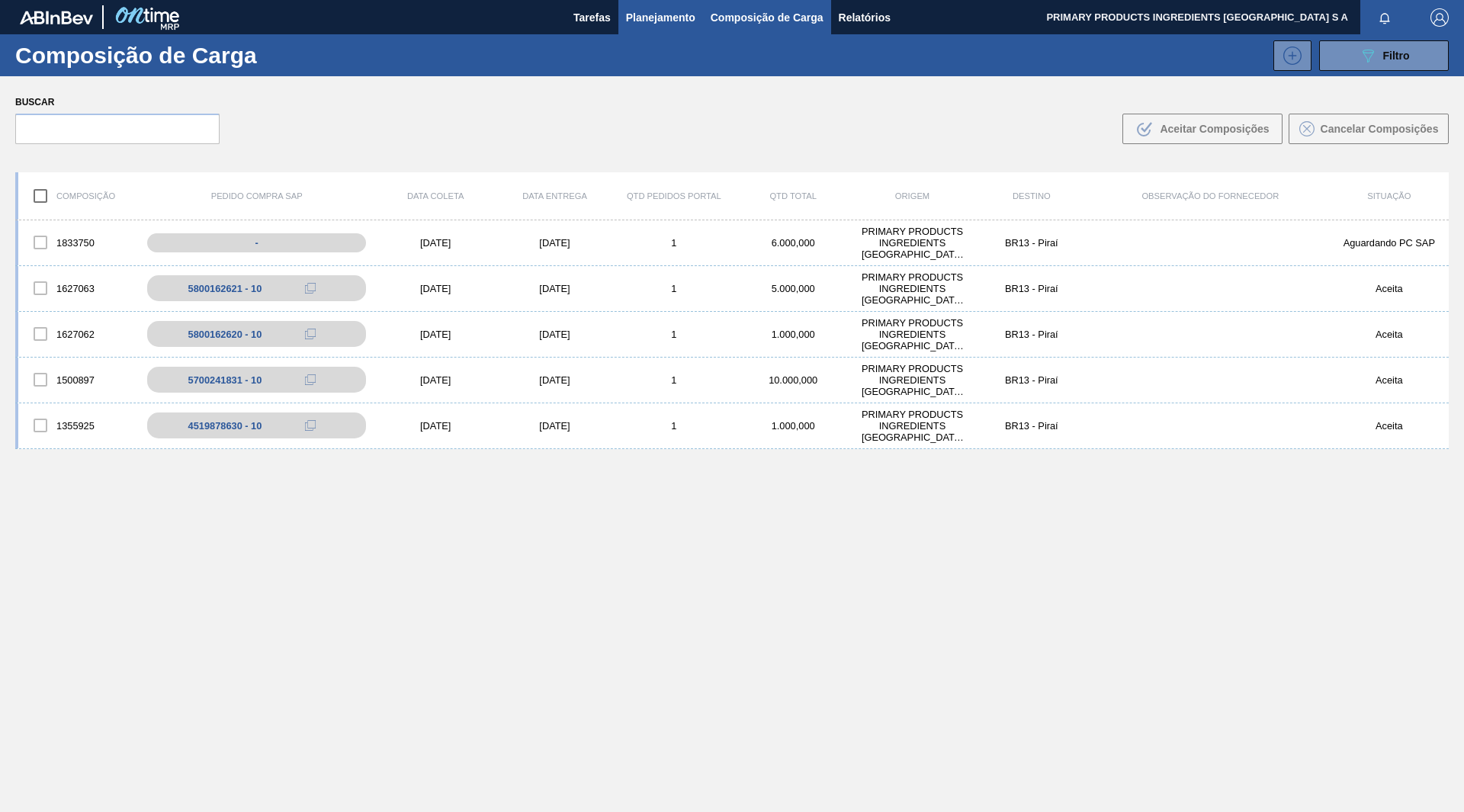
click at [659, 20] on span "Planejamento" at bounding box center [661, 18] width 69 height 18
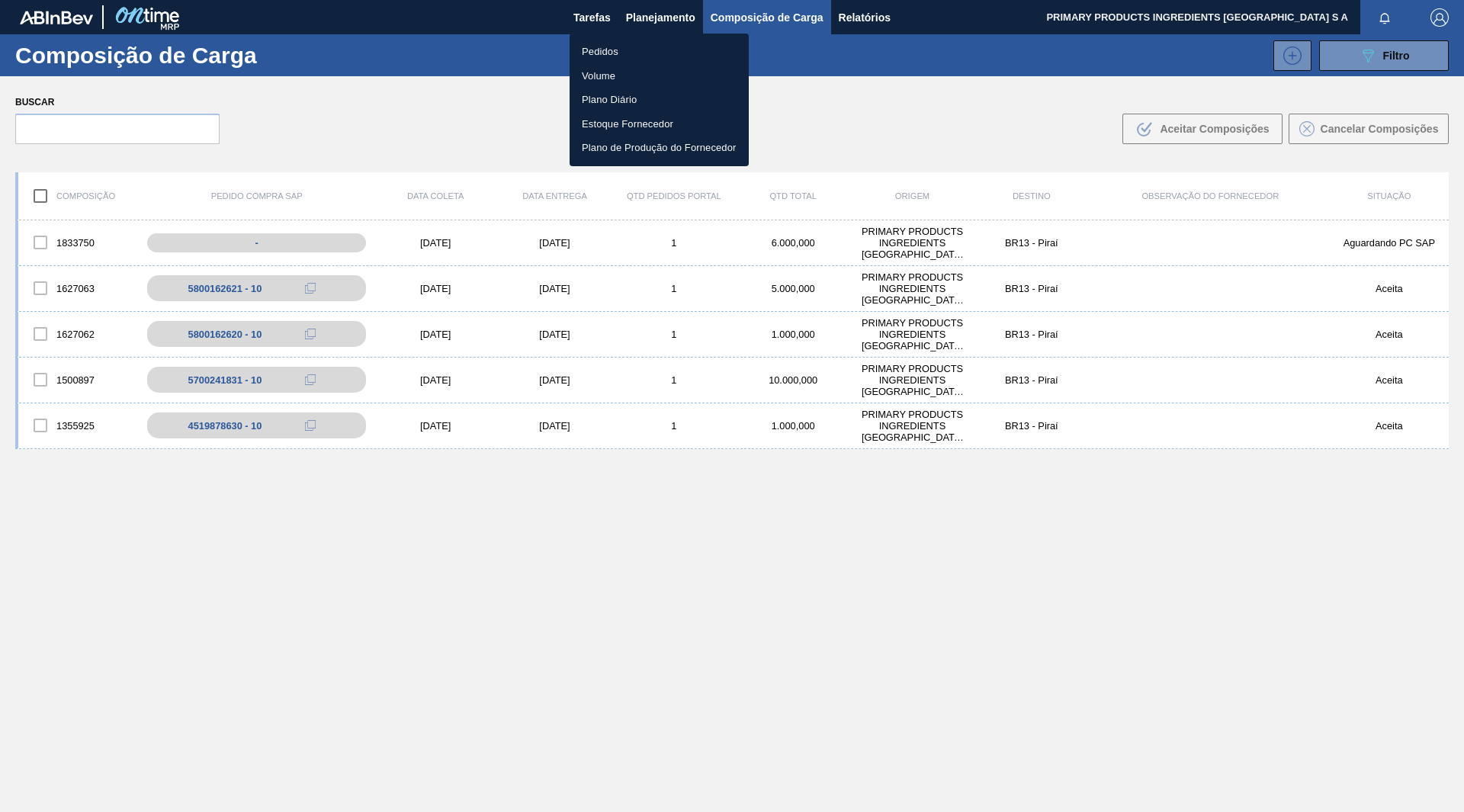
click at [614, 48] on li "Pedidos" at bounding box center [659, 52] width 180 height 25
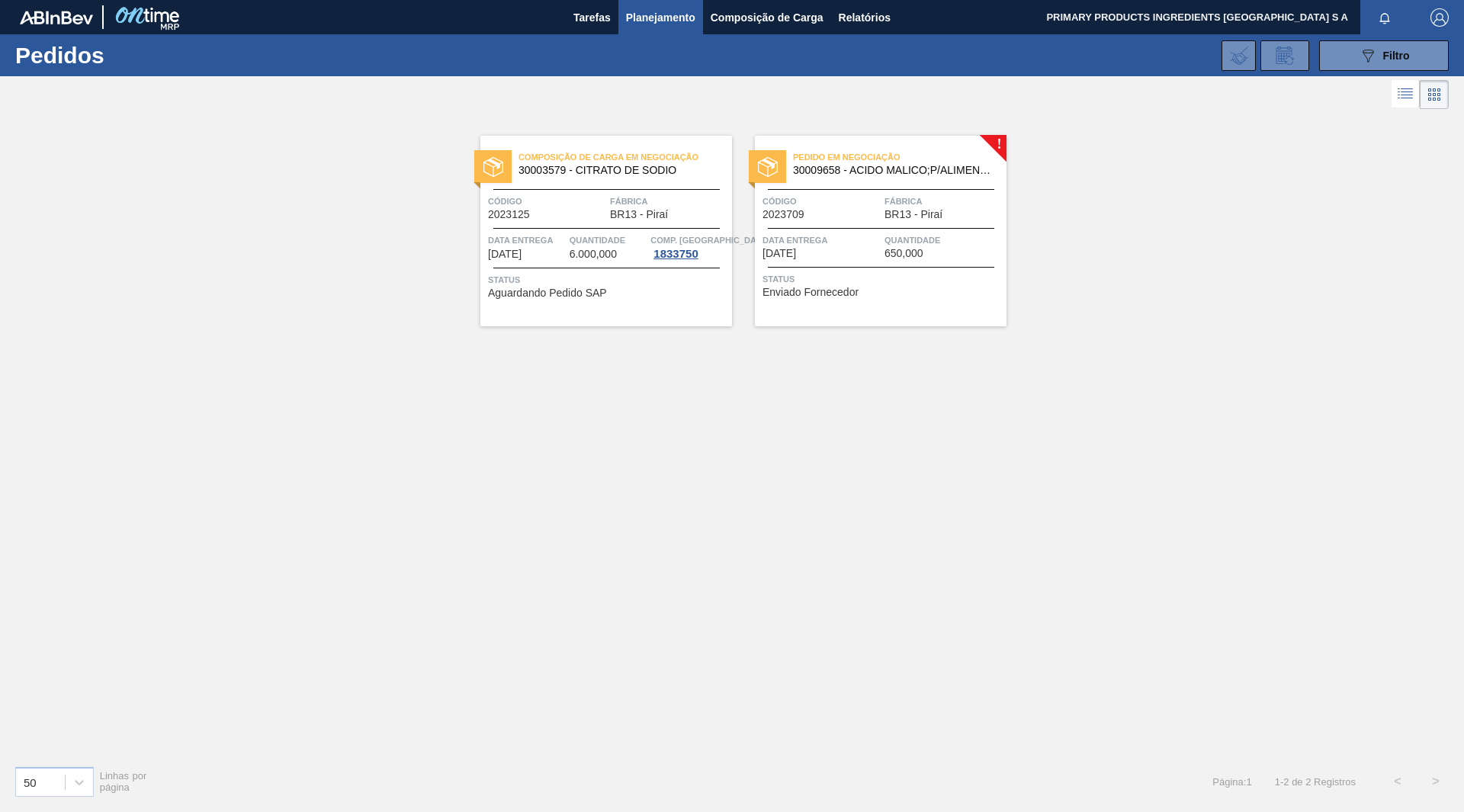
click at [842, 166] on span "30009658 - ACIDO MALICO;P/ALIMENTOS;99-100,5PCT" at bounding box center [893, 170] width 201 height 12
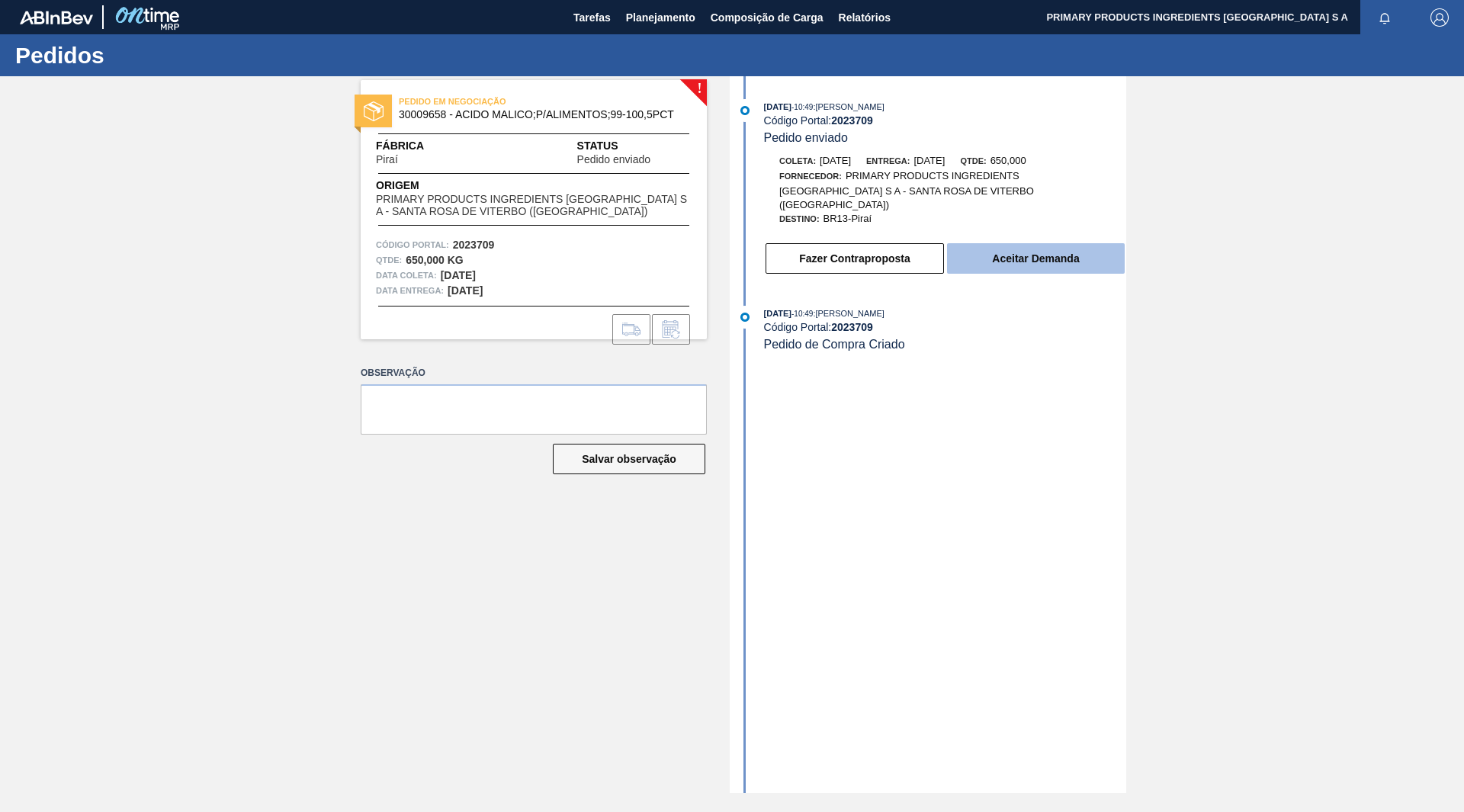
click at [982, 243] on button "Aceitar Demanda" at bounding box center [1036, 259] width 178 height 31
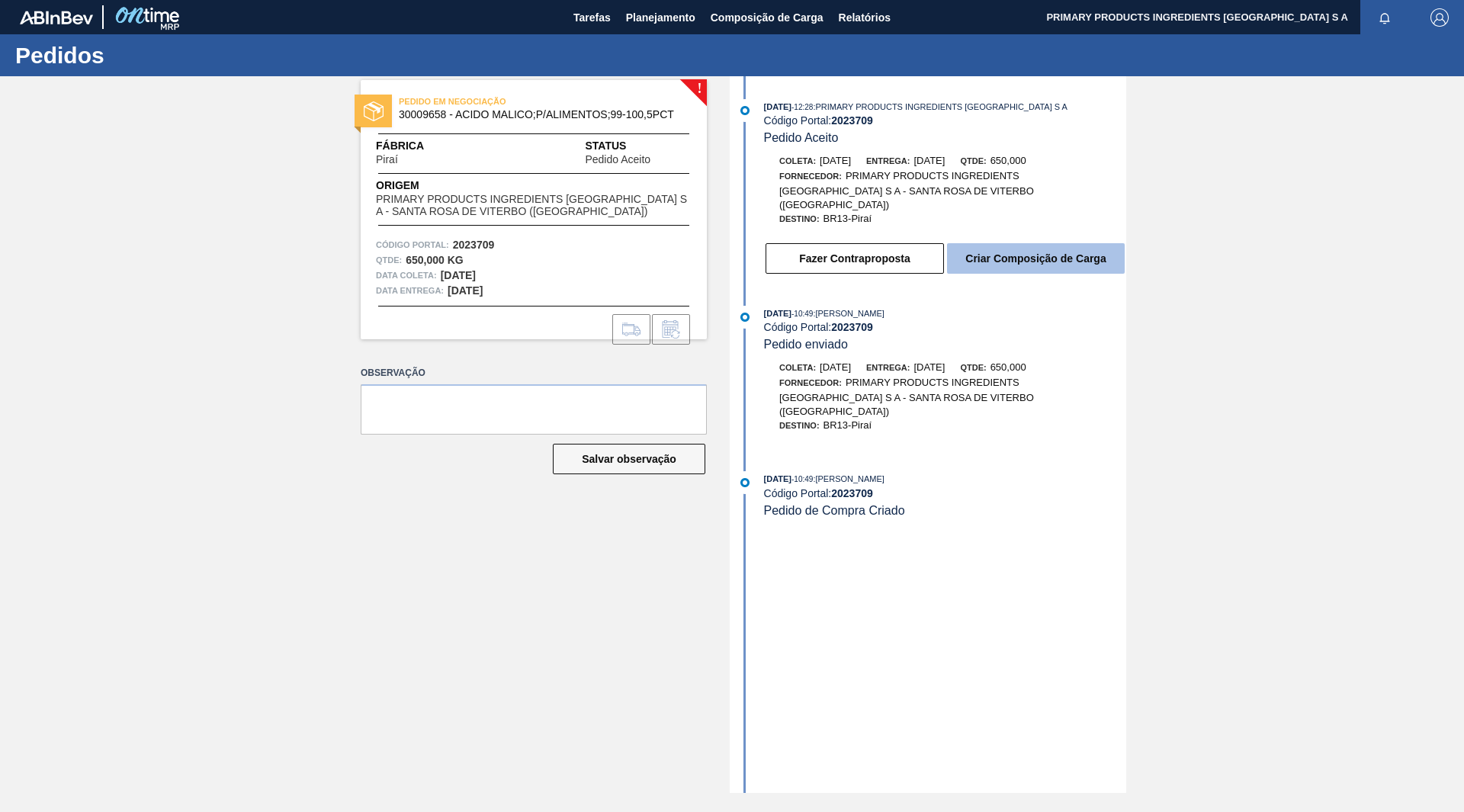
click at [1002, 251] on button "Criar Composição de Carga" at bounding box center [1036, 259] width 178 height 31
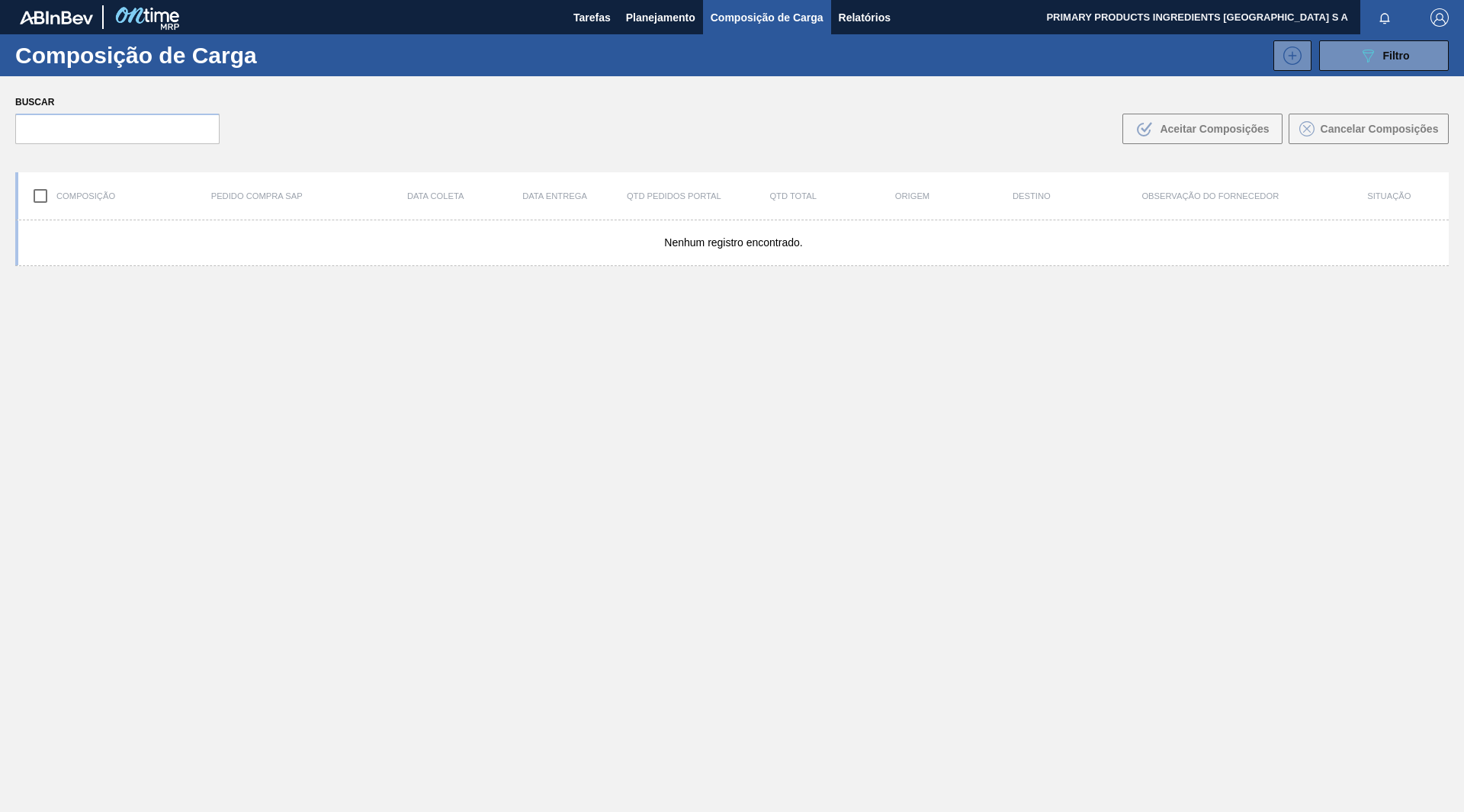
click at [251, 406] on div "Nenhum registro encontrado." at bounding box center [732, 552] width 1434 height 663
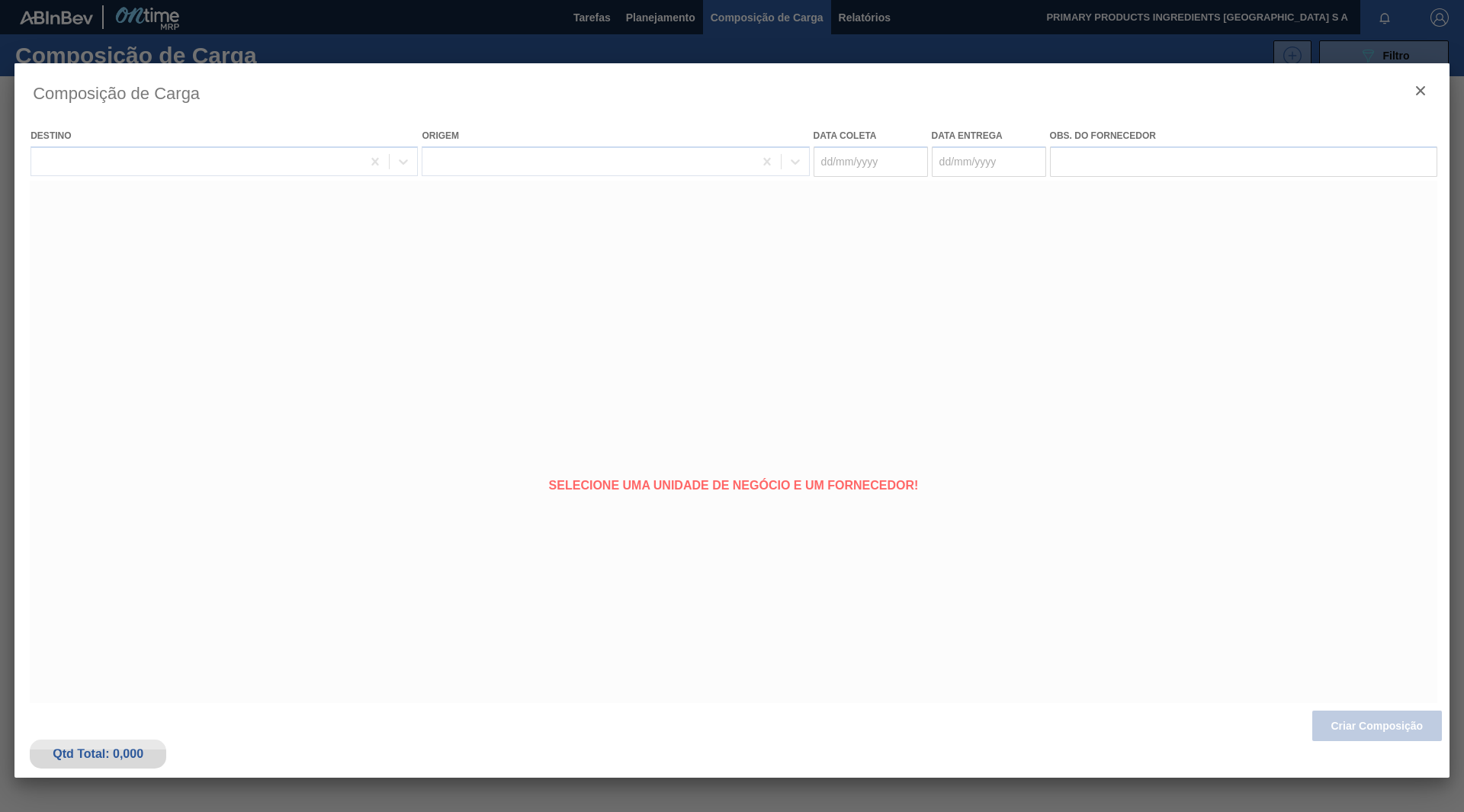
type coleta "17/09/2025"
type entrega "[DATE]"
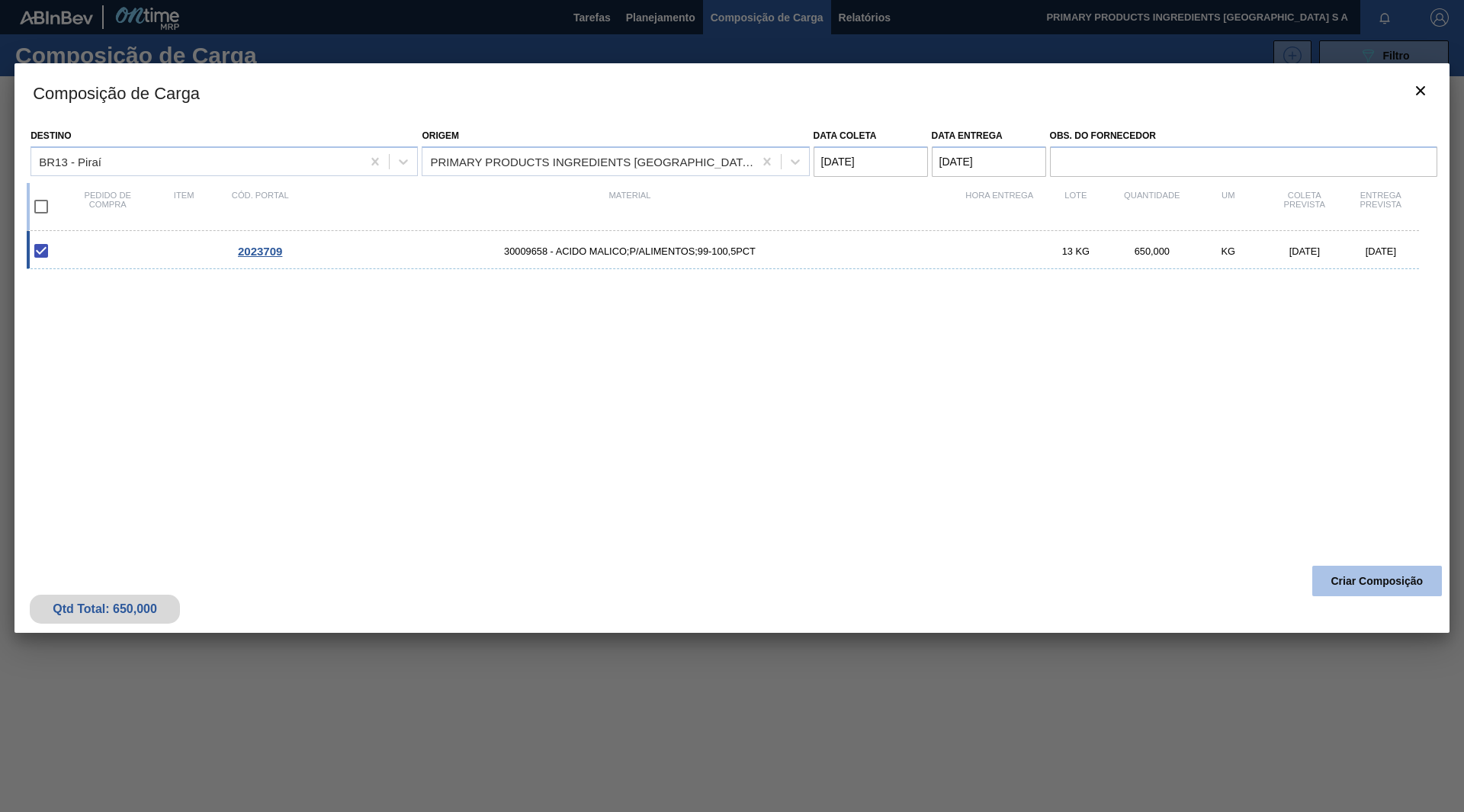
click at [1344, 571] on button "Criar Composição" at bounding box center [1377, 581] width 129 height 31
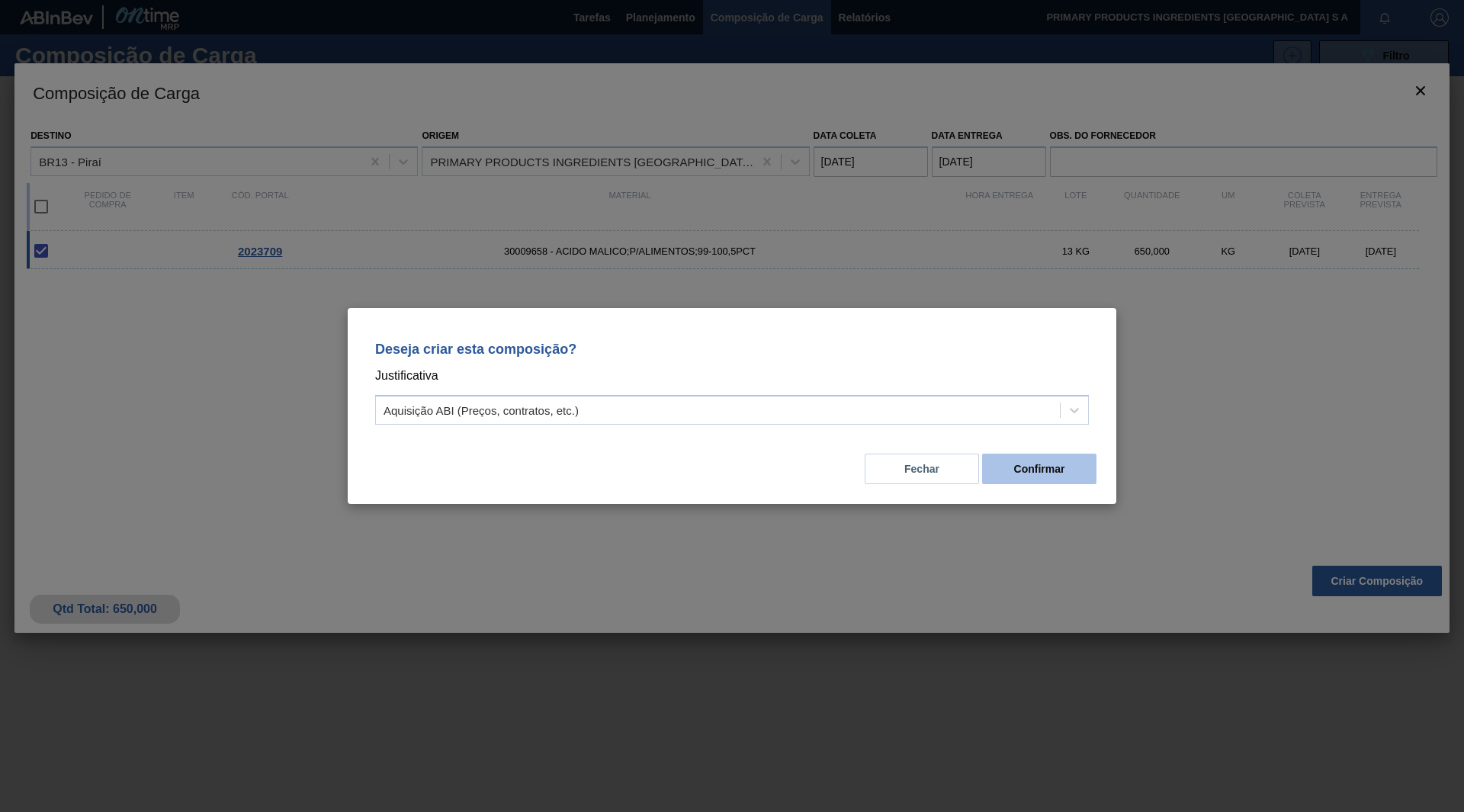
click at [1036, 465] on button "Confirmar" at bounding box center [1039, 469] width 114 height 31
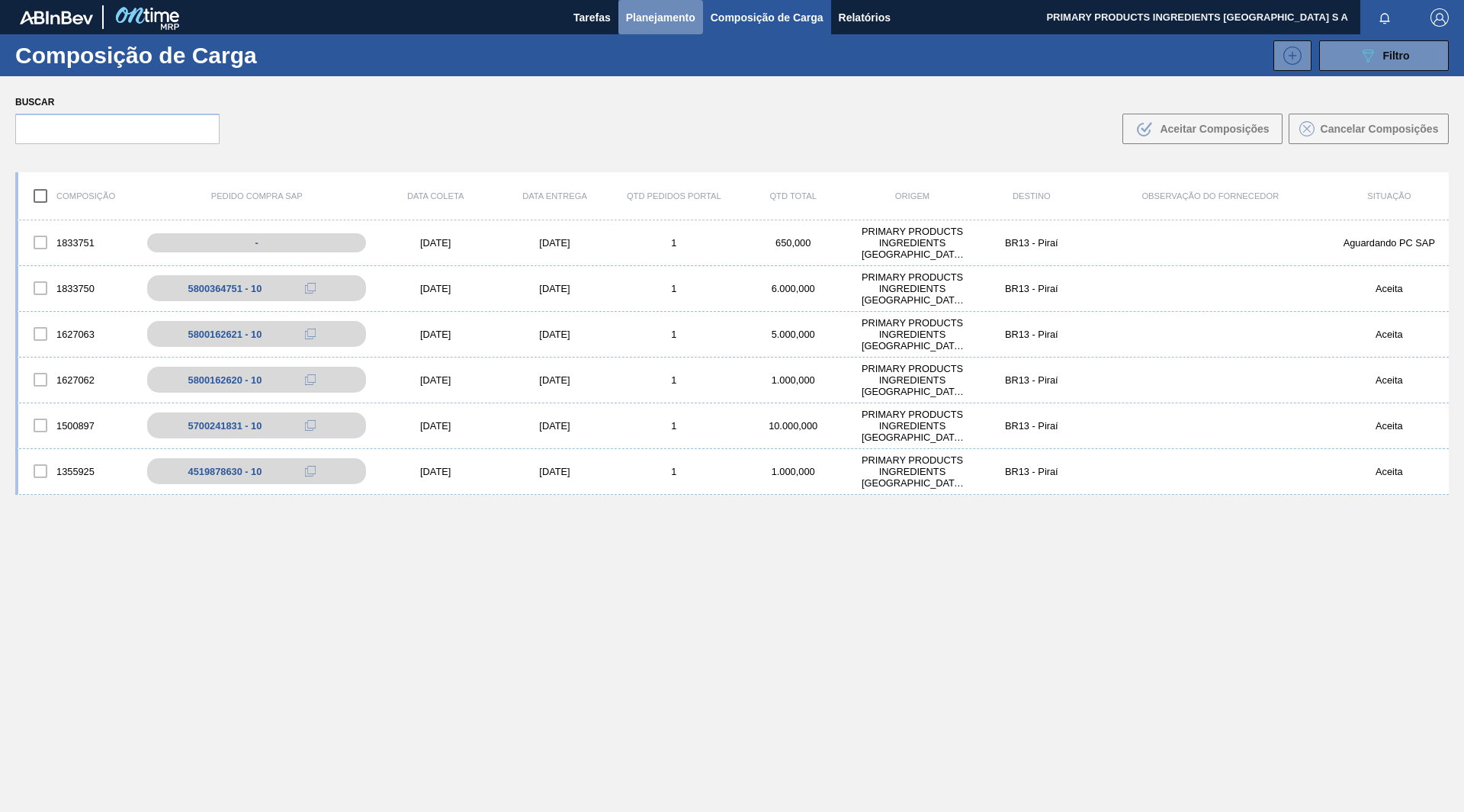
click at [629, 10] on span "Planejamento" at bounding box center [661, 18] width 69 height 18
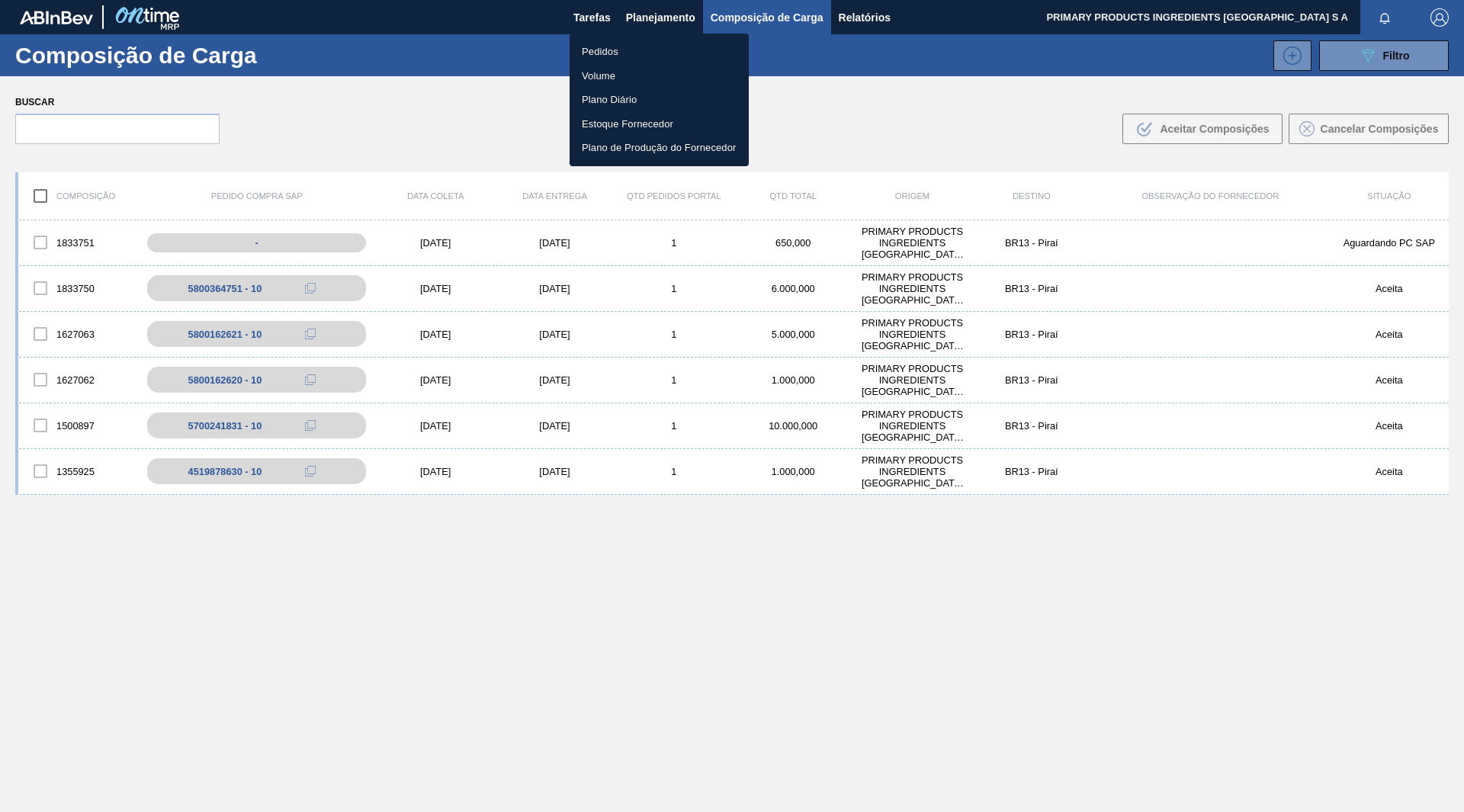
click at [586, 45] on li "Pedidos" at bounding box center [659, 52] width 180 height 25
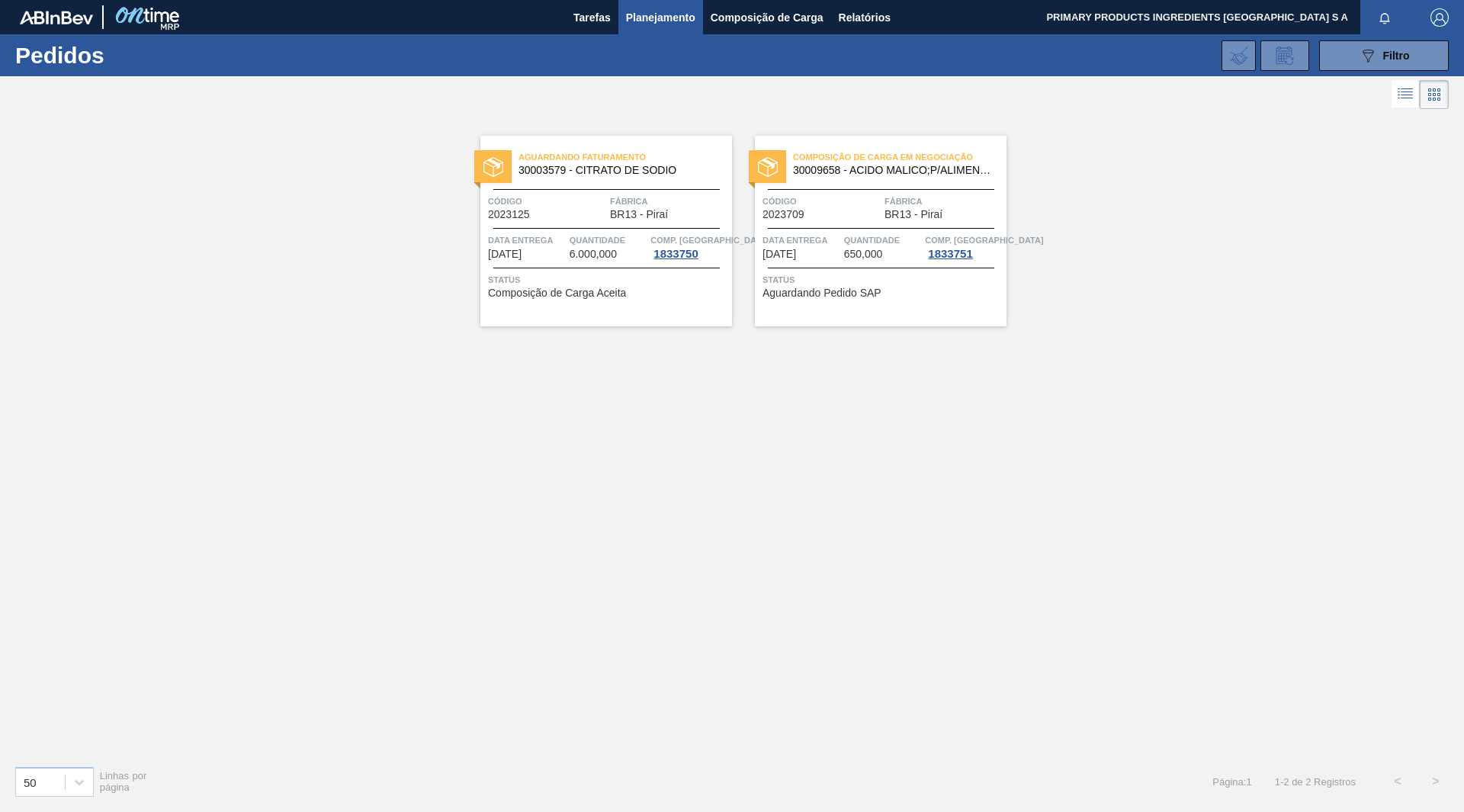
click at [594, 165] on span "Aguardando Faturamento" at bounding box center [625, 157] width 213 height 15
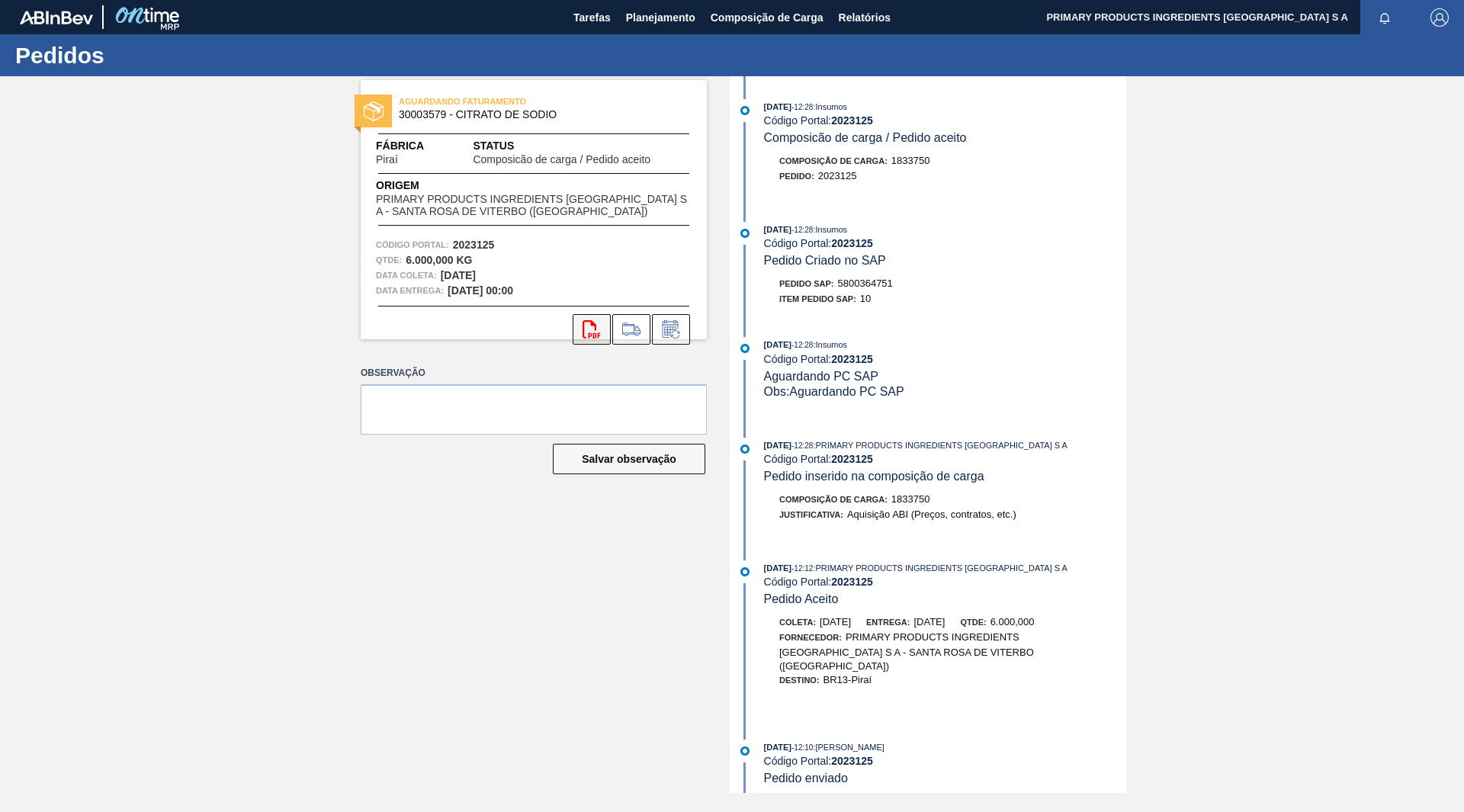
click at [603, 327] on button "svg{fill:#ff0000}" at bounding box center [591, 330] width 38 height 31
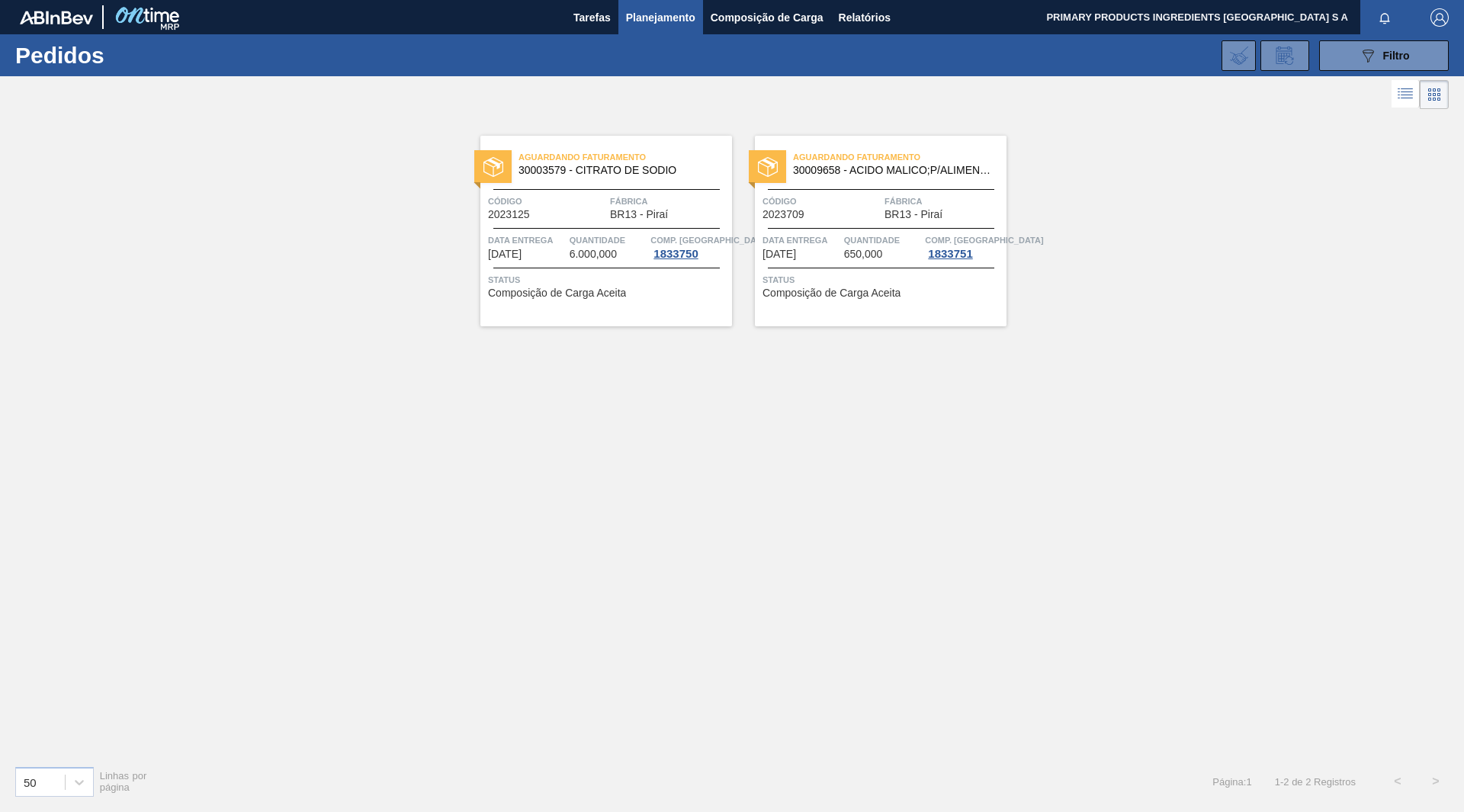
click at [833, 165] on span "Aguardando Faturamento" at bounding box center [899, 157] width 213 height 15
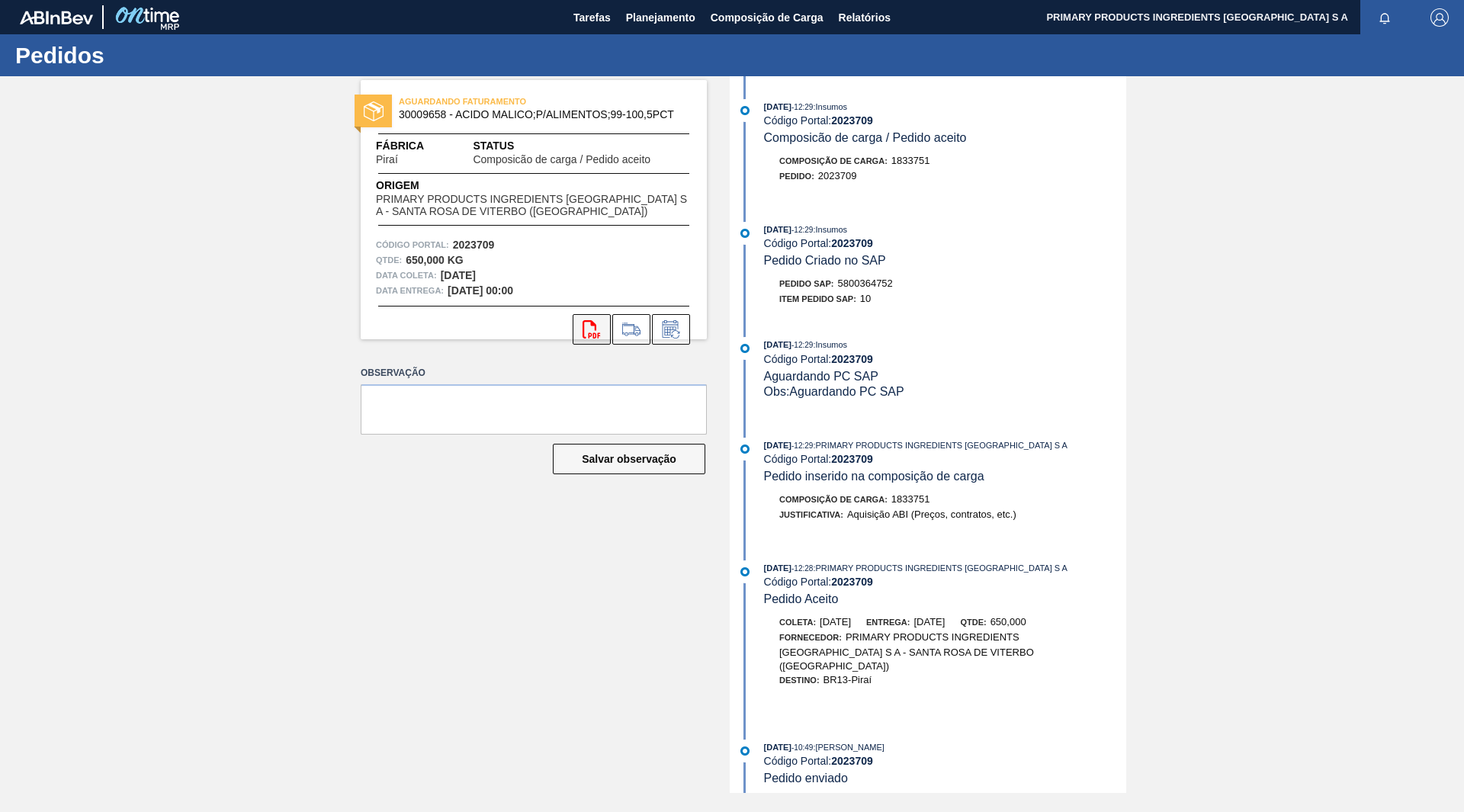
click at [588, 335] on icon "svg{fill:#ff0000}" at bounding box center [592, 330] width 18 height 18
